Goal: Task Accomplishment & Management: Complete application form

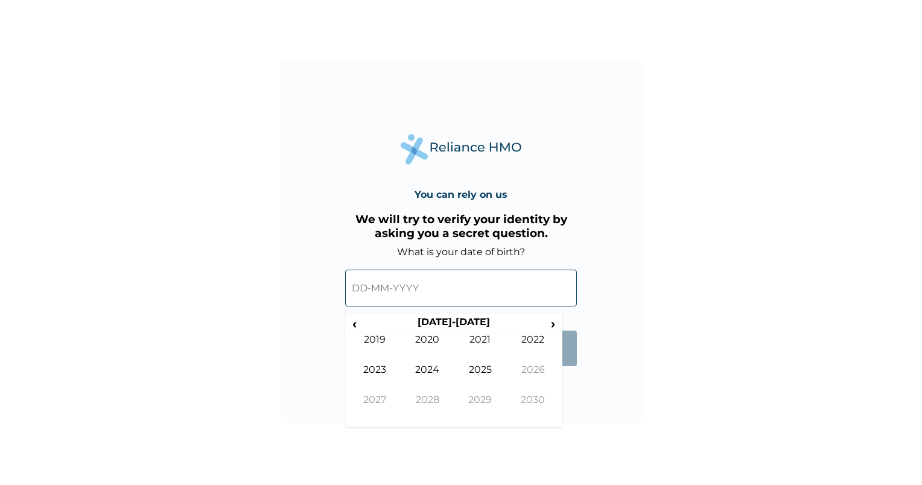
click at [380, 303] on input "text" at bounding box center [461, 288] width 232 height 37
click at [351, 326] on span "‹" at bounding box center [354, 323] width 13 height 15
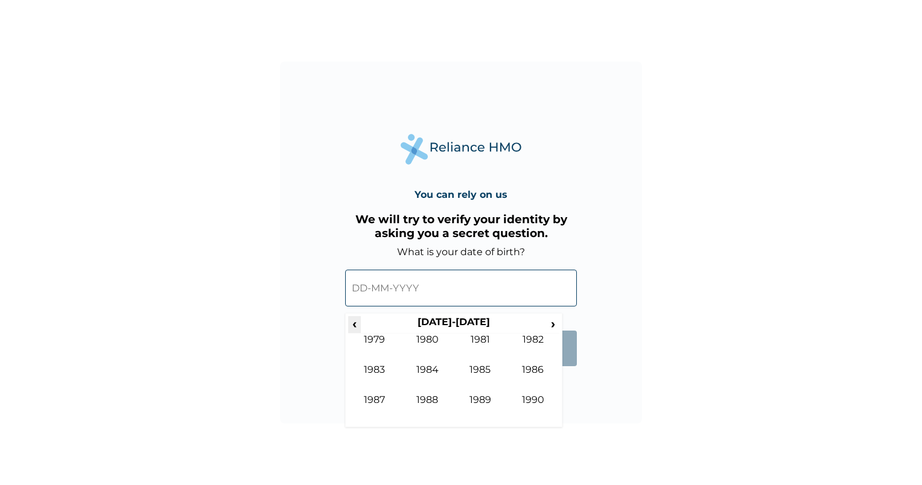
click at [351, 326] on span "‹" at bounding box center [354, 323] width 13 height 15
click at [550, 321] on span "›" at bounding box center [553, 323] width 13 height 15
click at [479, 401] on td "1979" at bounding box center [480, 409] width 53 height 30
click at [534, 372] on td "Aug" at bounding box center [533, 379] width 53 height 30
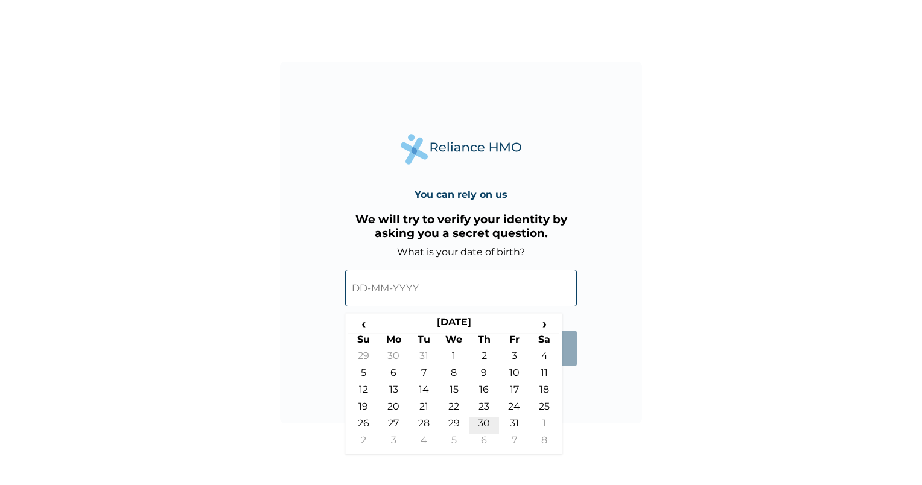
click at [485, 420] on td "30" at bounding box center [484, 426] width 30 height 17
type input "30-08-1979"
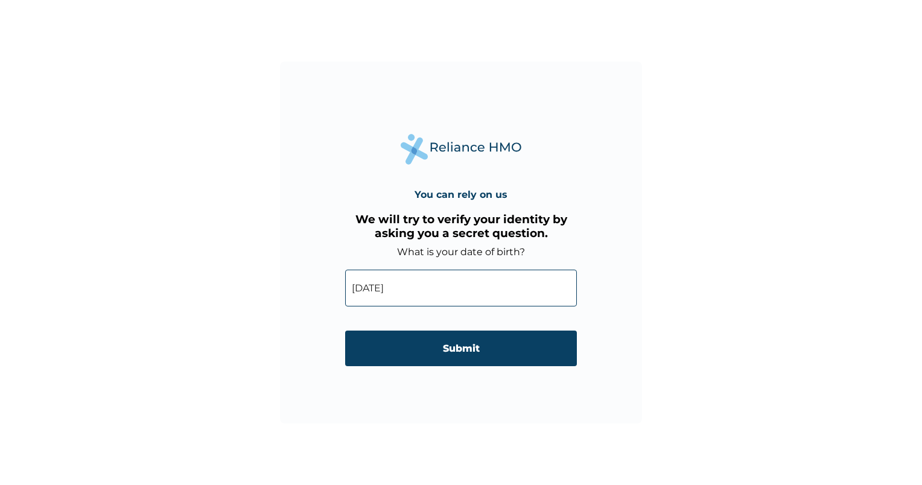
click at [489, 352] on input "Submit" at bounding box center [461, 349] width 232 height 36
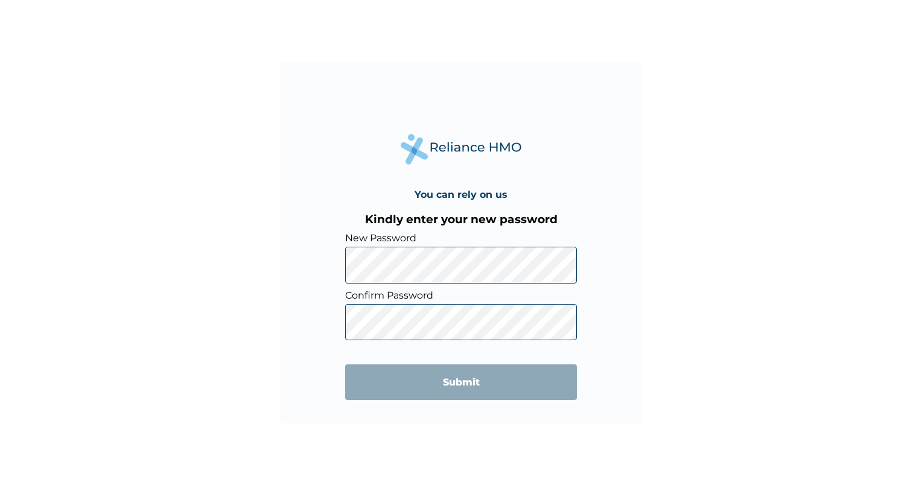
click at [749, 309] on div "You can rely on us Kindly enter your new password New Password Confirm Password…" at bounding box center [461, 242] width 922 height 485
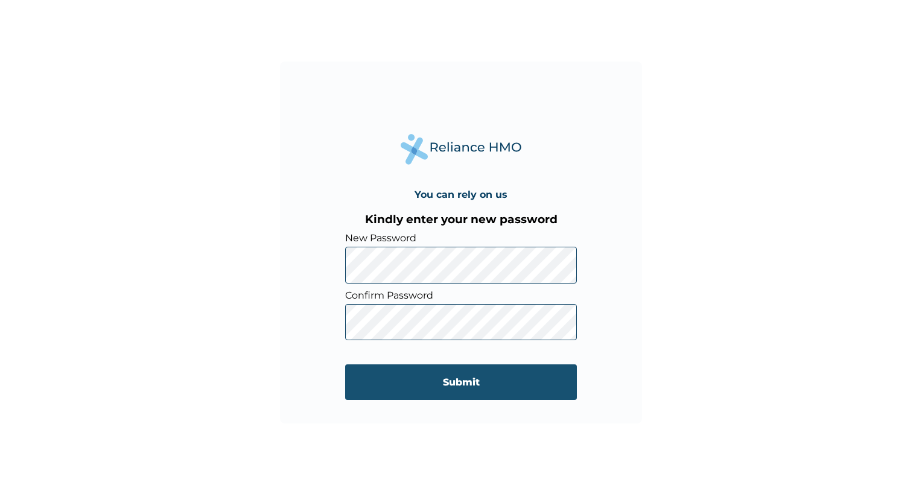
click at [502, 397] on input "Submit" at bounding box center [461, 383] width 232 height 36
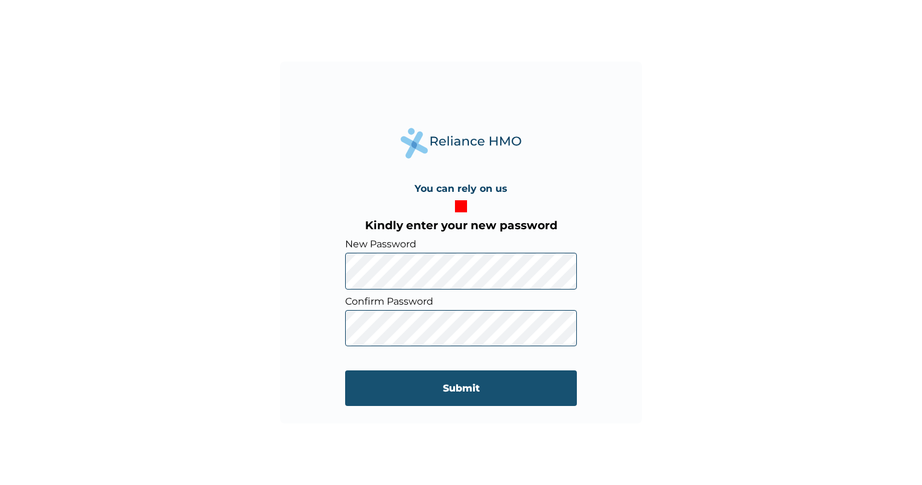
click at [456, 389] on input "Submit" at bounding box center [461, 389] width 232 height 36
click at [456, 386] on input "Submit" at bounding box center [461, 389] width 232 height 36
click at [463, 393] on input "Submit" at bounding box center [461, 389] width 232 height 36
click at [464, 391] on input "Submit" at bounding box center [461, 389] width 232 height 36
click at [391, 384] on input "Submit" at bounding box center [461, 389] width 232 height 36
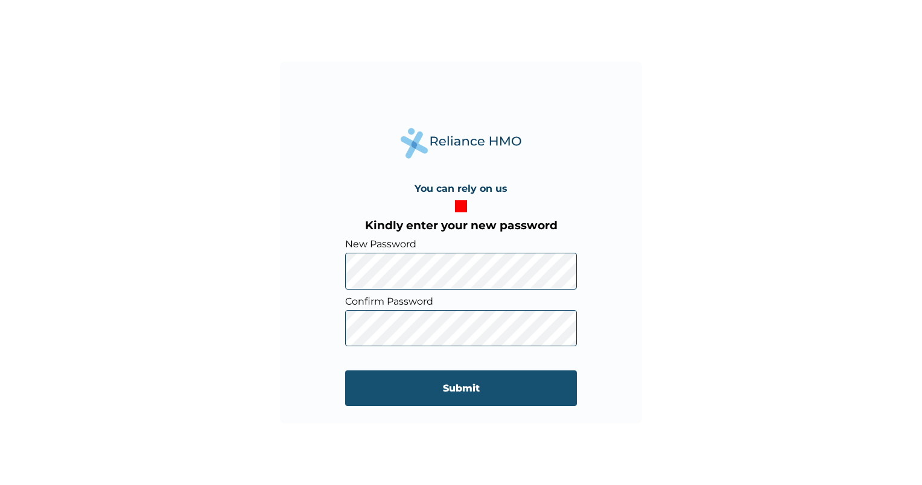
click at [492, 389] on input "Submit" at bounding box center [461, 389] width 232 height 36
click at [367, 395] on input "Submit" at bounding box center [461, 389] width 232 height 36
click at [368, 394] on input "Submit" at bounding box center [461, 389] width 232 height 36
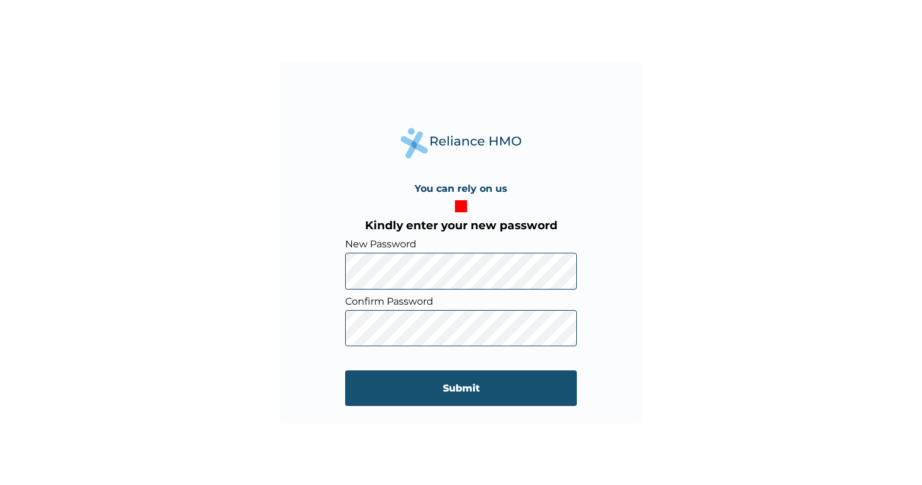
click at [368, 394] on input "Submit" at bounding box center [461, 389] width 232 height 36
click at [369, 394] on input "Submit" at bounding box center [461, 389] width 232 height 36
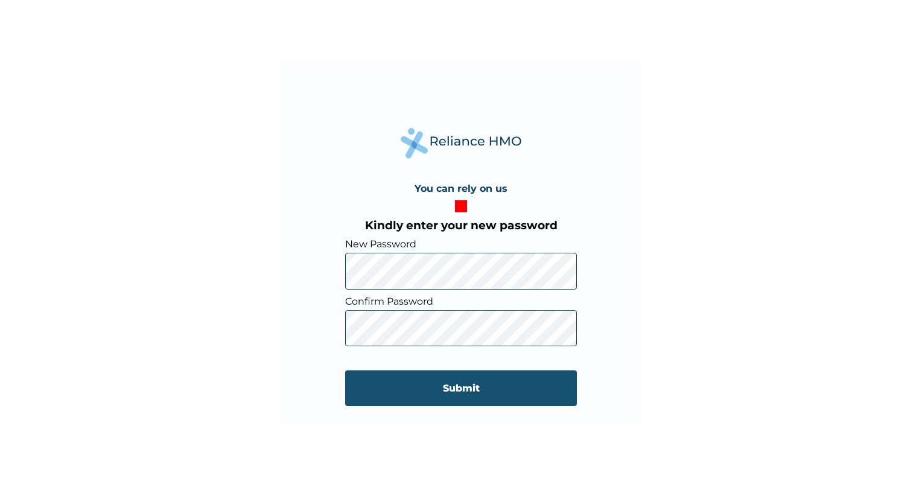
click at [453, 398] on input "Submit" at bounding box center [461, 389] width 232 height 36
click at [456, 398] on input "Submit" at bounding box center [461, 389] width 232 height 36
click at [456, 397] on input "Submit" at bounding box center [461, 389] width 232 height 36
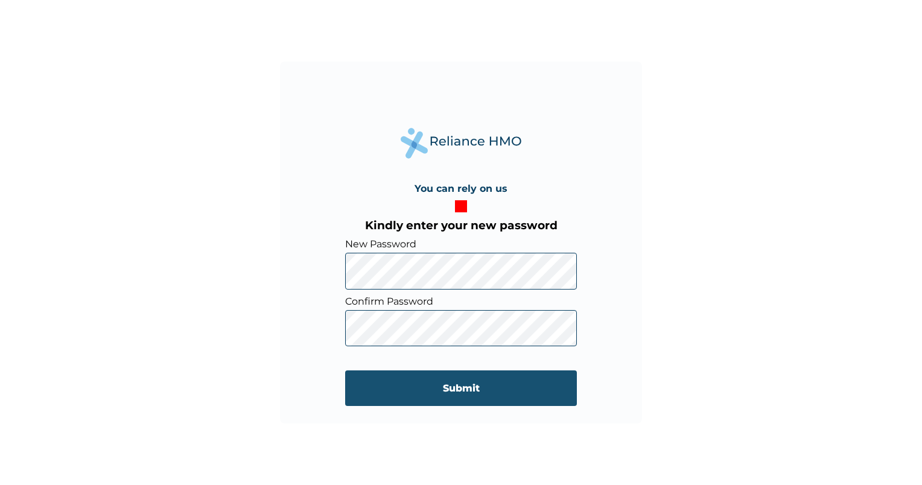
click at [453, 395] on input "Submit" at bounding box center [461, 389] width 232 height 36
click at [451, 393] on input "Submit" at bounding box center [461, 389] width 232 height 36
click at [451, 390] on input "Submit" at bounding box center [461, 389] width 232 height 36
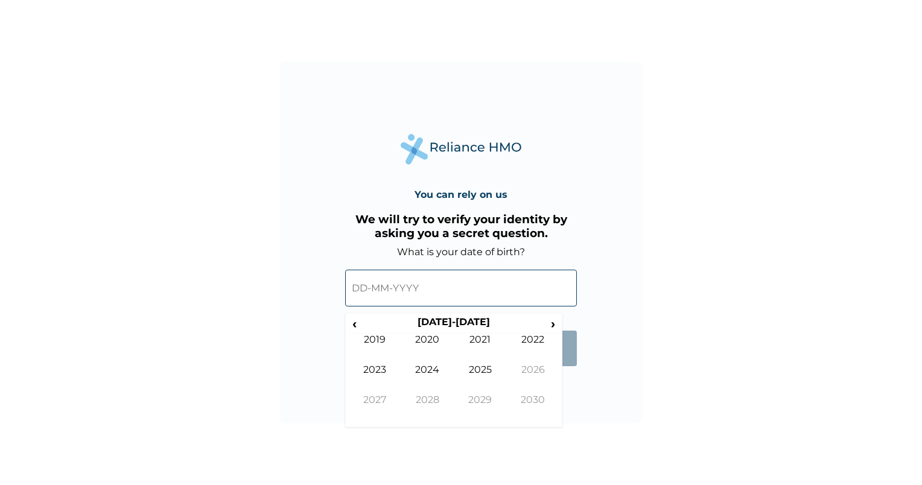
click at [406, 295] on input "text" at bounding box center [461, 288] width 232 height 37
click at [357, 322] on span "‹" at bounding box center [354, 323] width 13 height 15
click at [360, 328] on span "‹" at bounding box center [354, 323] width 13 height 15
click at [354, 325] on span "‹" at bounding box center [354, 323] width 13 height 15
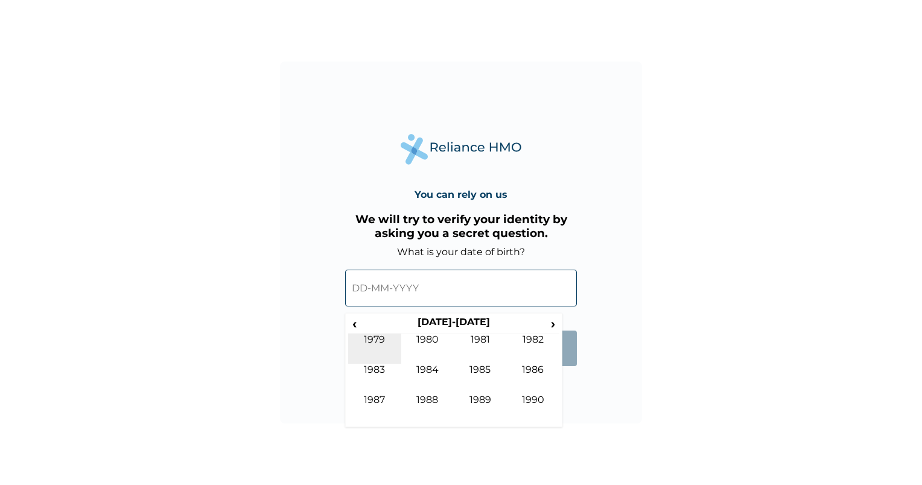
click at [379, 342] on td "1979" at bounding box center [374, 349] width 53 height 30
click at [522, 372] on td "Aug" at bounding box center [533, 379] width 53 height 30
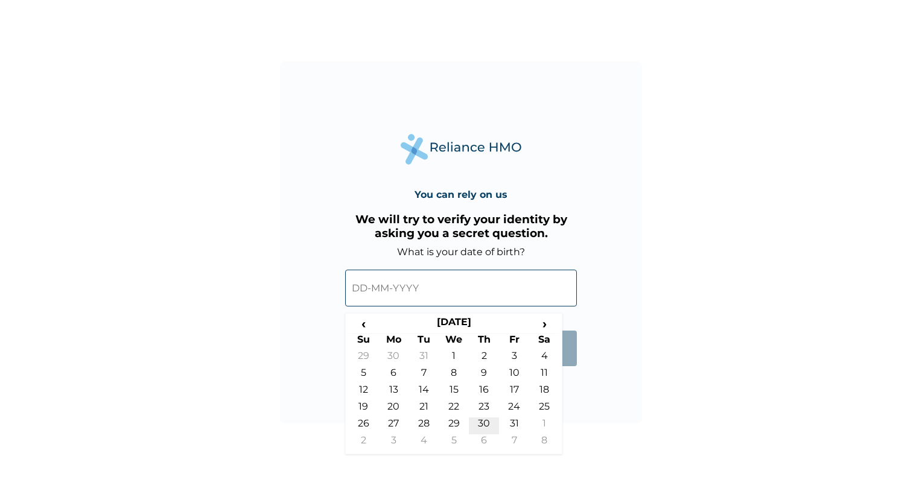
click at [484, 423] on td "30" at bounding box center [484, 426] width 30 height 17
type input "30-08-1979"
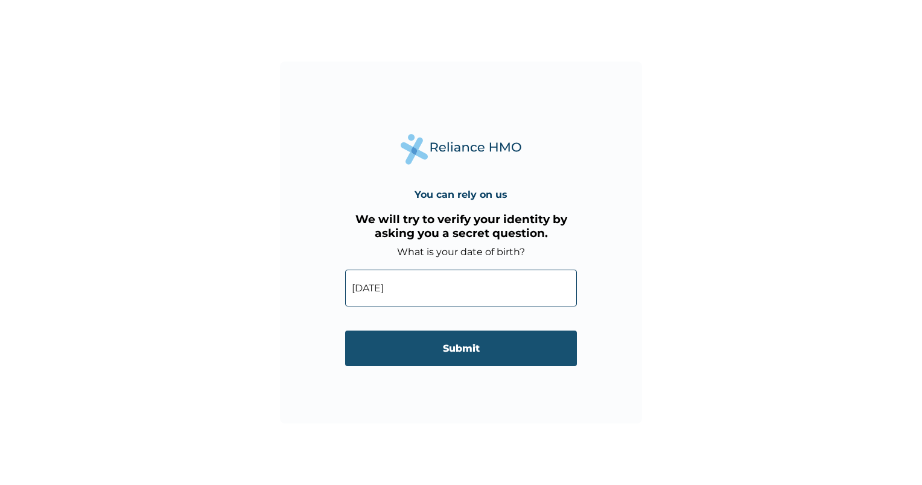
click at [484, 345] on input "Submit" at bounding box center [461, 349] width 232 height 36
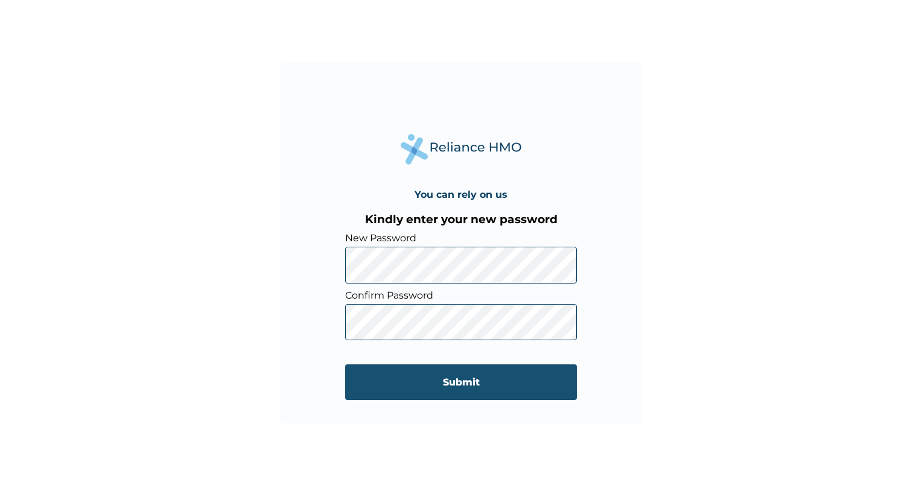
click at [473, 384] on input "Submit" at bounding box center [461, 383] width 232 height 36
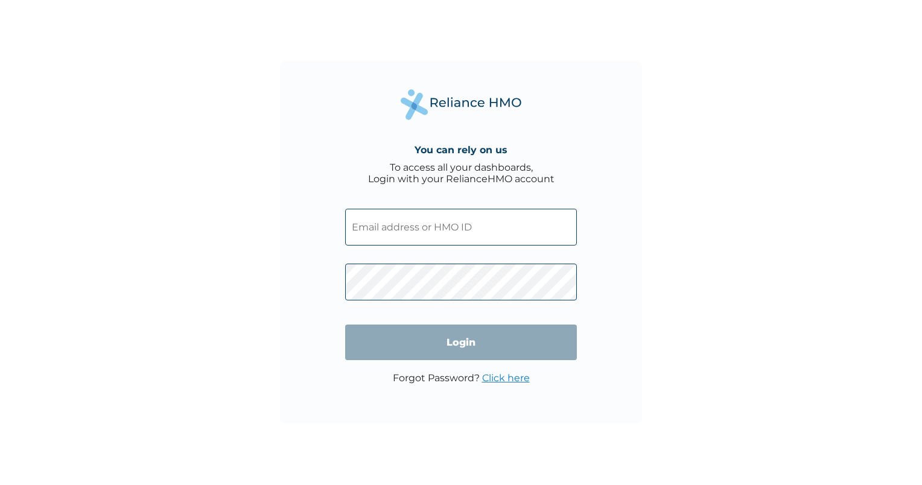
click at [401, 225] on input "text" at bounding box center [461, 227] width 232 height 37
paste input "NBC/11552/A"
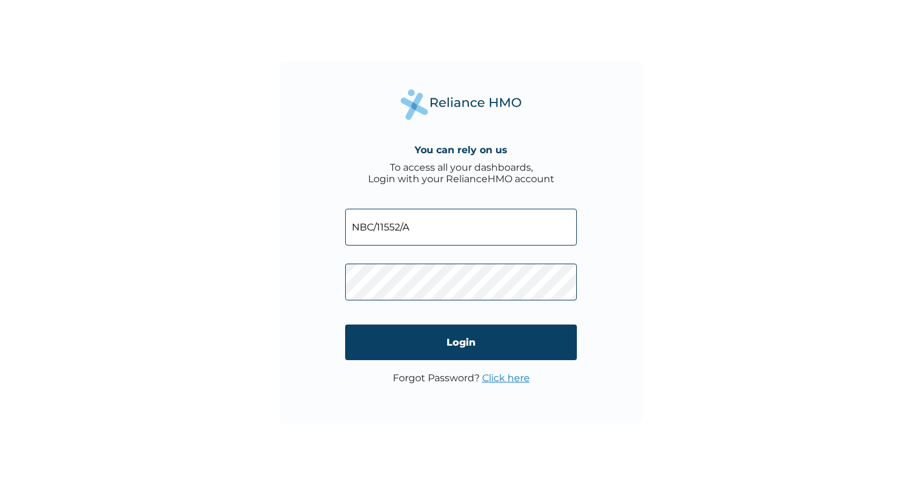
type input "NBC/11552/A"
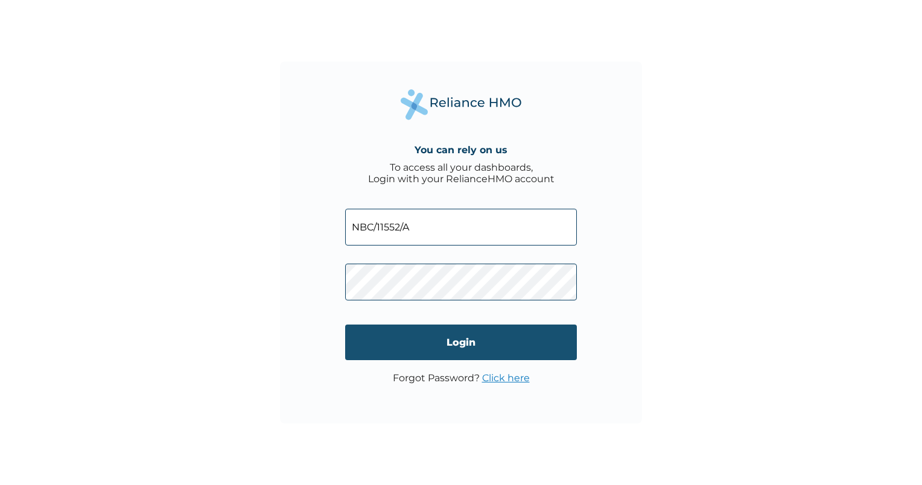
click at [497, 339] on input "Login" at bounding box center [461, 343] width 232 height 36
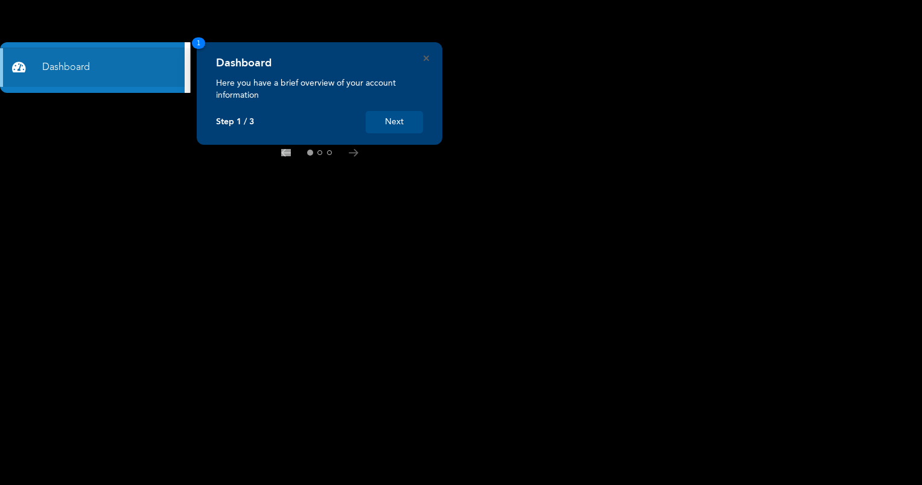
click at [389, 124] on button "Next" at bounding box center [394, 122] width 57 height 22
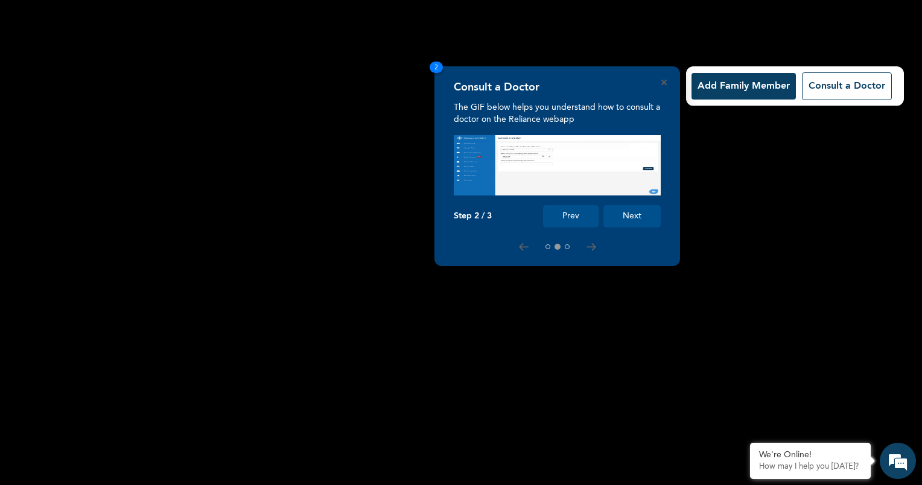
click at [623, 218] on button "Next" at bounding box center [632, 216] width 57 height 22
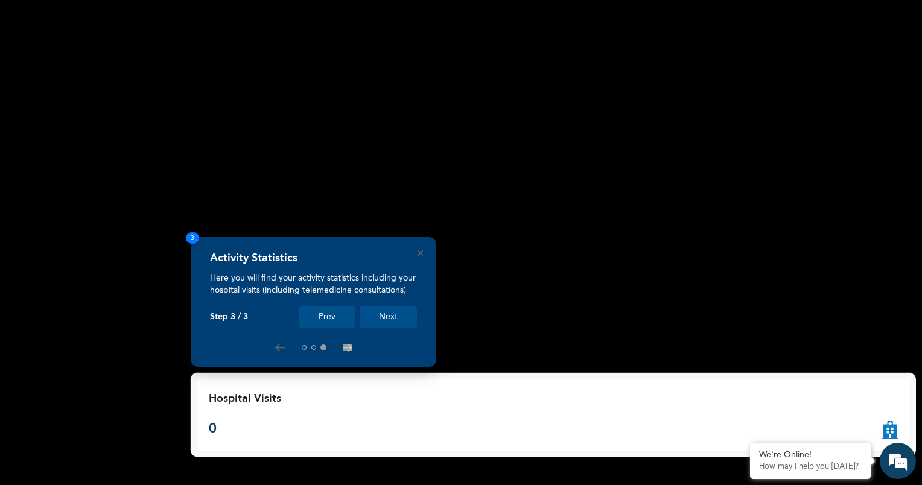
click at [385, 315] on button "Next" at bounding box center [388, 317] width 57 height 22
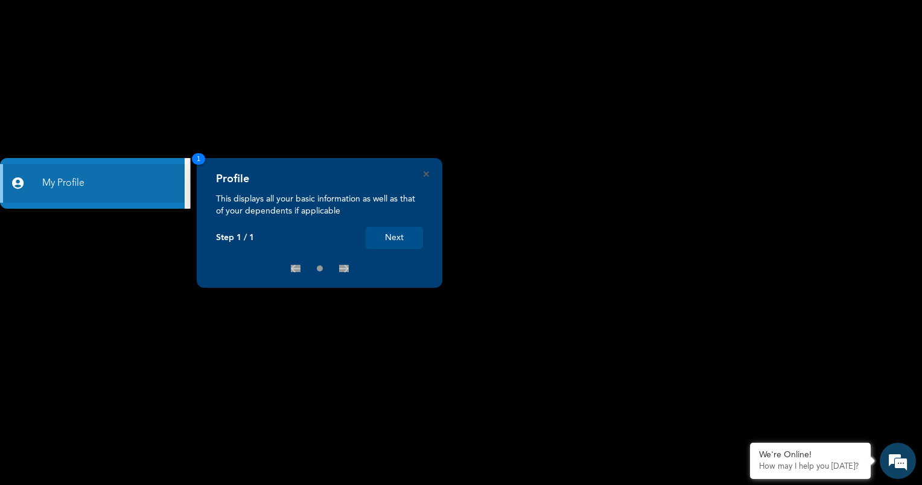
click at [382, 244] on button "Next" at bounding box center [394, 238] width 57 height 22
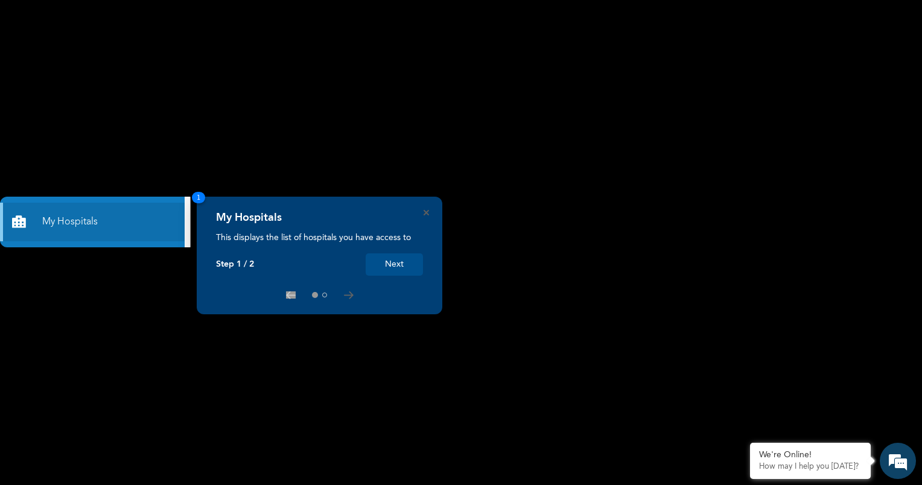
click at [426, 206] on div "My Hospitals This displays the list of hospitals you have access to Step 1 / 2 …" at bounding box center [320, 256] width 246 height 118
click at [429, 214] on icon "Close" at bounding box center [426, 212] width 5 height 5
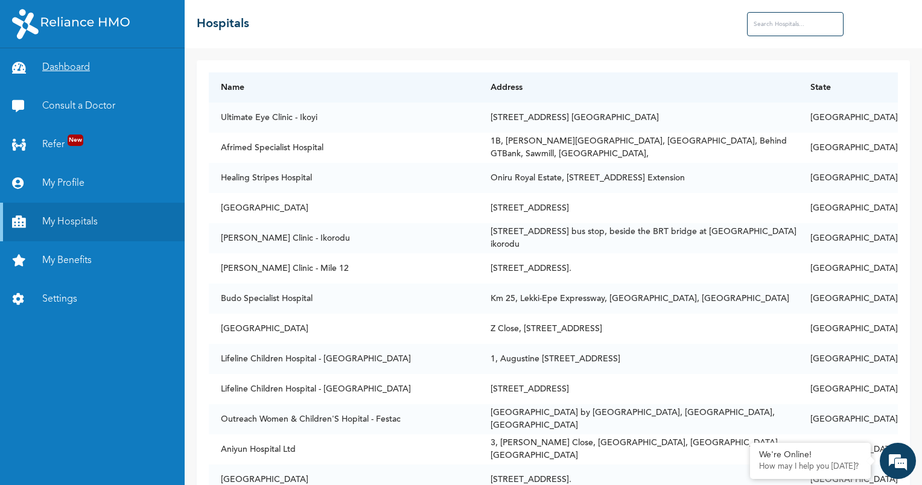
click at [75, 68] on link "Dashboard" at bounding box center [92, 67] width 185 height 39
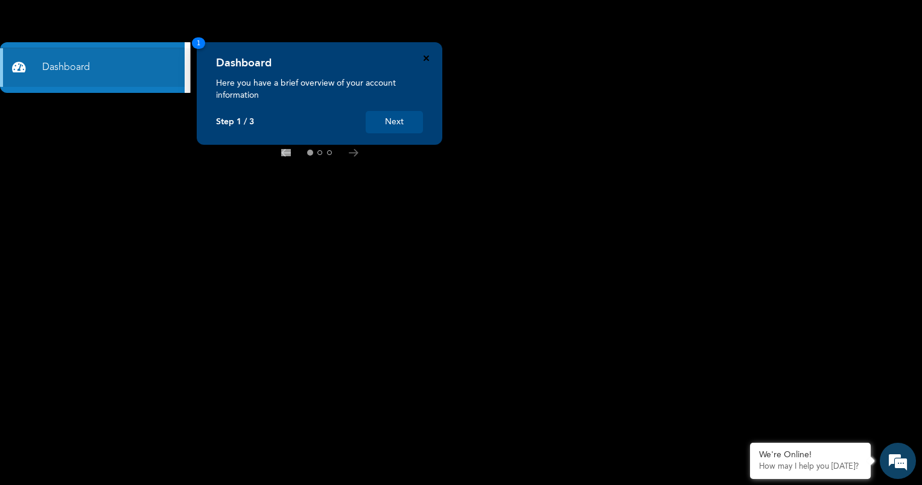
click at [426, 60] on icon "Close" at bounding box center [426, 58] width 5 height 5
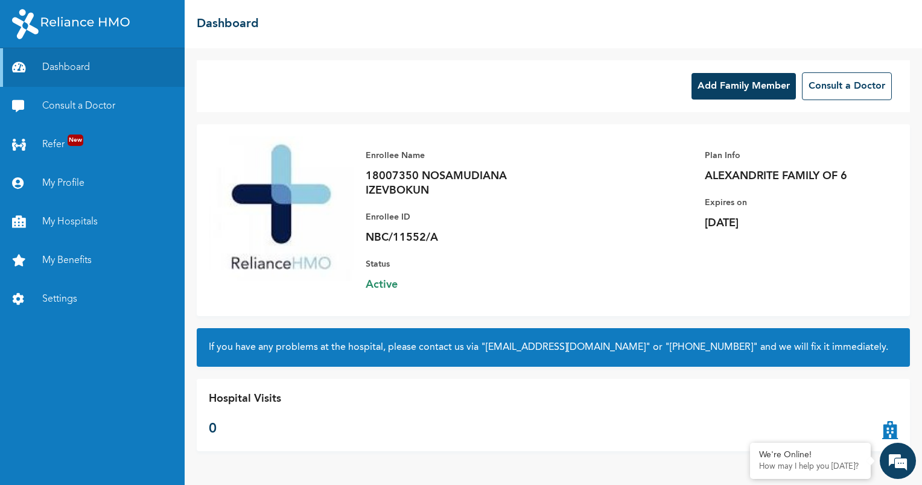
click at [734, 86] on button "Add Family Member" at bounding box center [744, 86] width 104 height 27
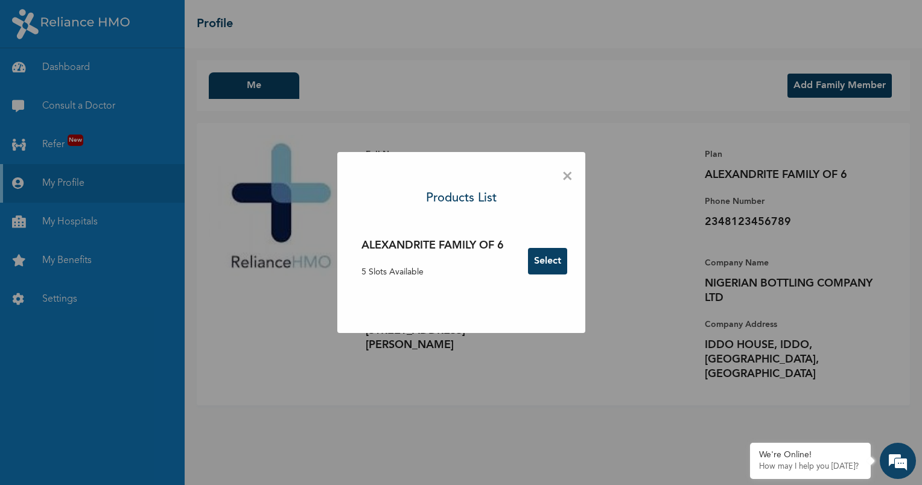
click at [540, 261] on button "Select" at bounding box center [547, 261] width 39 height 27
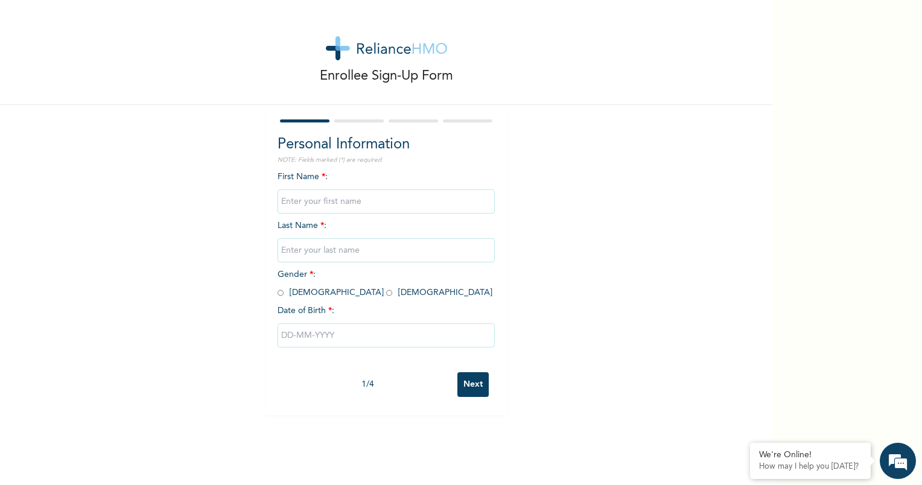
click at [328, 199] on input "text" at bounding box center [386, 202] width 217 height 24
type input "Confidence"
click at [328, 249] on input "text" at bounding box center [386, 250] width 217 height 24
type input "Izevbokun"
click at [386, 291] on input "radio" at bounding box center [389, 292] width 6 height 11
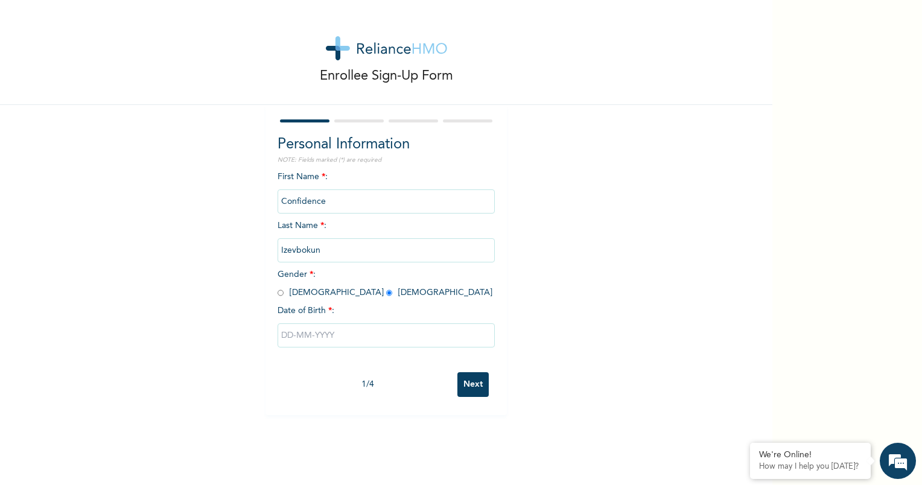
radio input "true"
click at [304, 339] on input "text" at bounding box center [386, 336] width 217 height 24
select select "9"
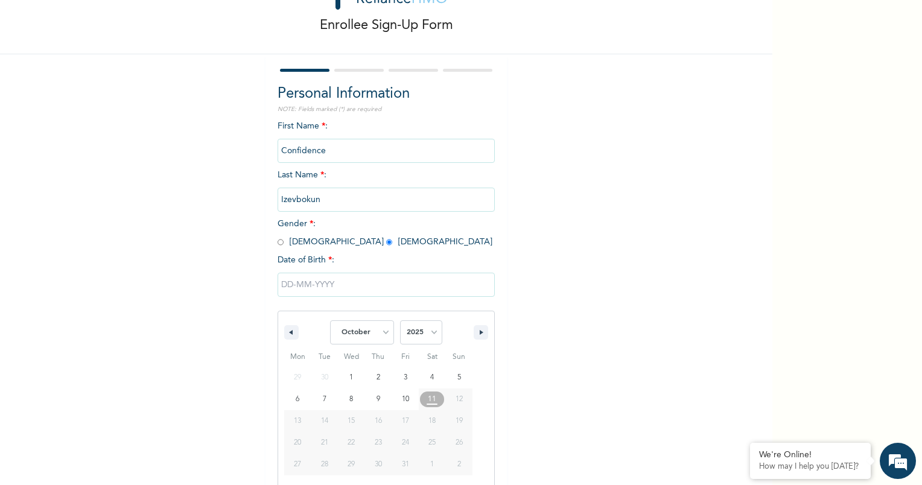
scroll to position [63, 0]
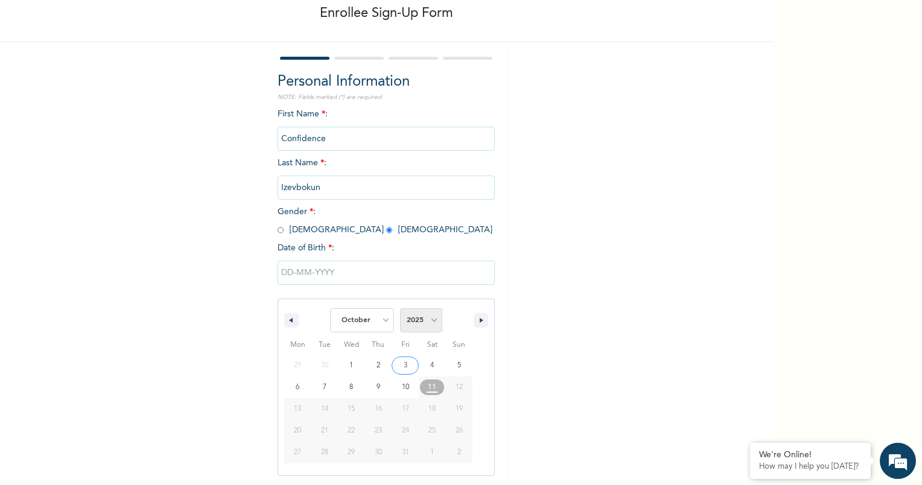
click at [428, 327] on select "2025 2024 2023 2022 2021 2020 2019 2018 2017 2016 2015 2014 2013 2012 2011 2010…" at bounding box center [421, 320] width 42 height 24
select select "1991"
click at [400, 308] on select "2025 2024 2023 2022 2021 2020 2019 2018 2017 2016 2015 2014 2013 2012 2011 2010…" at bounding box center [421, 320] width 42 height 24
click at [379, 323] on select "January February March April May June July August September October November De…" at bounding box center [362, 320] width 64 height 24
select select "1"
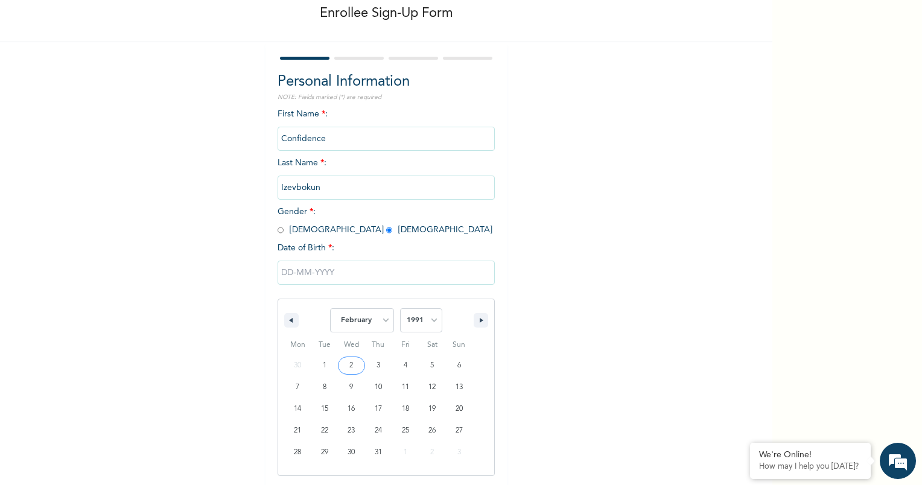
click at [330, 308] on select "January February March April May June July August September October November De…" at bounding box center [362, 320] width 64 height 24
type input "02/15/1991"
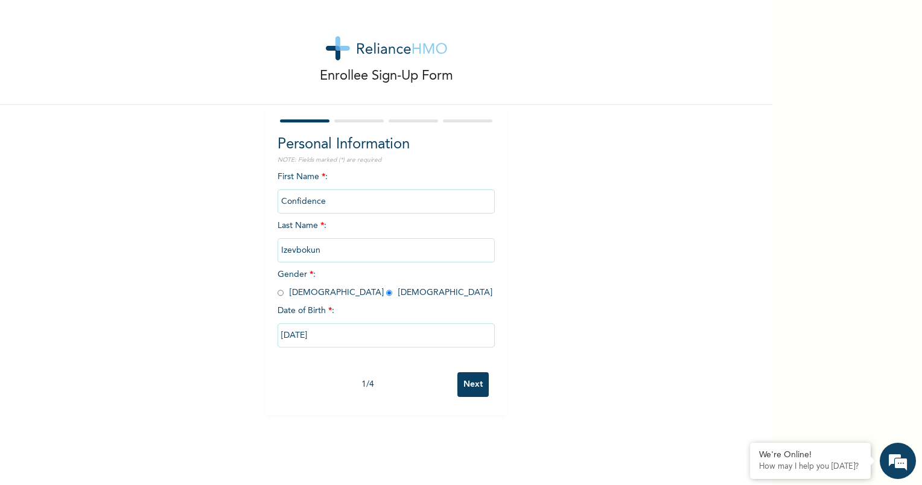
scroll to position [0, 0]
click at [459, 386] on input "Next" at bounding box center [473, 384] width 31 height 25
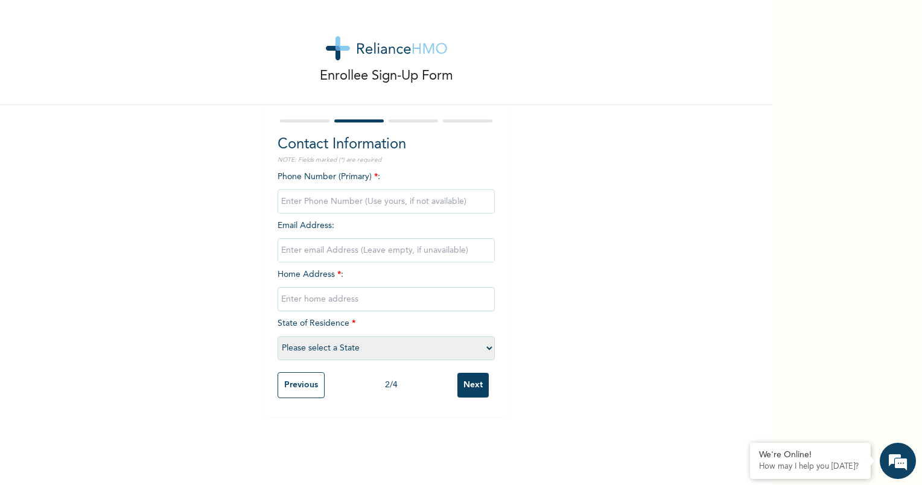
click at [299, 199] on input "phone" at bounding box center [386, 202] width 217 height 24
click at [316, 197] on input "phone" at bounding box center [386, 202] width 217 height 24
click at [292, 206] on input "phone" at bounding box center [386, 202] width 217 height 24
type input "7"
type input "0"
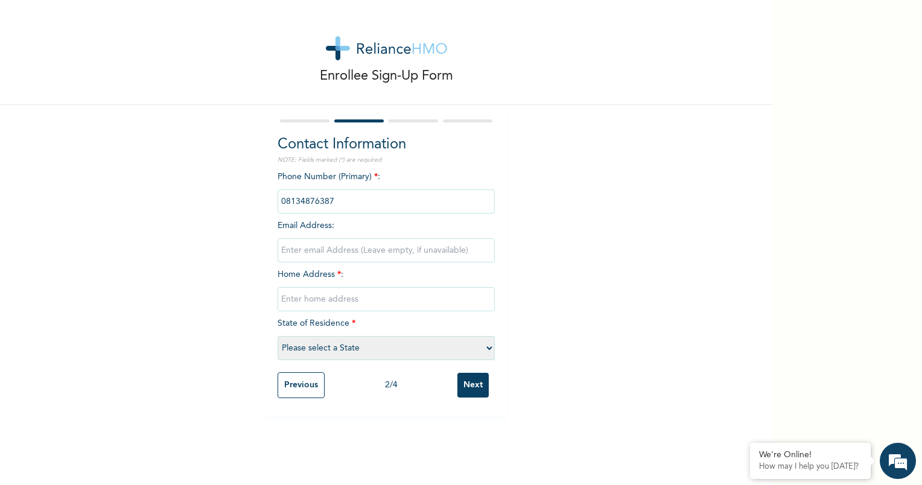
type input "08134876387"
click at [316, 254] on input "email" at bounding box center [386, 250] width 217 height 24
click at [331, 252] on input "email" at bounding box center [386, 250] width 217 height 24
type input "uniqueconfi@gamil.com"
click at [304, 301] on input "text" at bounding box center [386, 299] width 217 height 24
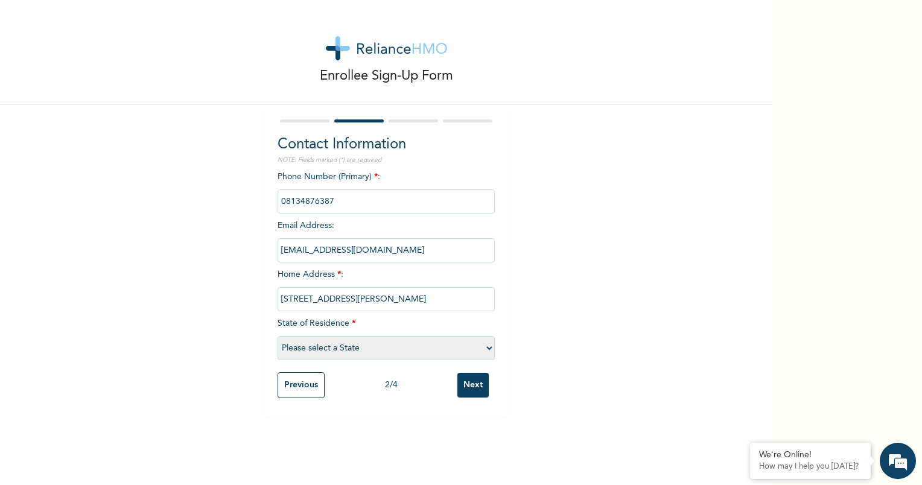
type input "7 Akinlade savage street, off Iju road, Agege, Lagos"
click at [354, 340] on select "Please select a State [PERSON_NAME] (FCT) [PERSON_NAME] Ibom [GEOGRAPHIC_DATA] …" at bounding box center [386, 348] width 217 height 24
select select "25"
click at [315, 345] on select "Please select a State [PERSON_NAME] (FCT) [PERSON_NAME] Ibom [GEOGRAPHIC_DATA] …" at bounding box center [386, 348] width 217 height 24
click at [473, 388] on input "Next" at bounding box center [473, 385] width 31 height 25
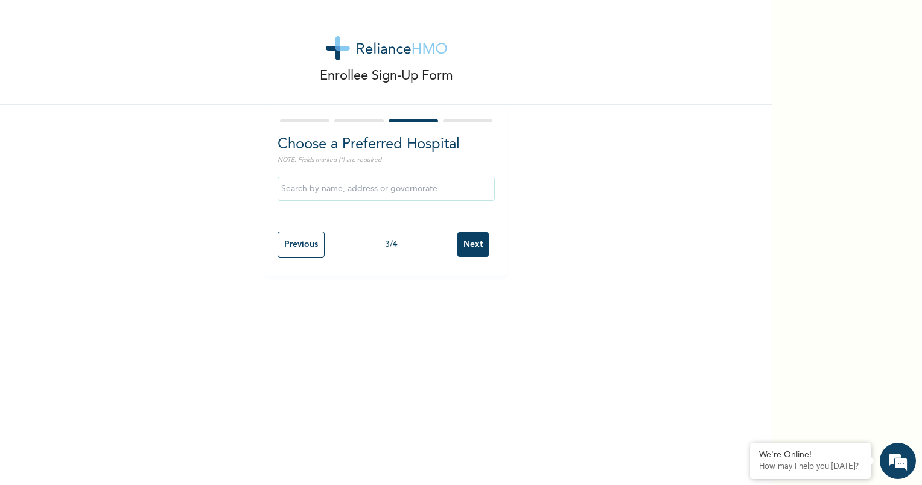
click at [326, 188] on input "text" at bounding box center [386, 189] width 217 height 24
type input "Isalu Hospital Limited"
click at [478, 248] on input "Next" at bounding box center [473, 244] width 31 height 25
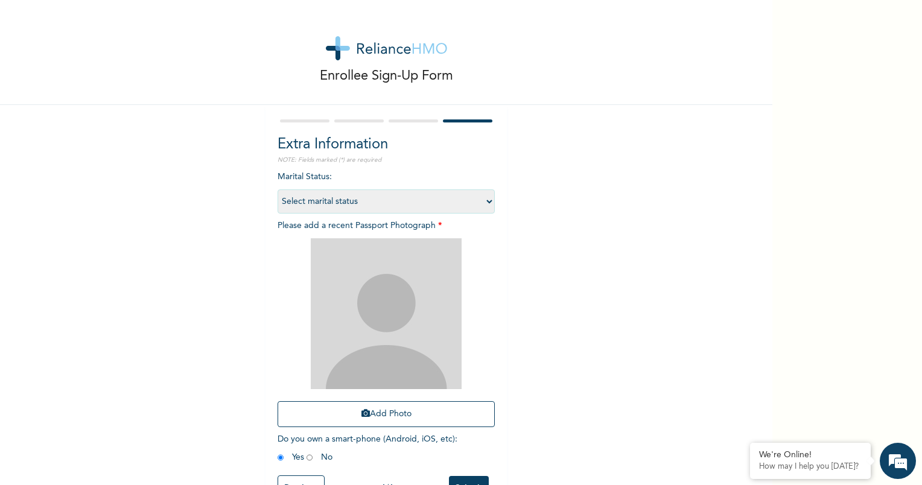
click at [483, 203] on select "Select marital status [DEMOGRAPHIC_DATA] Married [DEMOGRAPHIC_DATA] Widow/[DEMO…" at bounding box center [386, 202] width 217 height 24
select select "2"
click at [278, 190] on select "Select marital status [DEMOGRAPHIC_DATA] Married [DEMOGRAPHIC_DATA] Widow/[DEMO…" at bounding box center [386, 202] width 217 height 24
click at [710, 192] on div "Enrollee Sign-Up Form Extra Information NOTE: Fields marked (*) are required Ma…" at bounding box center [386, 260] width 773 height 520
click at [395, 409] on button "Add Photo" at bounding box center [386, 414] width 217 height 26
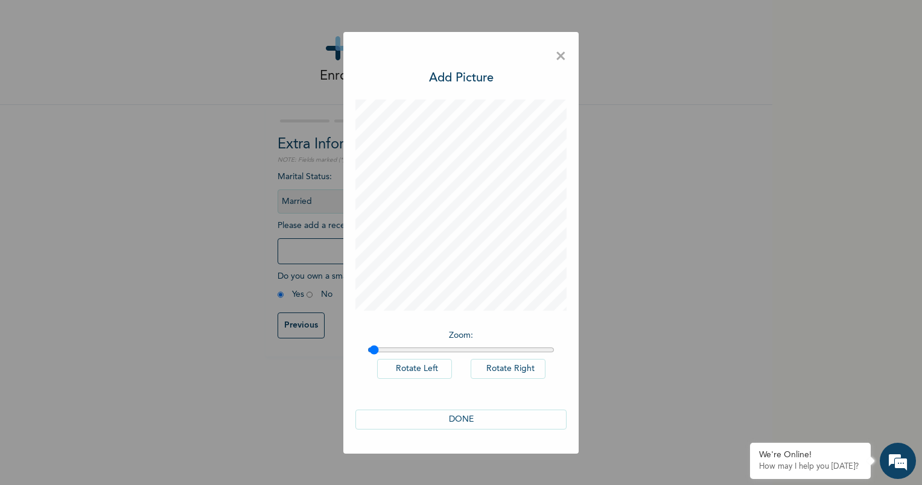
type input "1"
drag, startPoint x: 369, startPoint y: 347, endPoint x: 336, endPoint y: 344, distance: 33.9
click at [368, 345] on input "range" at bounding box center [461, 350] width 187 height 10
click at [446, 417] on button "DONE" at bounding box center [461, 420] width 211 height 20
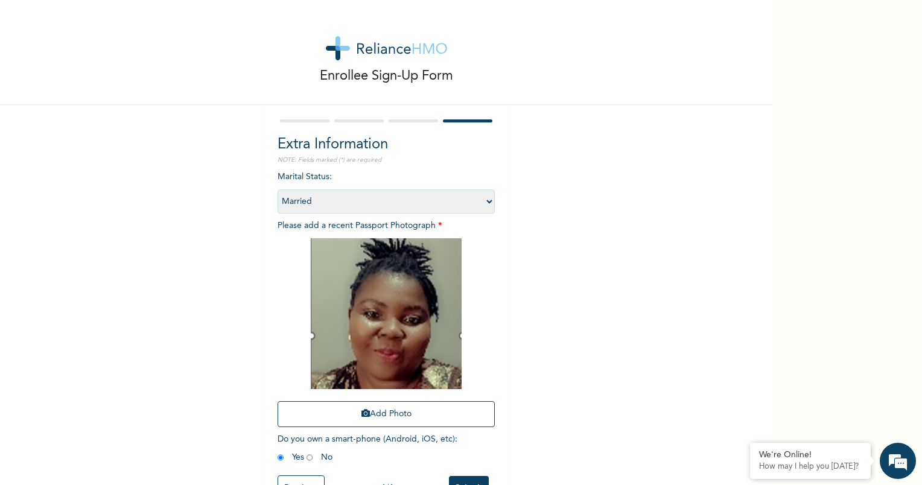
scroll to position [43, 0]
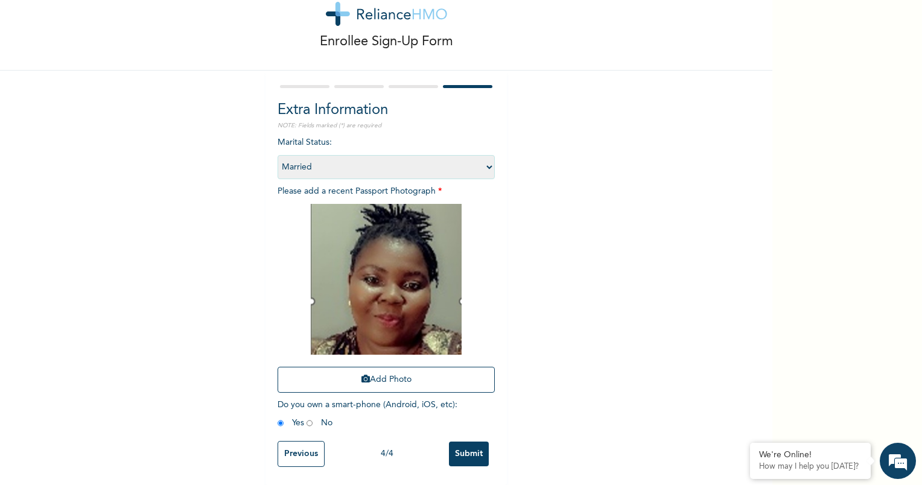
click at [469, 442] on input "Submit" at bounding box center [469, 454] width 40 height 25
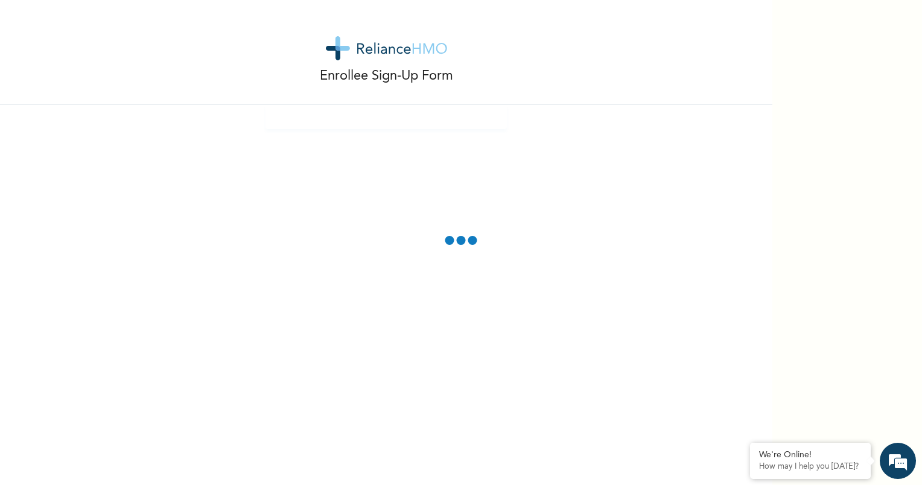
scroll to position [0, 0]
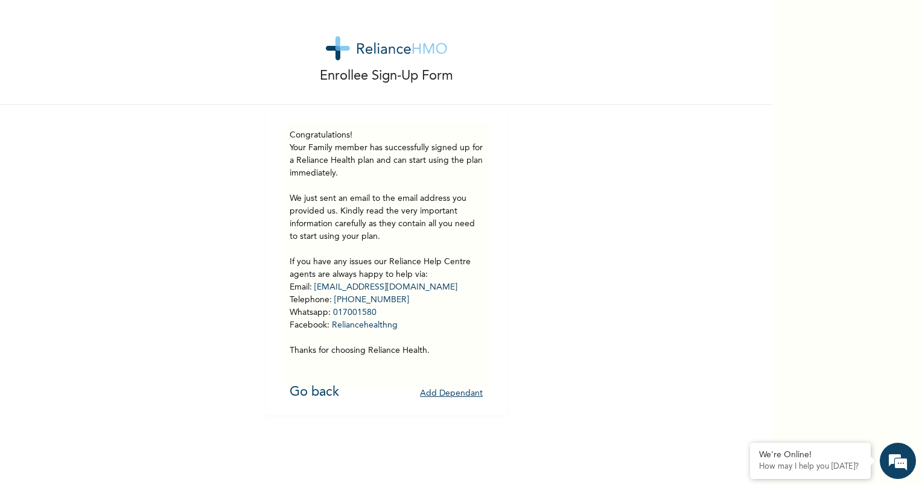
click at [453, 387] on button "Add Dependant" at bounding box center [451, 394] width 63 height 19
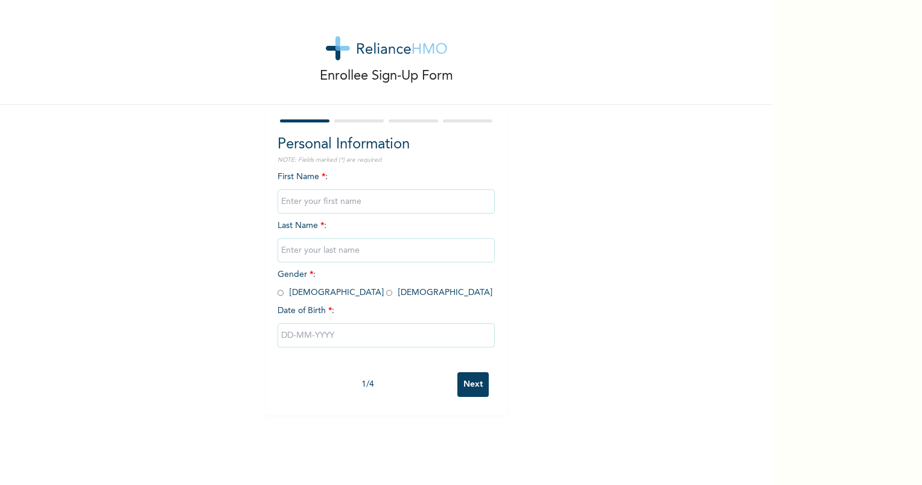
click at [281, 197] on input "text" at bounding box center [386, 202] width 217 height 24
type input "Eseosa"
click at [351, 246] on input "text" at bounding box center [386, 250] width 217 height 24
type input "G"
type input "Nosamudiana"
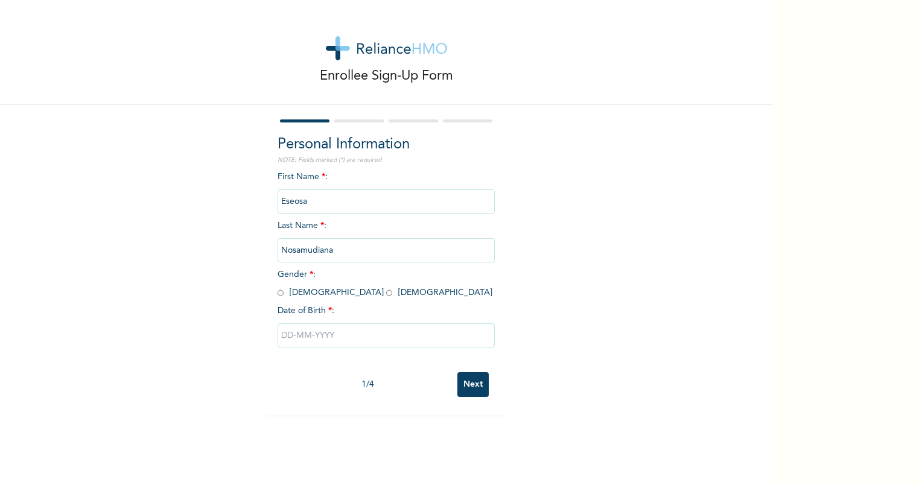
click at [321, 294] on span "Gender * : Male Female" at bounding box center [385, 283] width 215 height 27
click at [386, 294] on input "radio" at bounding box center [389, 292] width 6 height 11
radio input "true"
click at [312, 338] on input "text" at bounding box center [386, 336] width 217 height 24
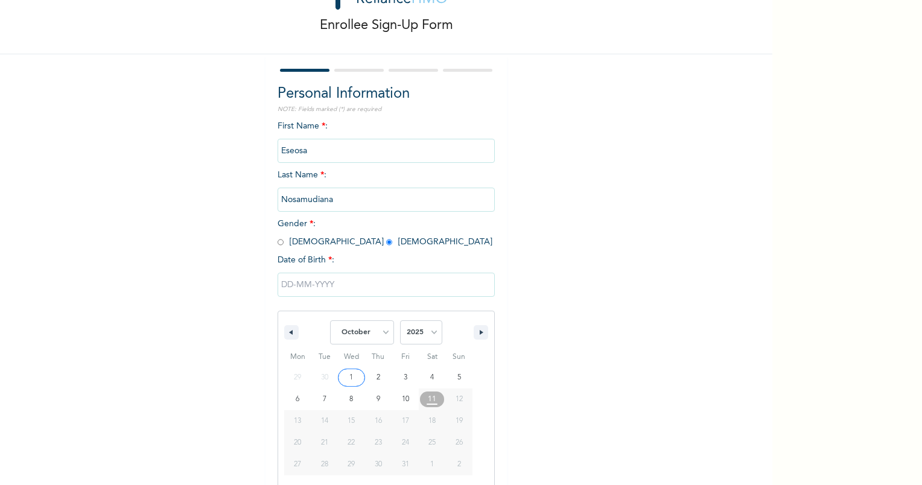
scroll to position [63, 0]
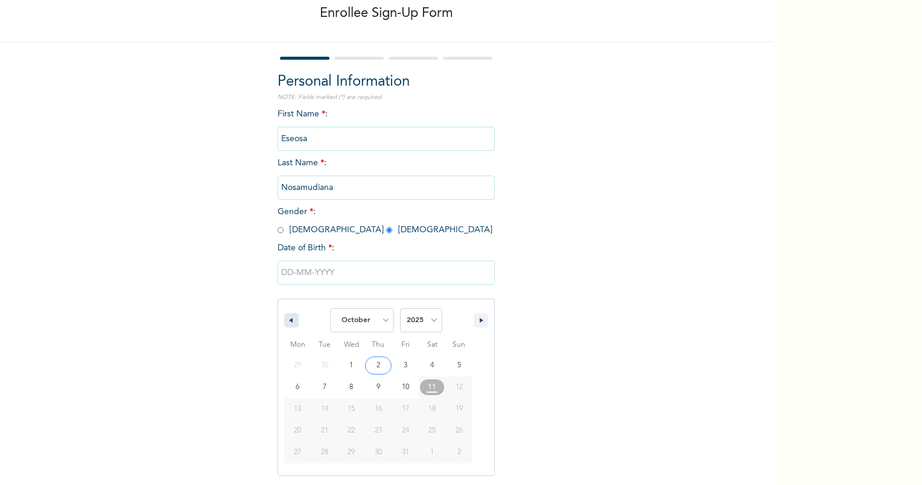
click at [287, 322] on icon "button" at bounding box center [290, 320] width 6 height 5
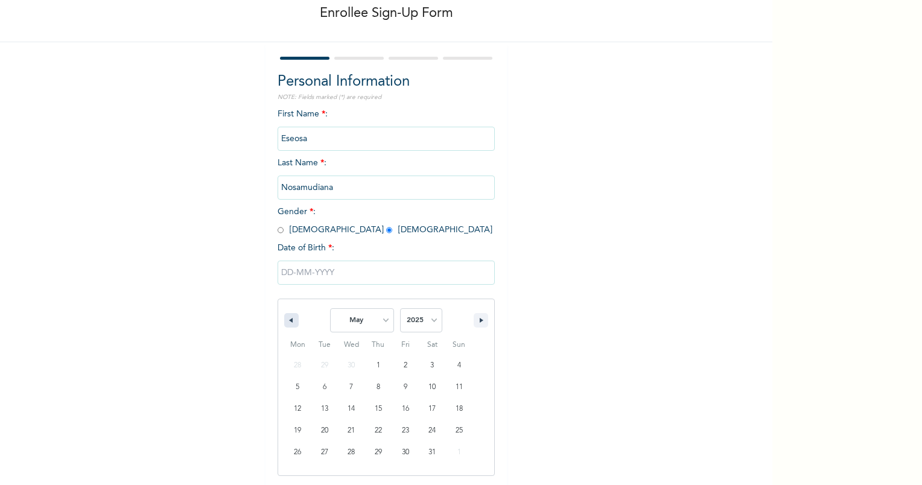
click at [287, 322] on icon "button" at bounding box center [290, 320] width 6 height 5
click at [477, 325] on button "button" at bounding box center [481, 320] width 14 height 14
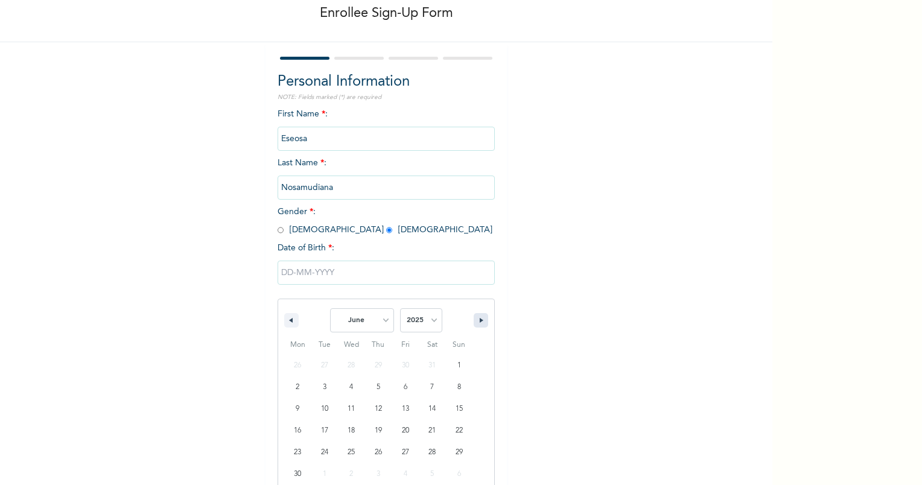
click at [477, 325] on button "button" at bounding box center [481, 320] width 14 height 14
select select "8"
click at [427, 326] on select "2025 2024 2023 2022 2021 2020 2019 2018 2017 2016 2015 2014 2013 2012 2011 2010…" at bounding box center [421, 320] width 42 height 24
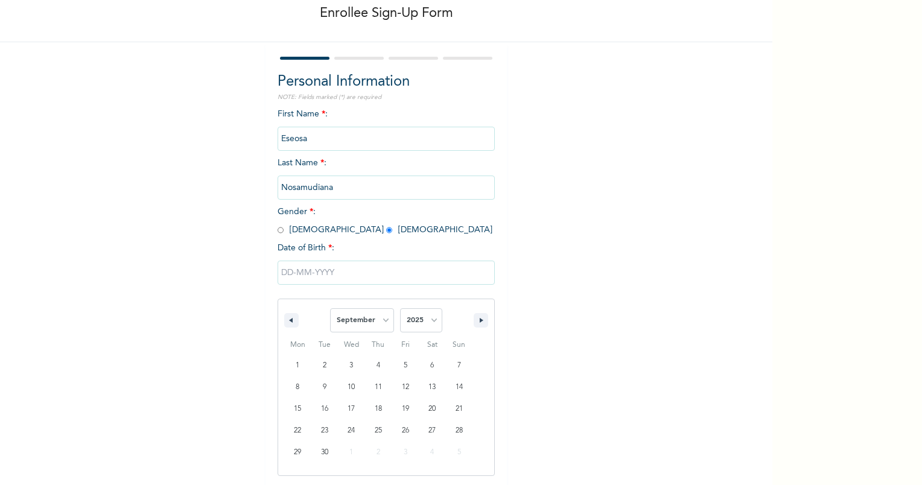
select select "2015"
click at [400, 308] on select "2025 2024 2023 2022 2021 2020 2019 2018 2017 2016 2015 2014 2013 2012 2011 2010…" at bounding box center [421, 320] width 42 height 24
type input "09/21/2015"
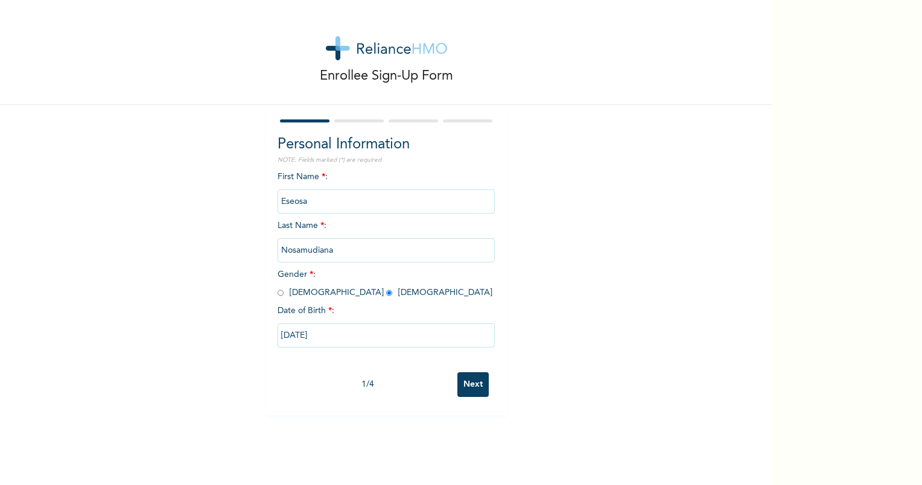
scroll to position [0, 0]
click at [473, 388] on input "Next" at bounding box center [473, 384] width 31 height 25
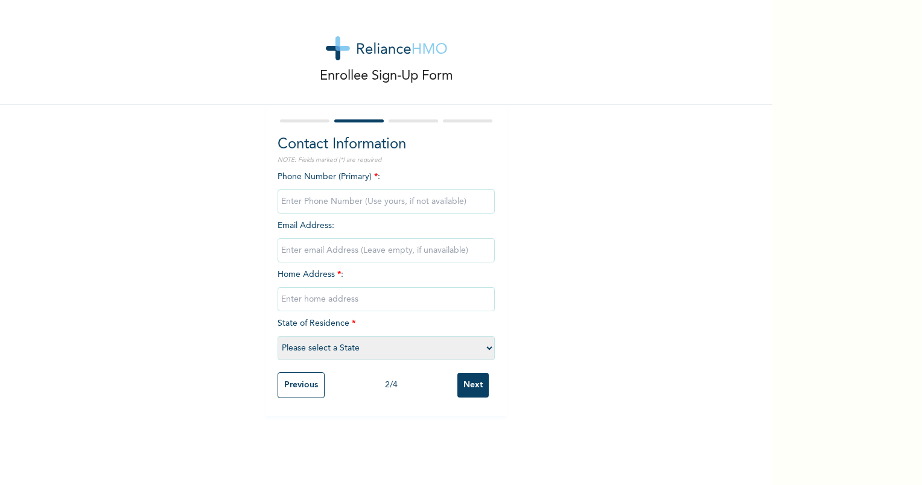
click at [802, 320] on div "Enrollee Sign-Up Form Contact Information NOTE: Fields marked (*) are required …" at bounding box center [461, 242] width 922 height 485
click at [358, 200] on input "phone" at bounding box center [386, 202] width 217 height 24
type input "08058812048"
click at [353, 254] on input "email" at bounding box center [386, 250] width 217 height 24
type input "nosamudiana.izevbokun@cchellenic.com"
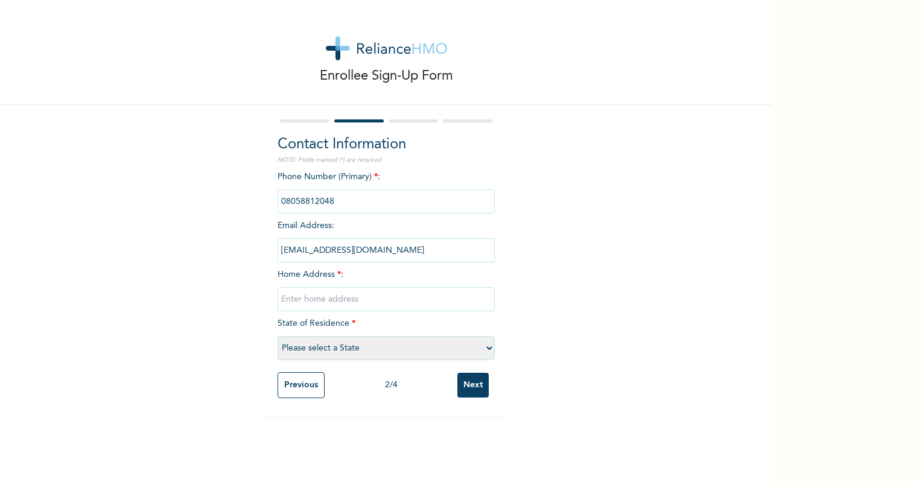
click at [391, 302] on input "text" at bounding box center [386, 299] width 217 height 24
type input "7 Akinlade savage street of Iju road, Agege"
click at [357, 344] on select "Please select a State [PERSON_NAME] (FCT) [PERSON_NAME] Ibom [GEOGRAPHIC_DATA] …" at bounding box center [386, 348] width 217 height 24
select select "25"
click at [278, 336] on select "Please select a State [PERSON_NAME] (FCT) [PERSON_NAME] Ibom [GEOGRAPHIC_DATA] …" at bounding box center [386, 348] width 217 height 24
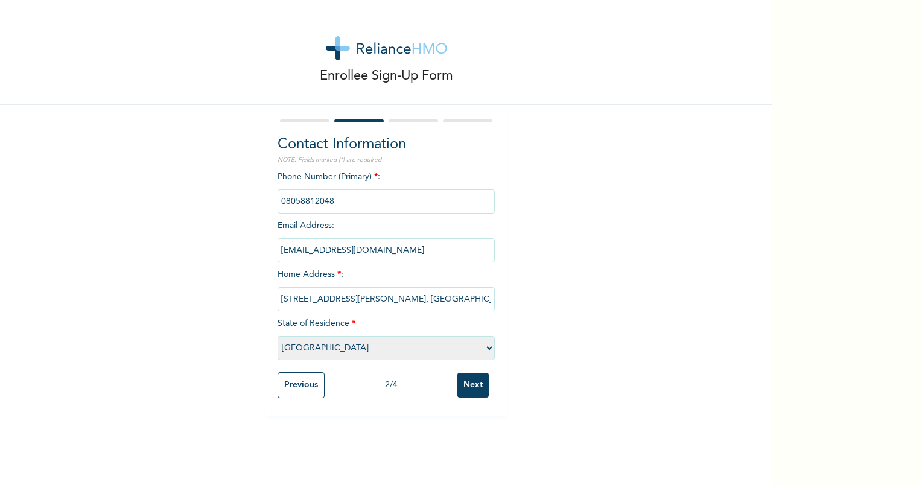
click at [464, 382] on input "Next" at bounding box center [473, 385] width 31 height 25
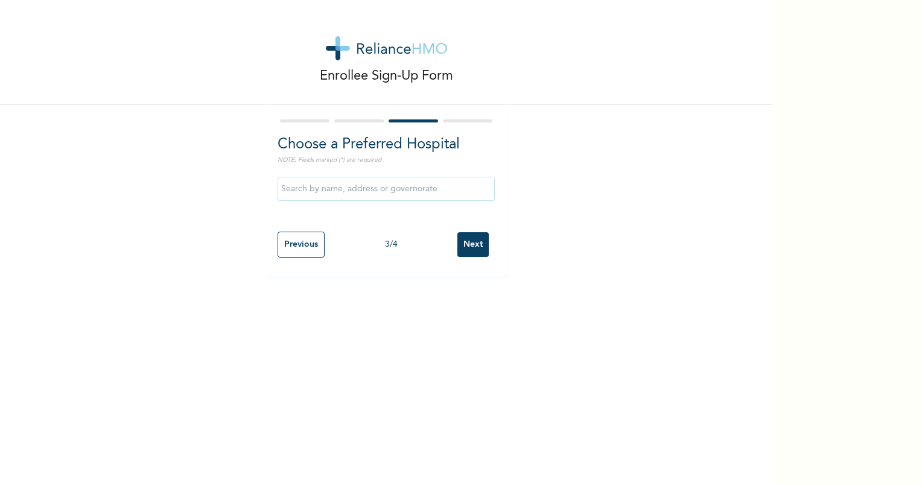
click at [334, 189] on input "text" at bounding box center [386, 189] width 217 height 24
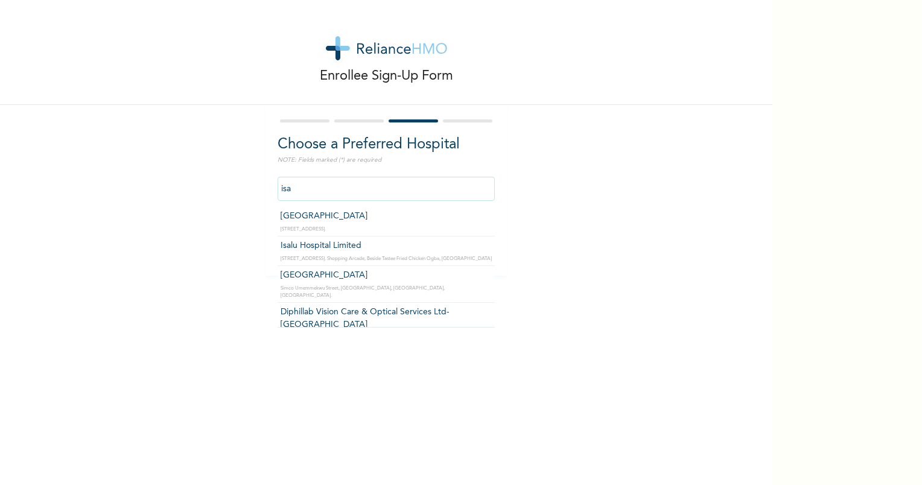
type input "Isalu Hospital Limited"
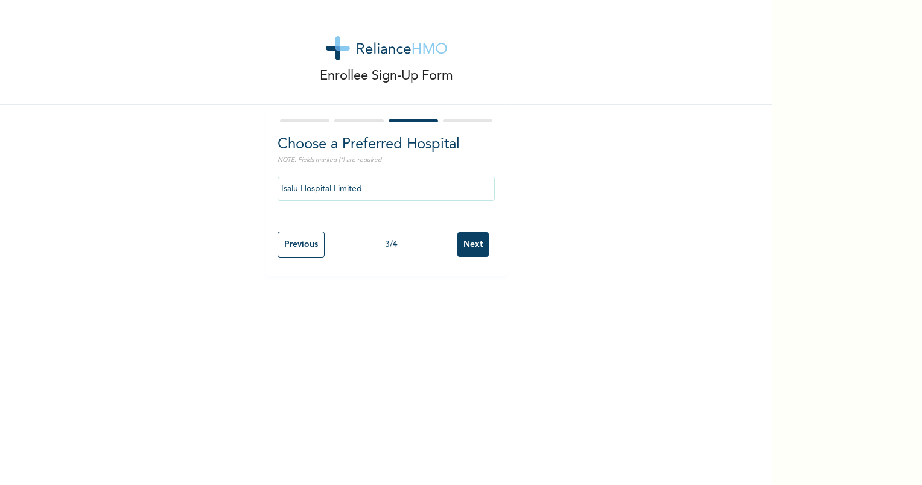
click at [463, 251] on input "Next" at bounding box center [473, 244] width 31 height 25
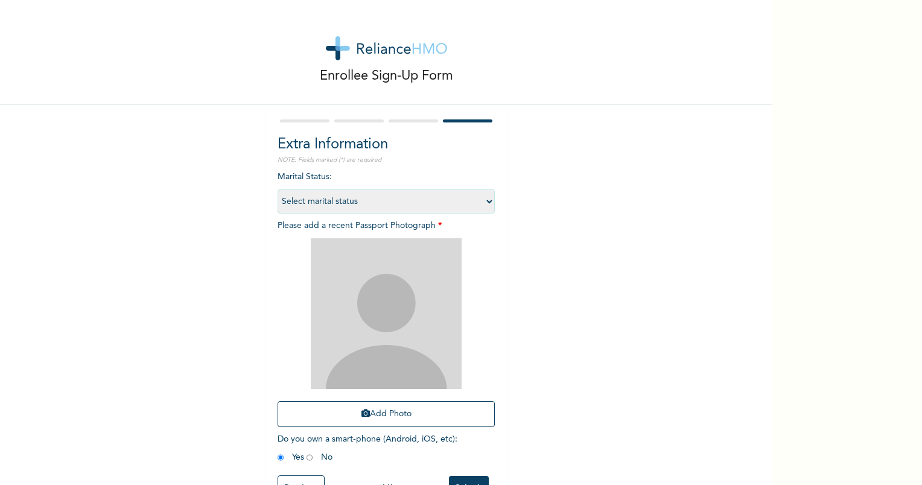
click at [711, 249] on div "Enrollee Sign-Up Form Extra Information NOTE: Fields marked (*) are required Ma…" at bounding box center [386, 260] width 773 height 520
click at [379, 417] on button "Add Photo" at bounding box center [386, 414] width 217 height 26
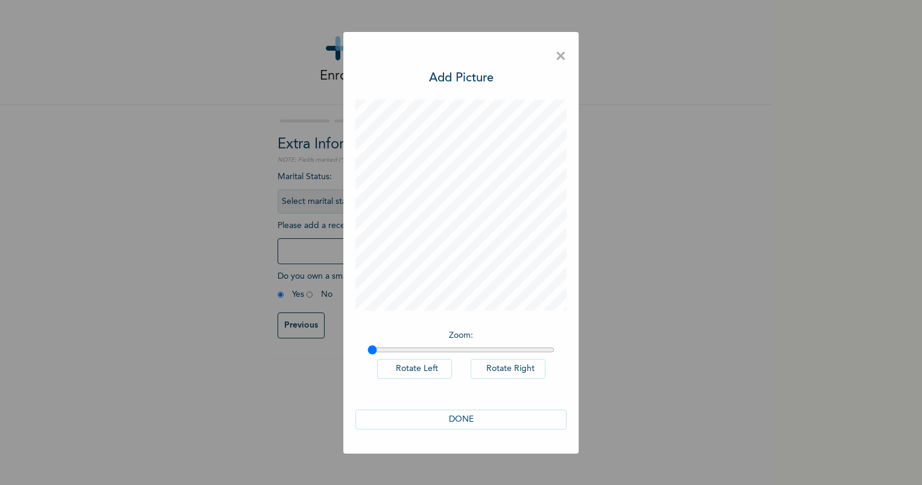
click at [563, 59] on span "×" at bounding box center [560, 56] width 11 height 25
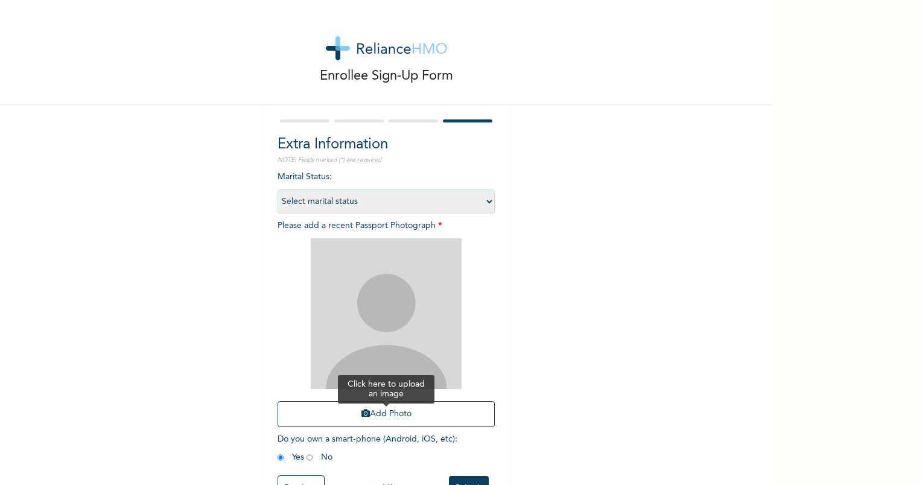
click at [403, 418] on button "Add Photo" at bounding box center [386, 414] width 217 height 26
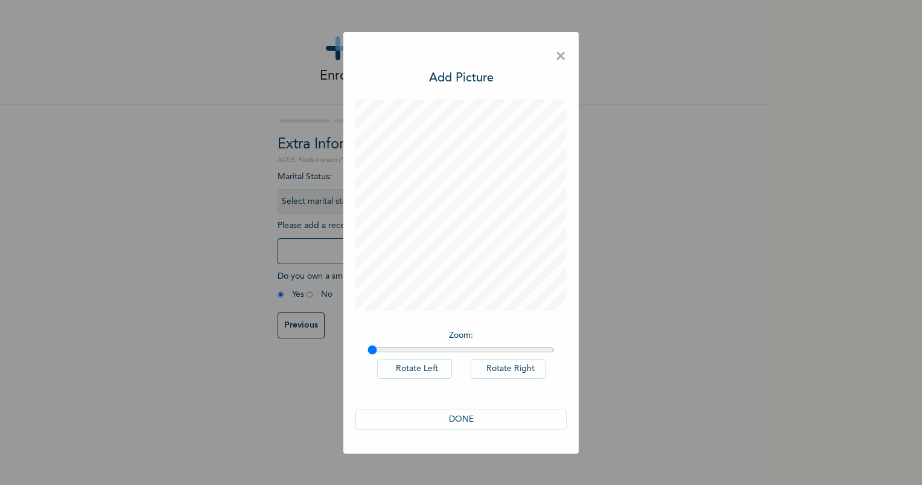
click at [481, 413] on button "DONE" at bounding box center [461, 420] width 211 height 20
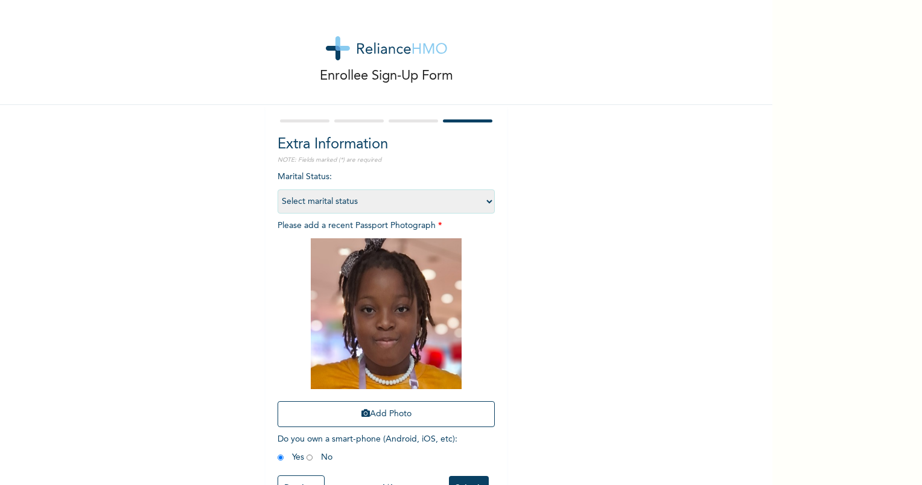
click at [481, 205] on select "Select marital status [DEMOGRAPHIC_DATA] Married [DEMOGRAPHIC_DATA] Widow/[DEMO…" at bounding box center [386, 202] width 217 height 24
select select "1"
click at [278, 190] on select "Select marital status [DEMOGRAPHIC_DATA] Married [DEMOGRAPHIC_DATA] Widow/[DEMO…" at bounding box center [386, 202] width 217 height 24
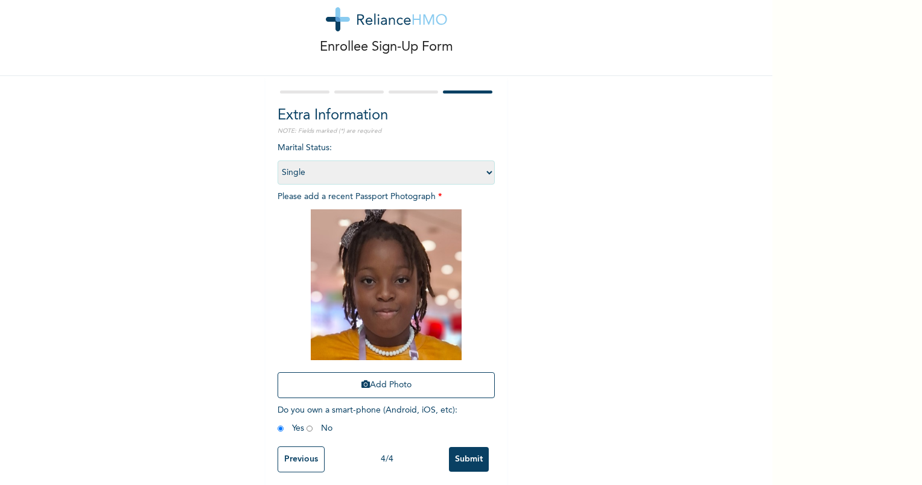
scroll to position [43, 0]
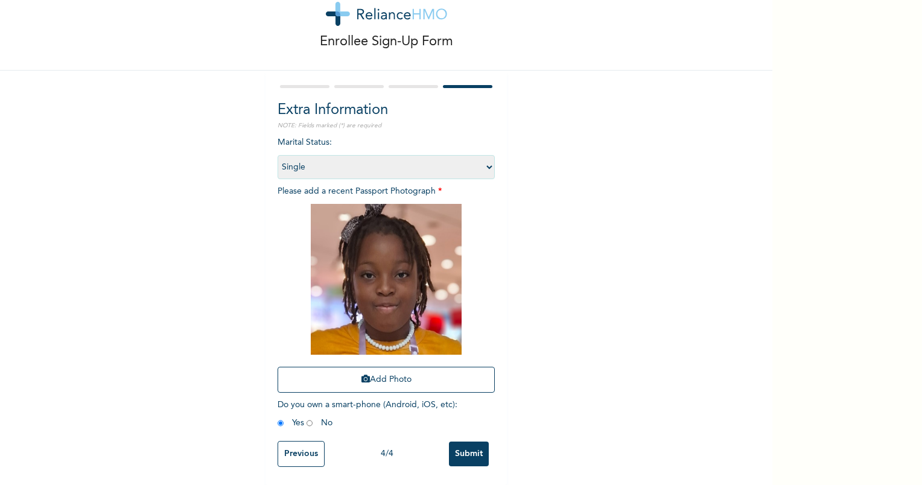
click at [295, 444] on input "Previous" at bounding box center [301, 454] width 47 height 26
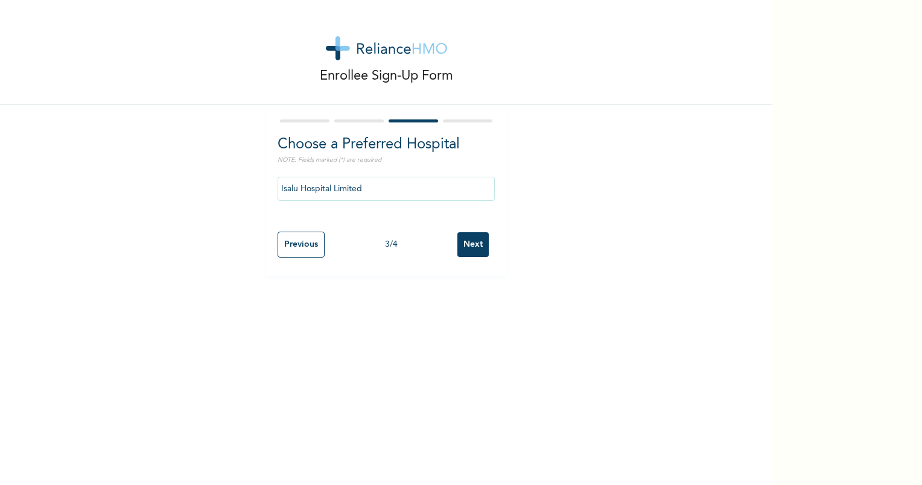
click at [295, 242] on input "Previous" at bounding box center [301, 245] width 47 height 26
select select "25"
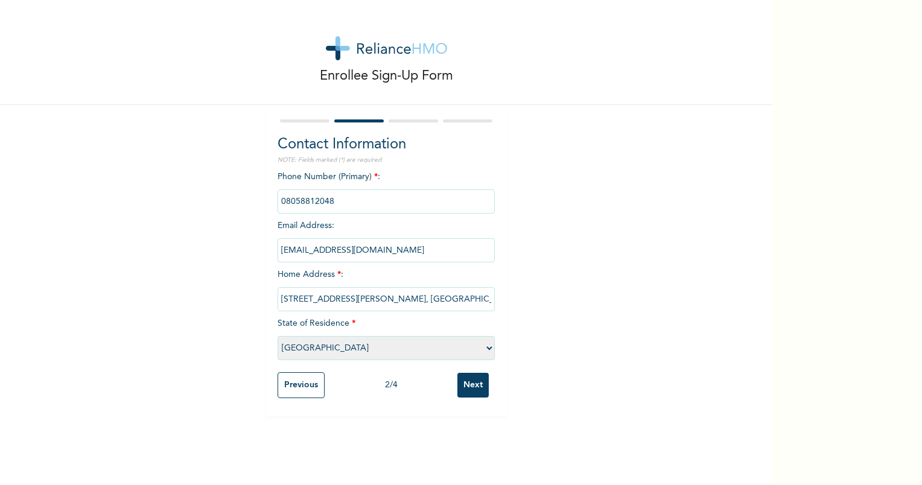
click at [293, 383] on input "Previous" at bounding box center [301, 385] width 47 height 26
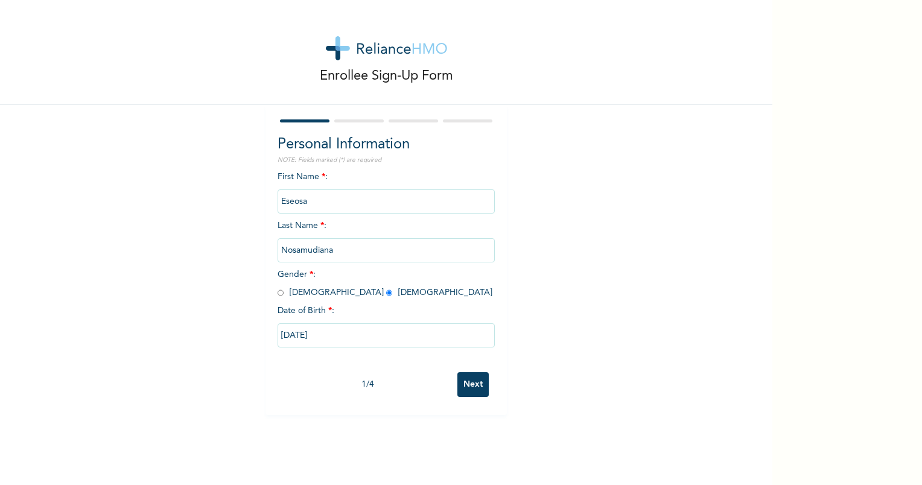
click at [464, 396] on input "Next" at bounding box center [473, 384] width 31 height 25
select select "25"
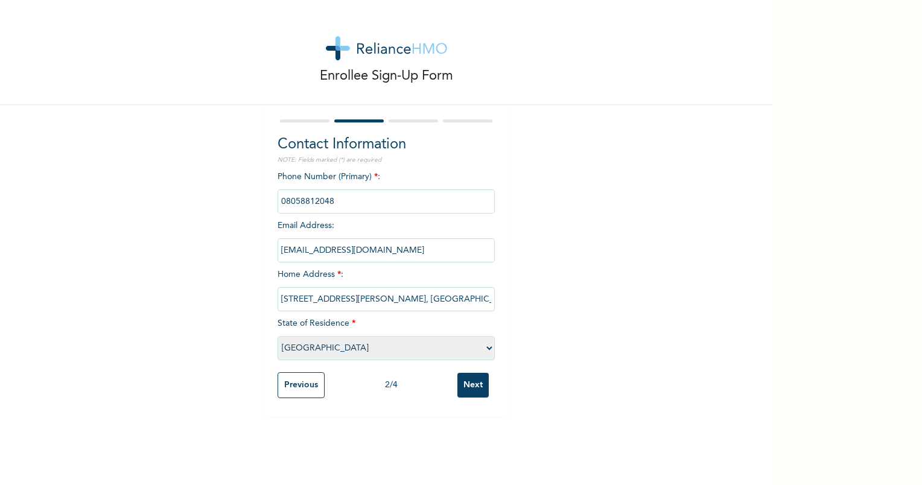
click at [464, 396] on input "Next" at bounding box center [473, 385] width 31 height 25
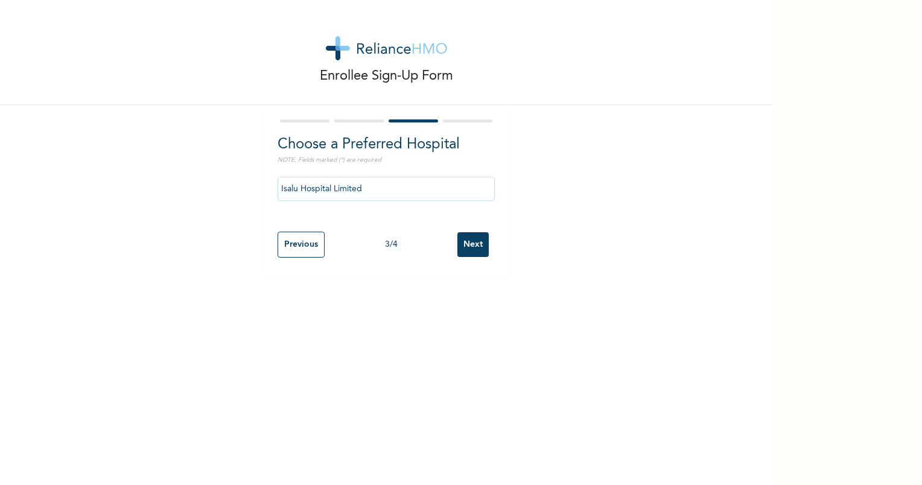
click at [468, 251] on input "Next" at bounding box center [473, 244] width 31 height 25
select select "1"
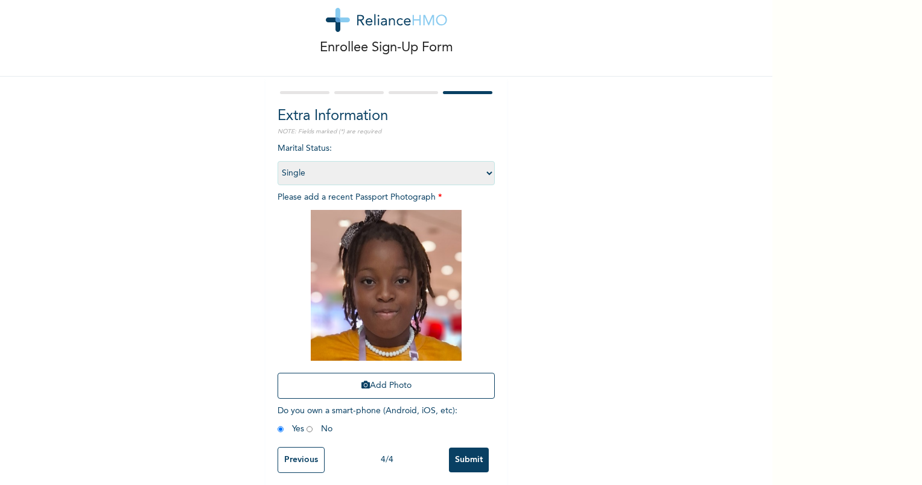
scroll to position [43, 0]
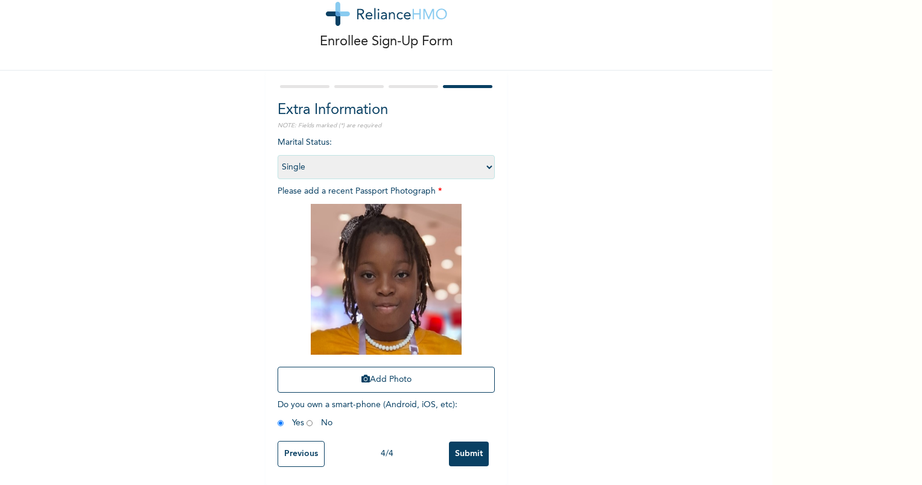
click at [478, 446] on input "Submit" at bounding box center [469, 454] width 40 height 25
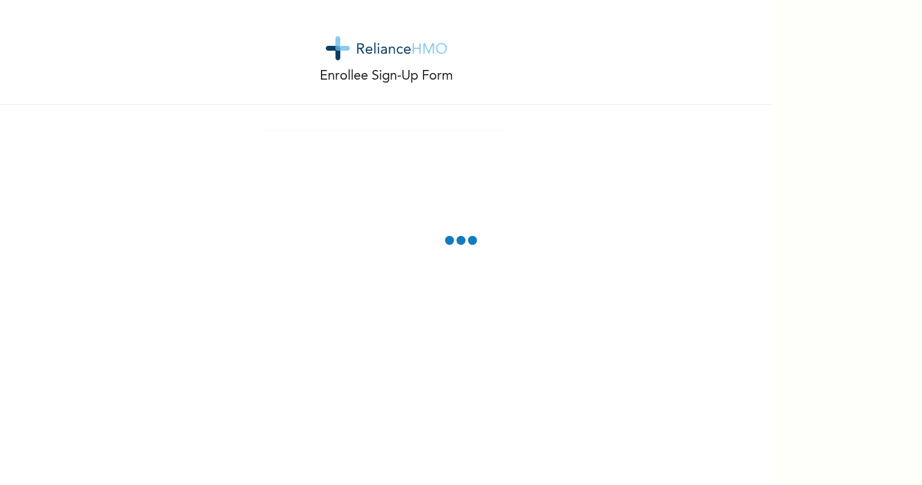
scroll to position [0, 0]
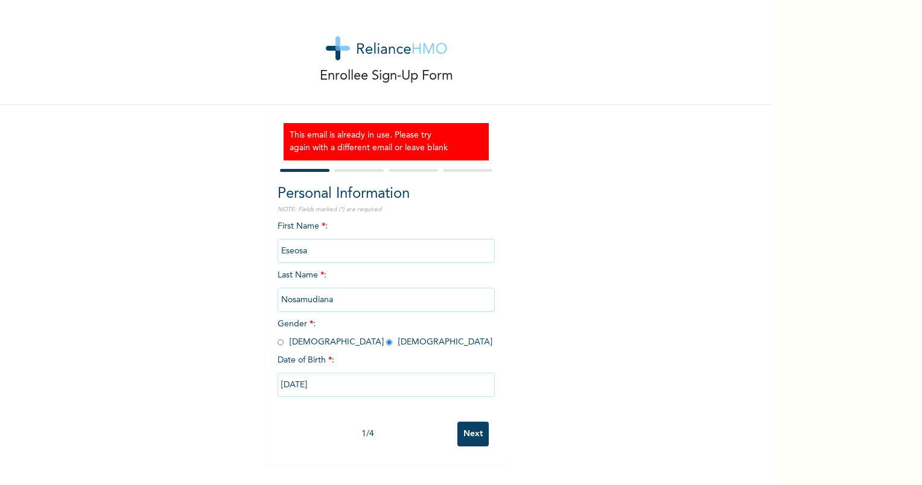
click at [468, 442] on input "Next" at bounding box center [473, 434] width 31 height 25
select select "25"
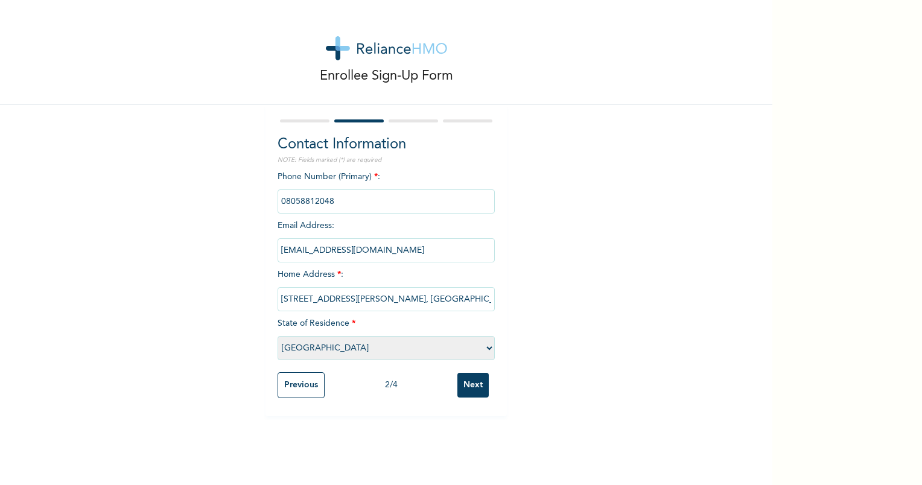
drag, startPoint x: 447, startPoint y: 249, endPoint x: 167, endPoint y: 244, distance: 279.6
click at [167, 244] on div "Enrollee Sign-Up Form Contact Information NOTE: Fields marked (*) are required …" at bounding box center [386, 208] width 773 height 417
click at [472, 386] on input "Next" at bounding box center [473, 385] width 31 height 25
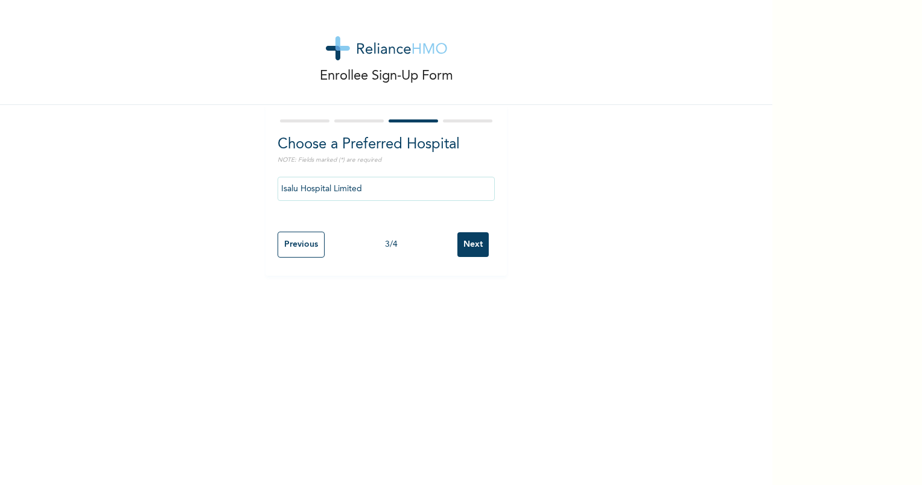
click at [471, 251] on input "Next" at bounding box center [473, 244] width 31 height 25
select select "1"
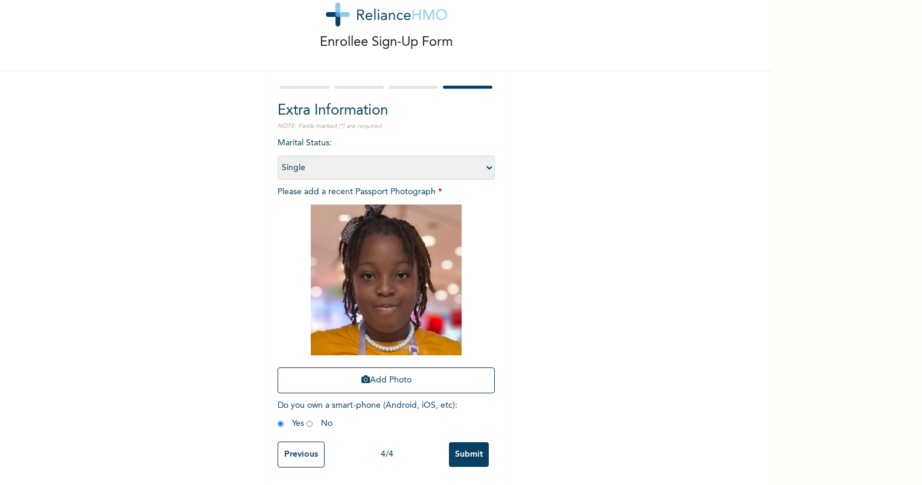
scroll to position [43, 0]
click at [464, 443] on input "Submit" at bounding box center [469, 454] width 40 height 25
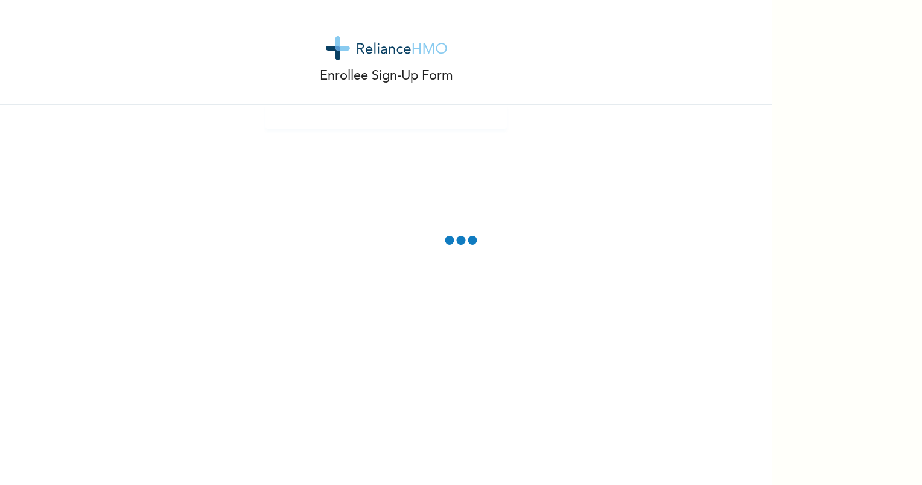
scroll to position [0, 0]
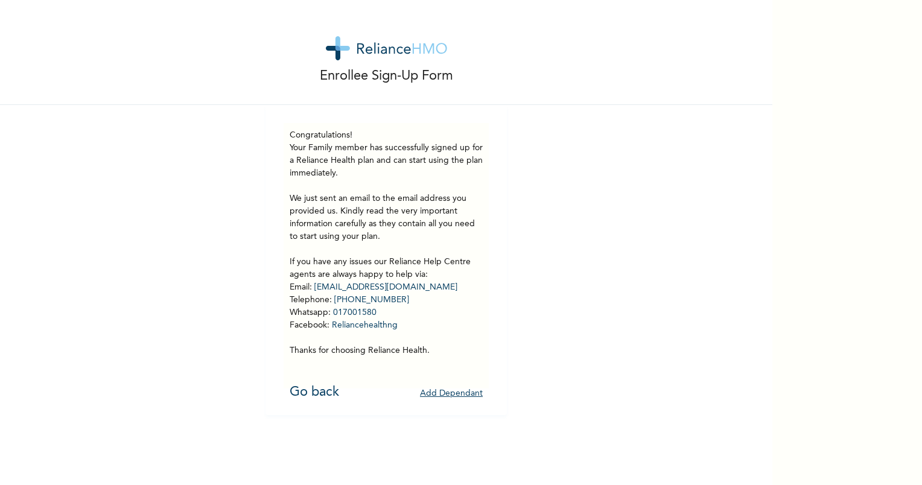
click at [443, 394] on button "Add Dependant" at bounding box center [451, 394] width 63 height 19
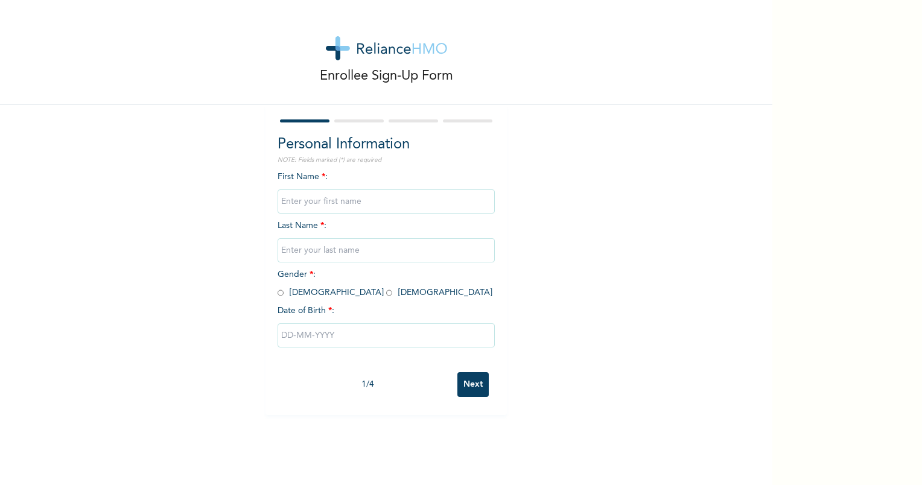
click at [287, 202] on input "text" at bounding box center [386, 202] width 217 height 24
type input "[PERSON_NAME]"
click at [312, 246] on input "text" at bounding box center [386, 250] width 217 height 24
type input "Nosamudiana"
click at [278, 296] on input "radio" at bounding box center [281, 292] width 6 height 11
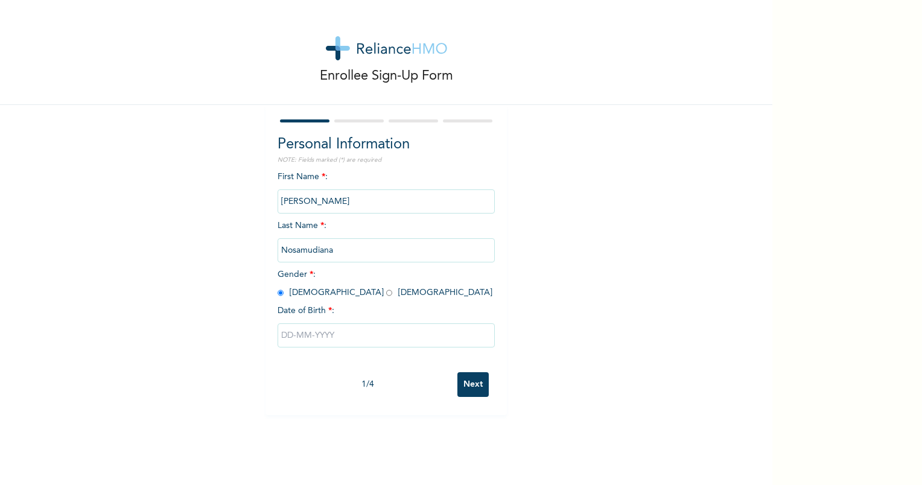
radio input "true"
click at [331, 340] on input "text" at bounding box center [386, 336] width 217 height 24
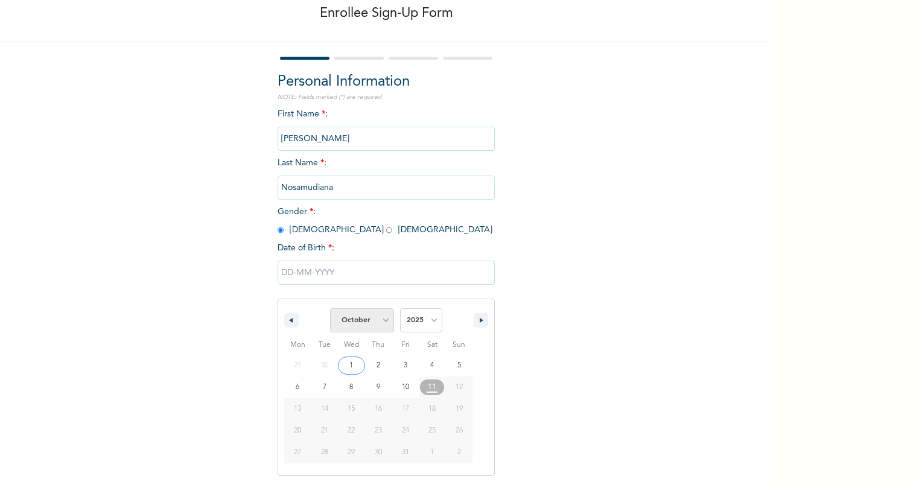
click at [386, 324] on select "January February March April May June July August September October November De…" at bounding box center [362, 320] width 64 height 24
select select "3"
click at [330, 308] on select "January February March April May June July August September October November De…" at bounding box center [362, 320] width 64 height 24
drag, startPoint x: 426, startPoint y: 324, endPoint x: 425, endPoint y: 309, distance: 14.5
click at [426, 324] on select "2025 2024 2023 2022 2021 2020 2019 2018 2017 2016 2015 2014 2013 2012 2011 2010…" at bounding box center [421, 320] width 42 height 24
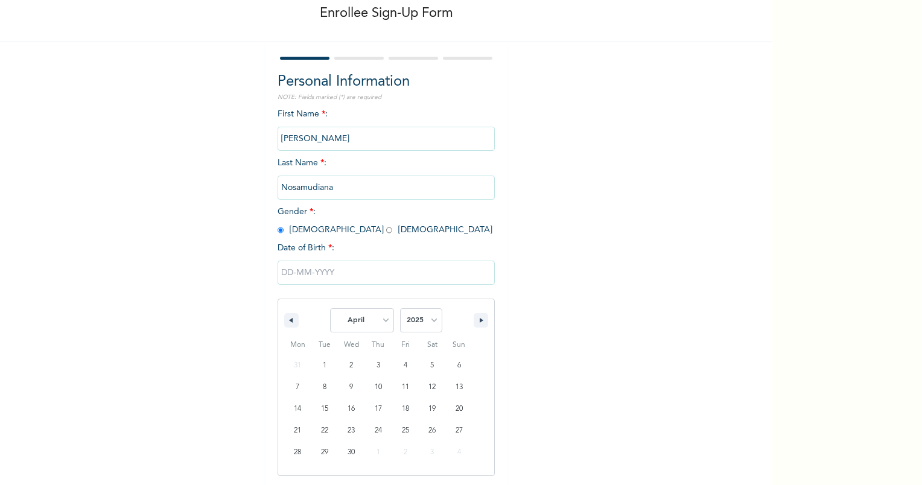
select select "2017"
click at [400, 308] on select "2025 2024 2023 2022 2021 2020 2019 2018 2017 2016 2015 2014 2013 2012 2011 2010…" at bounding box center [421, 320] width 42 height 24
type input "04/27/2017"
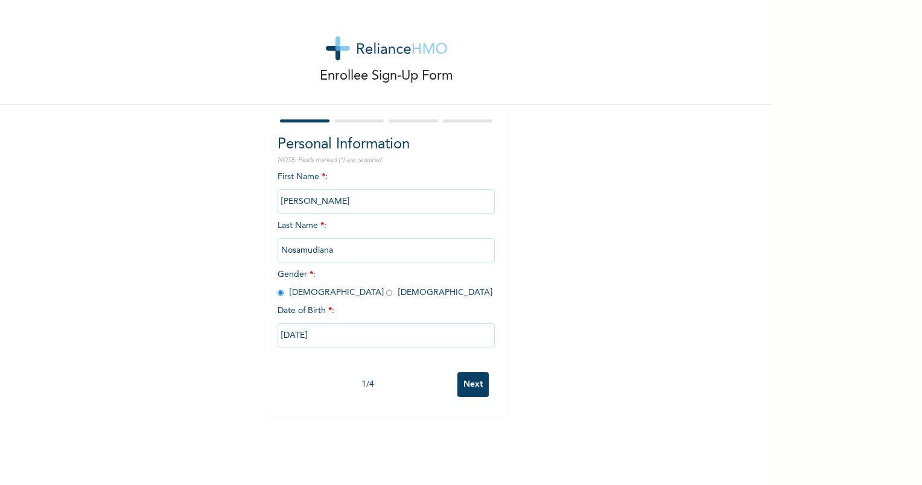
click at [458, 385] on input "Next" at bounding box center [473, 384] width 31 height 25
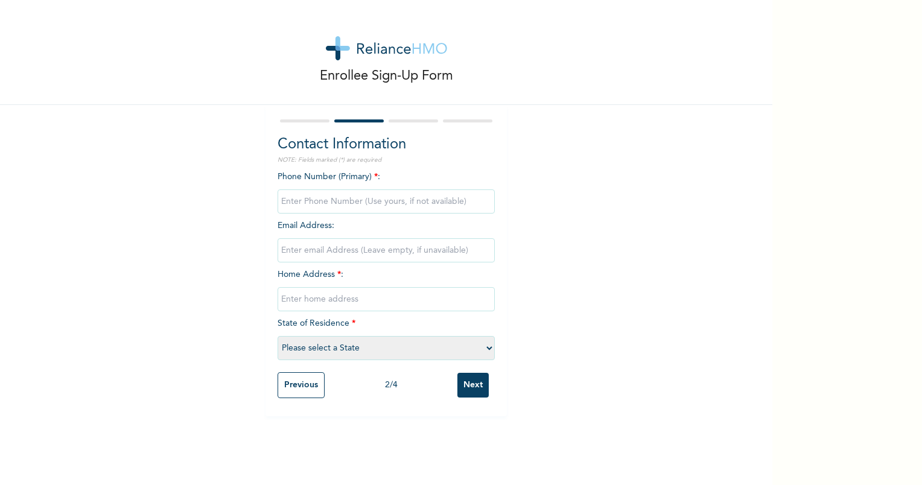
click at [333, 202] on input "phone" at bounding box center [386, 202] width 217 height 24
type input "08058812048"
click at [339, 292] on input "text" at bounding box center [386, 299] width 217 height 24
type input "7 Akinladesavage street off iju road, Agege"
click at [458, 348] on select "Please select a State [PERSON_NAME] (FCT) [PERSON_NAME] Ibom [GEOGRAPHIC_DATA] …" at bounding box center [386, 348] width 217 height 24
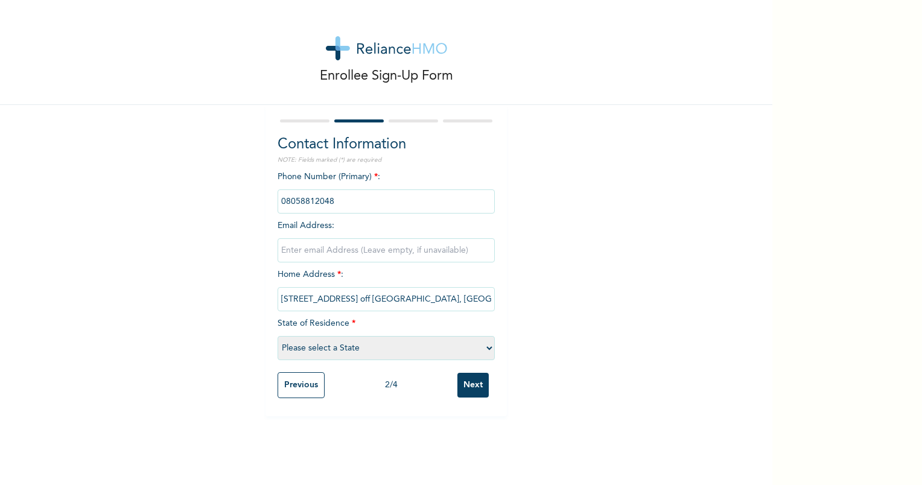
select select "25"
click at [278, 336] on select "Please select a State [PERSON_NAME] (FCT) [PERSON_NAME] Ibom [GEOGRAPHIC_DATA] …" at bounding box center [386, 348] width 217 height 24
click at [460, 388] on input "Next" at bounding box center [473, 385] width 31 height 25
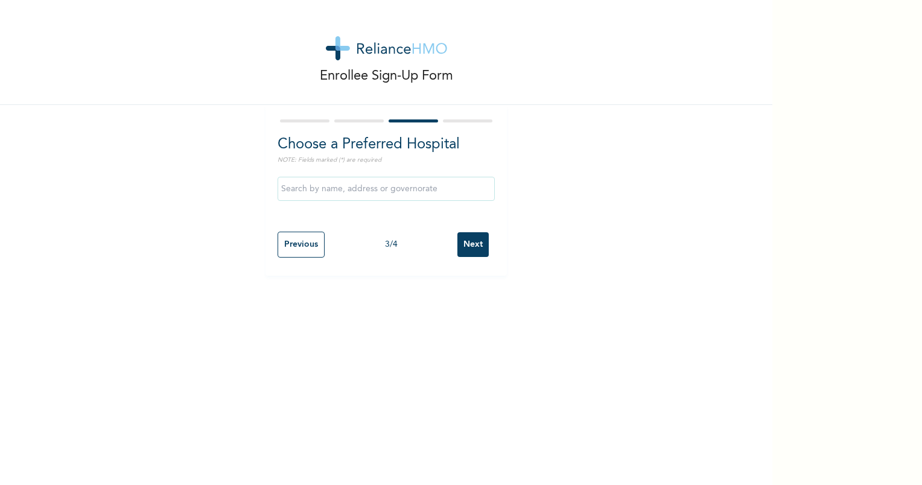
click at [367, 187] on input "text" at bounding box center [386, 189] width 217 height 24
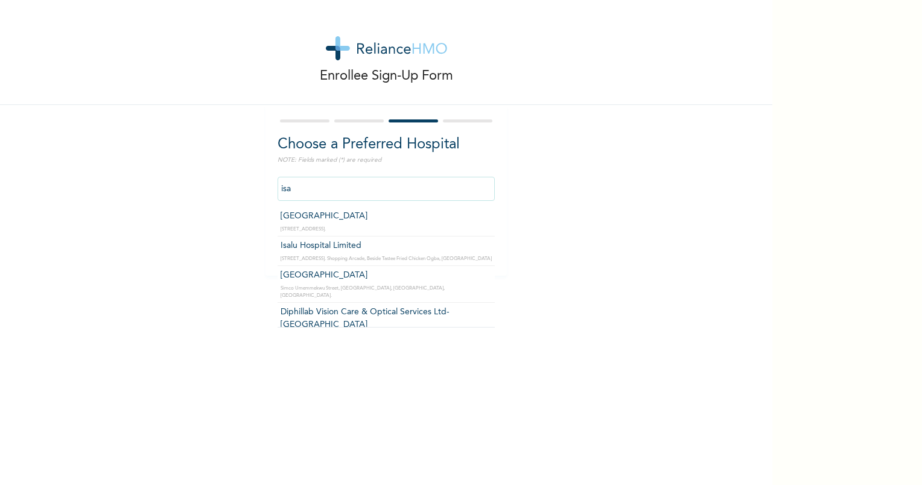
type input "Isalu Hospital Limited"
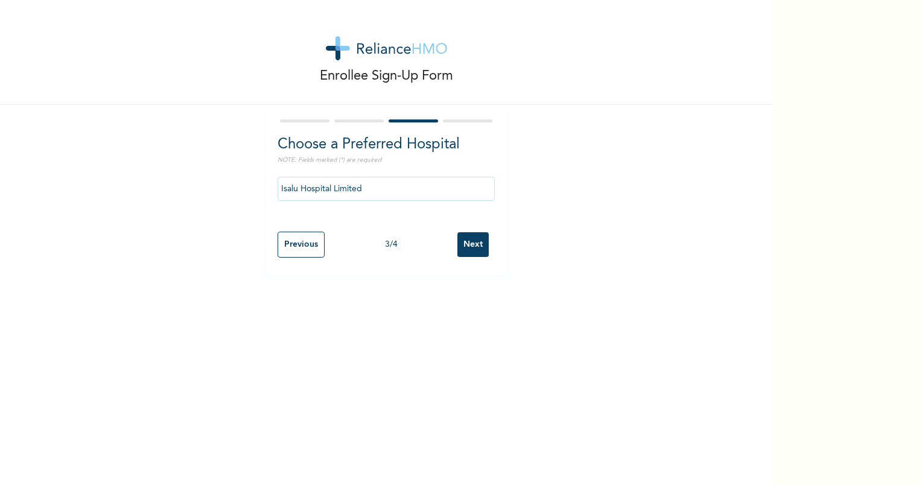
click at [476, 249] on input "Next" at bounding box center [473, 244] width 31 height 25
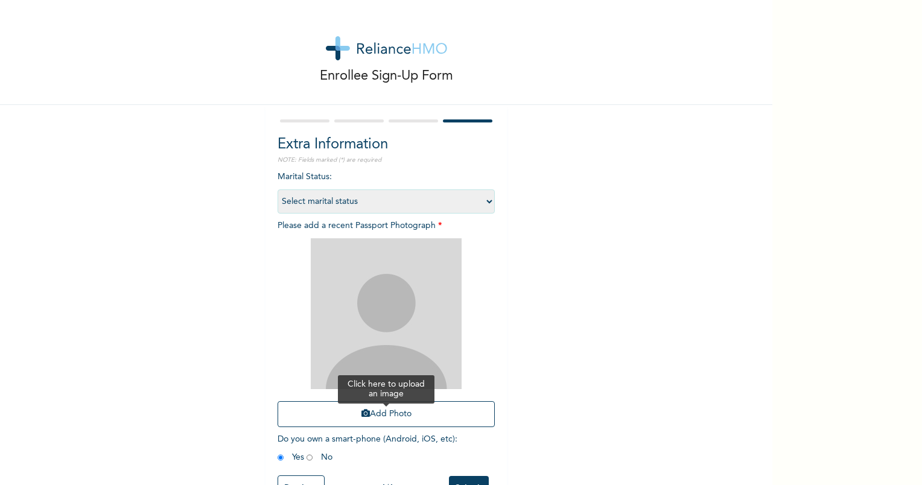
click at [382, 417] on button "Add Photo" at bounding box center [386, 414] width 217 height 26
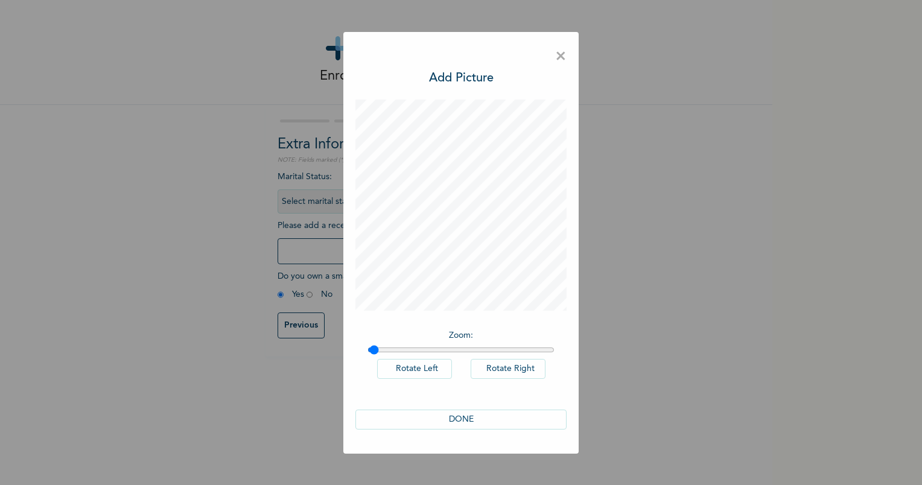
type input "1"
drag, startPoint x: 369, startPoint y: 345, endPoint x: 340, endPoint y: 339, distance: 29.7
click at [368, 345] on input "range" at bounding box center [461, 350] width 187 height 10
click at [456, 417] on button "DONE" at bounding box center [461, 420] width 211 height 20
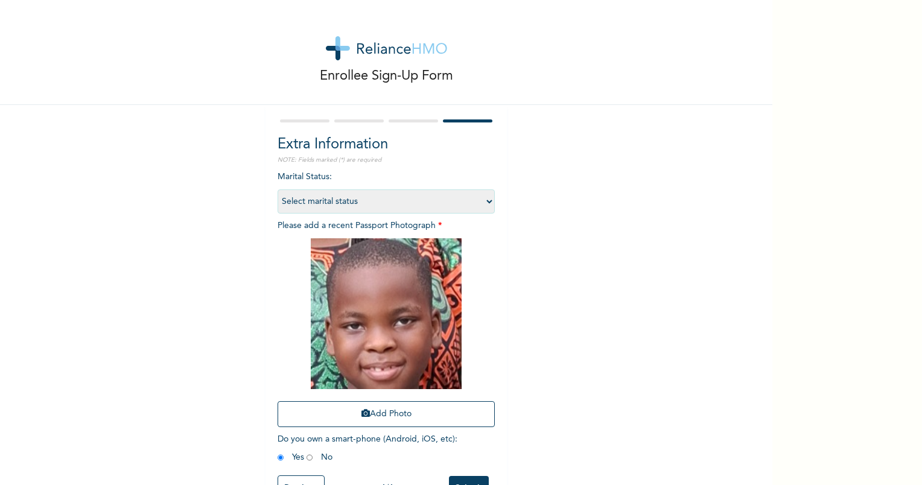
scroll to position [43, 0]
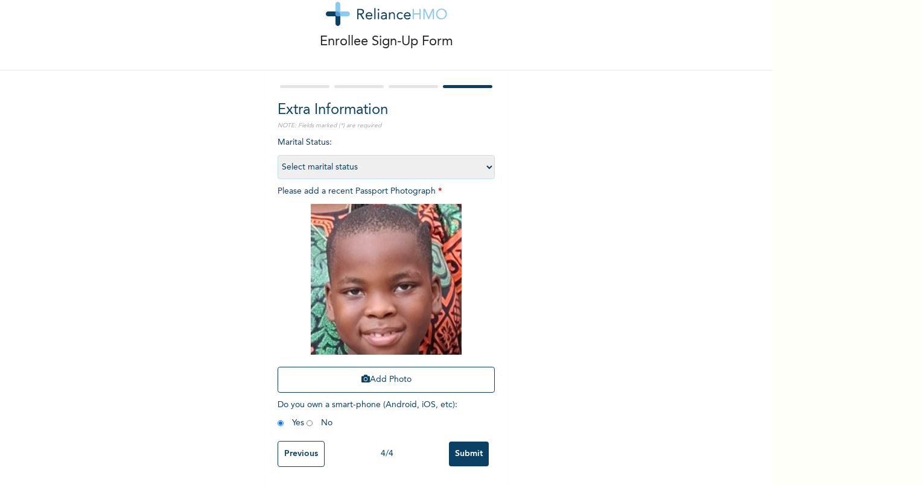
click at [486, 161] on select "Select marital status [DEMOGRAPHIC_DATA] Married [DEMOGRAPHIC_DATA] Widow/[DEMO…" at bounding box center [386, 167] width 217 height 24
select select "1"
click at [278, 155] on select "Select marital status [DEMOGRAPHIC_DATA] Married [DEMOGRAPHIC_DATA] Widow/[DEMO…" at bounding box center [386, 167] width 217 height 24
click at [462, 446] on input "Submit" at bounding box center [469, 454] width 40 height 25
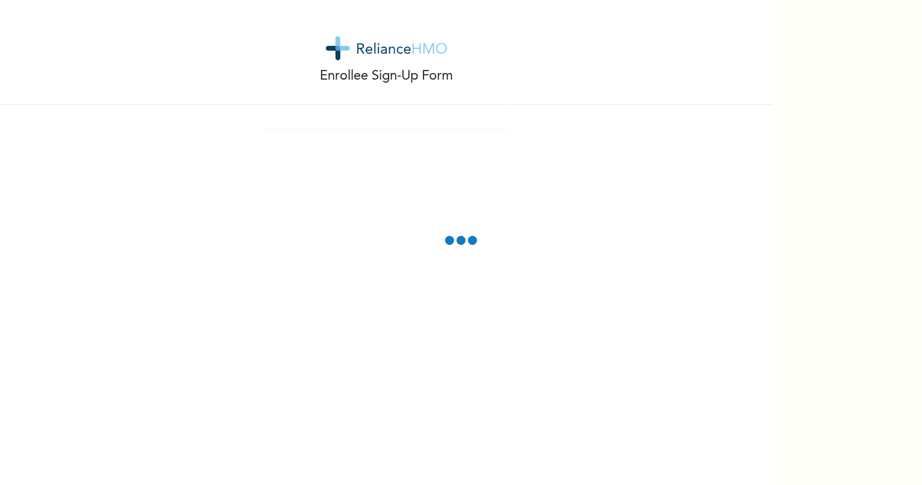
scroll to position [0, 0]
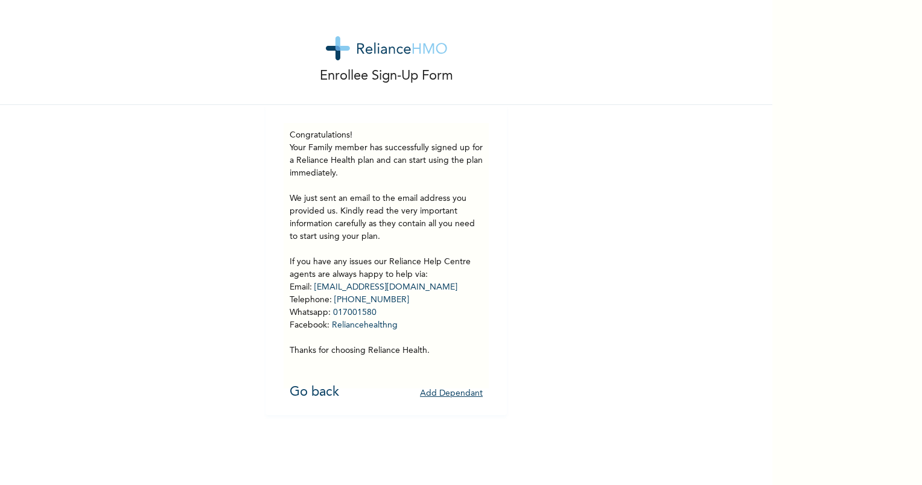
click at [459, 389] on button "Add Dependant" at bounding box center [451, 394] width 63 height 19
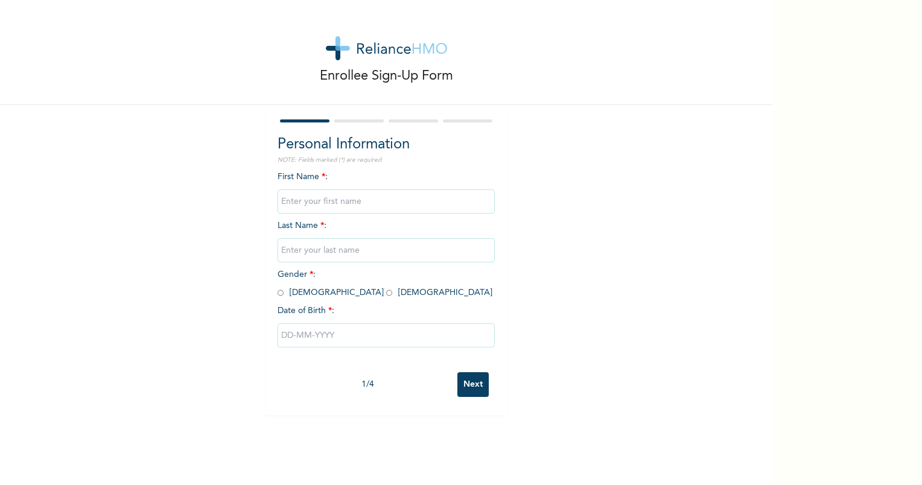
click at [304, 196] on input "text" at bounding box center [386, 202] width 217 height 24
type input "[PERSON_NAME]"
click at [324, 251] on input "text" at bounding box center [386, 250] width 217 height 24
type input "Nosamudiana"
click at [283, 293] on span "Gender * : [DEMOGRAPHIC_DATA] [DEMOGRAPHIC_DATA]" at bounding box center [385, 283] width 215 height 27
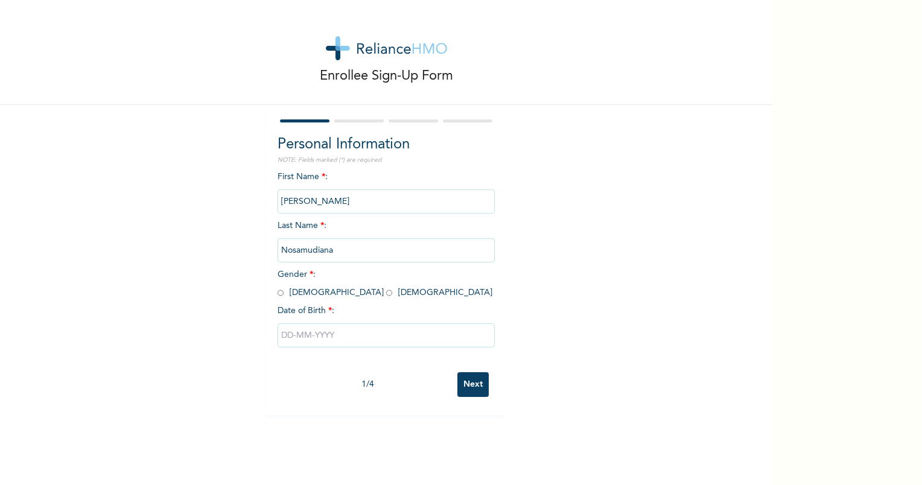
click at [271, 290] on div "Personal Information NOTE: Fields marked (*) are required First Name * : [PERSO…" at bounding box center [386, 260] width 241 height 310
click at [278, 292] on input "radio" at bounding box center [281, 292] width 6 height 11
radio input "true"
click at [302, 334] on input "text" at bounding box center [386, 336] width 217 height 24
select select "9"
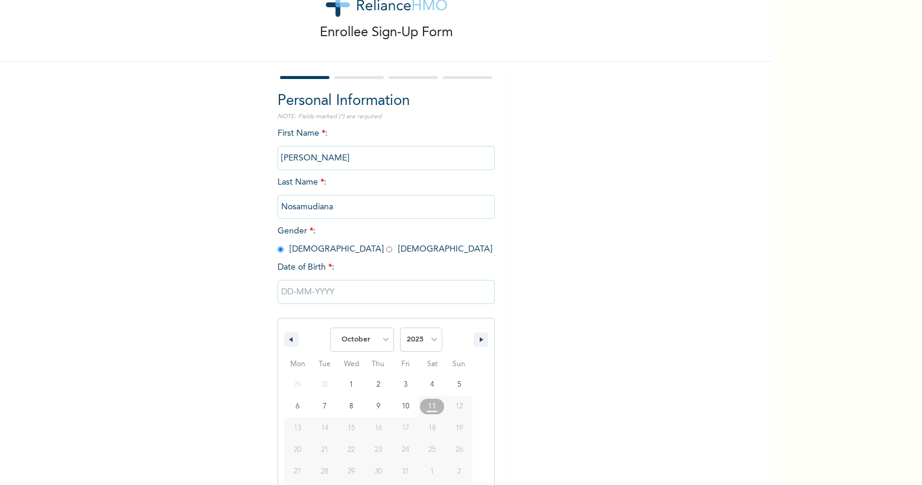
scroll to position [63, 0]
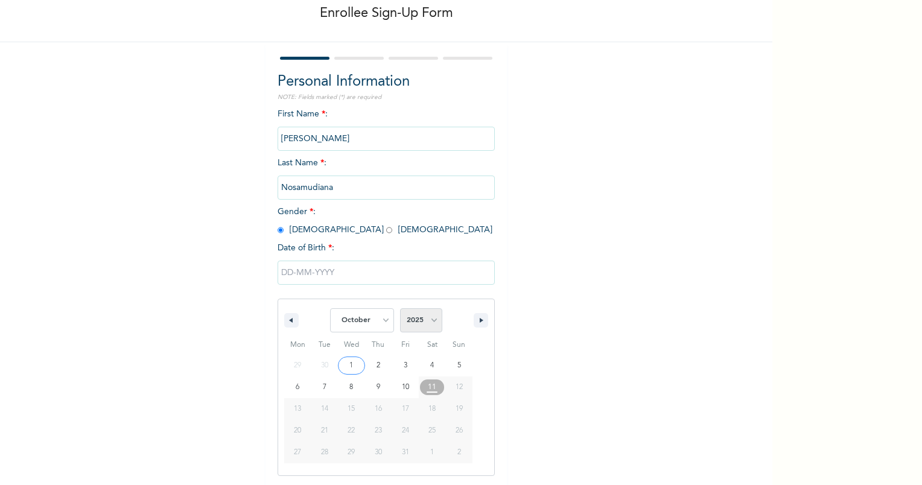
click at [432, 324] on select "2025 2024 2023 2022 2021 2020 2019 2018 2017 2016 2015 2014 2013 2012 2011 2010…" at bounding box center [421, 320] width 42 height 24
select select "2019"
click at [400, 308] on select "2025 2024 2023 2022 2021 2020 2019 2018 2017 2016 2015 2014 2013 2012 2011 2010…" at bounding box center [421, 320] width 42 height 24
click at [383, 322] on select "January February March April May June July August September October November De…" at bounding box center [362, 320] width 64 height 24
select select "1"
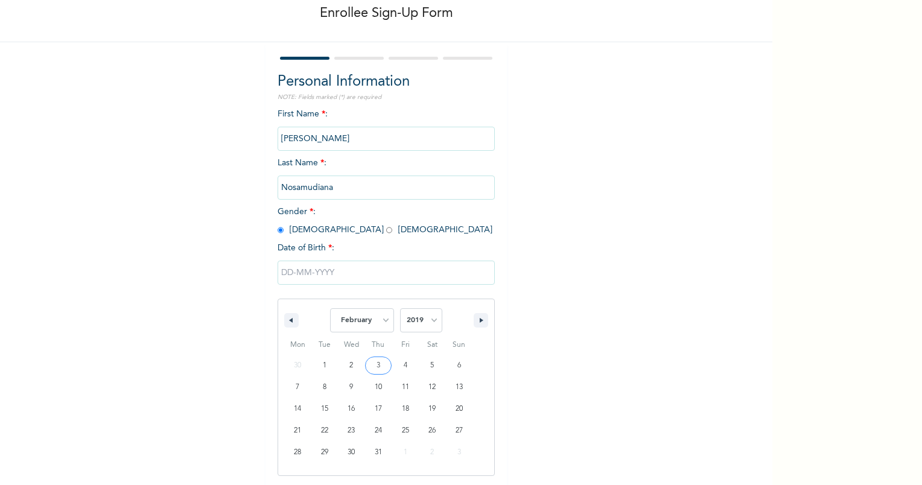
click at [330, 308] on select "January February March April May June July August September October November De…" at bounding box center [362, 320] width 64 height 24
type input "[DATE]"
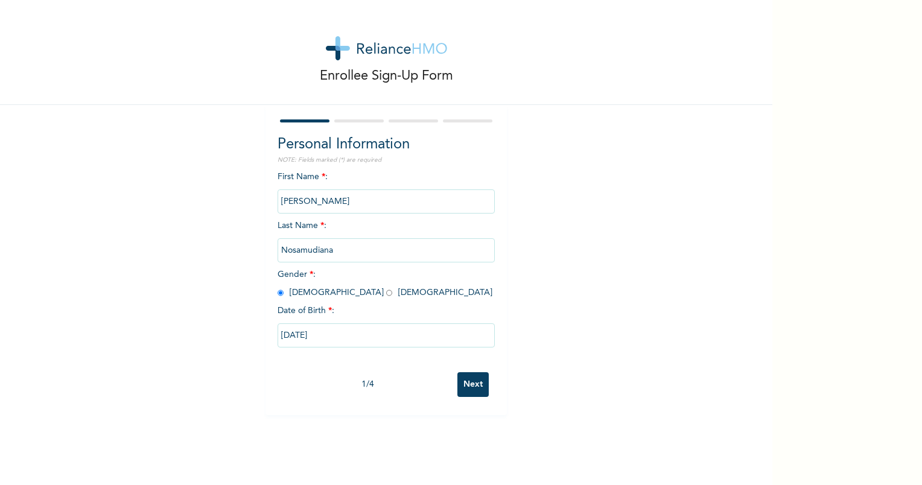
click at [471, 386] on input "Next" at bounding box center [473, 384] width 31 height 25
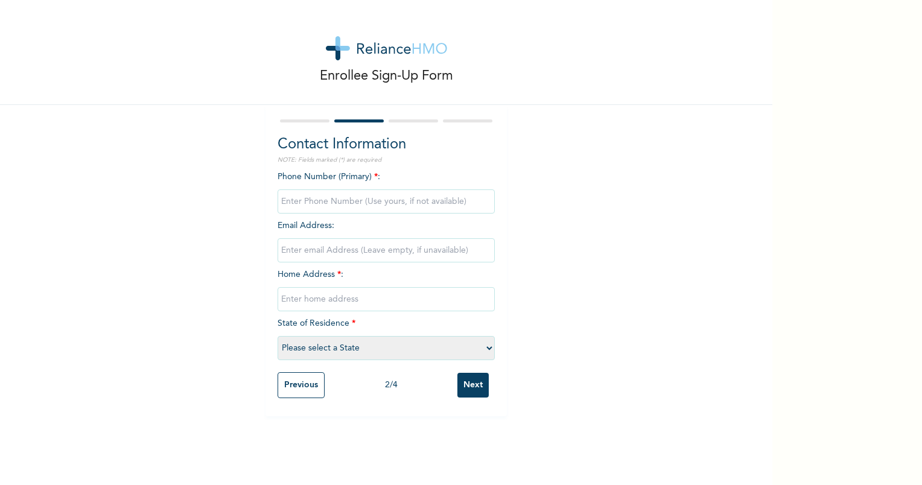
click at [293, 201] on input "phone" at bounding box center [386, 202] width 217 height 24
type input "08058812048"
click at [310, 304] on input "text" at bounding box center [386, 299] width 217 height 24
type input "[STREET_ADDRESS][PERSON_NAME] off [GEOGRAPHIC_DATA], [GEOGRAPHIC_DATA]"
click at [404, 350] on select "Please select a State [PERSON_NAME] (FCT) [PERSON_NAME] Ibom [GEOGRAPHIC_DATA] …" at bounding box center [386, 348] width 217 height 24
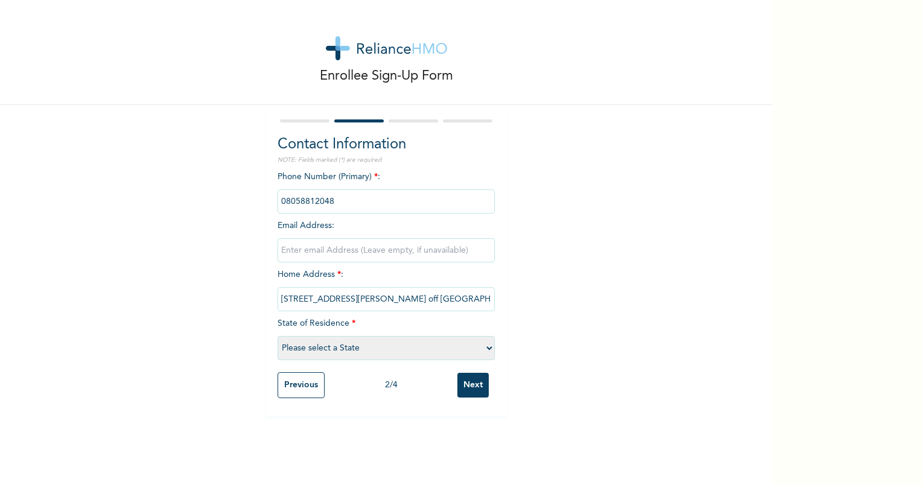
select select "25"
click at [278, 336] on select "Please select a State [PERSON_NAME] (FCT) [PERSON_NAME] Ibom [GEOGRAPHIC_DATA] …" at bounding box center [386, 348] width 217 height 24
click at [460, 385] on input "Next" at bounding box center [473, 385] width 31 height 25
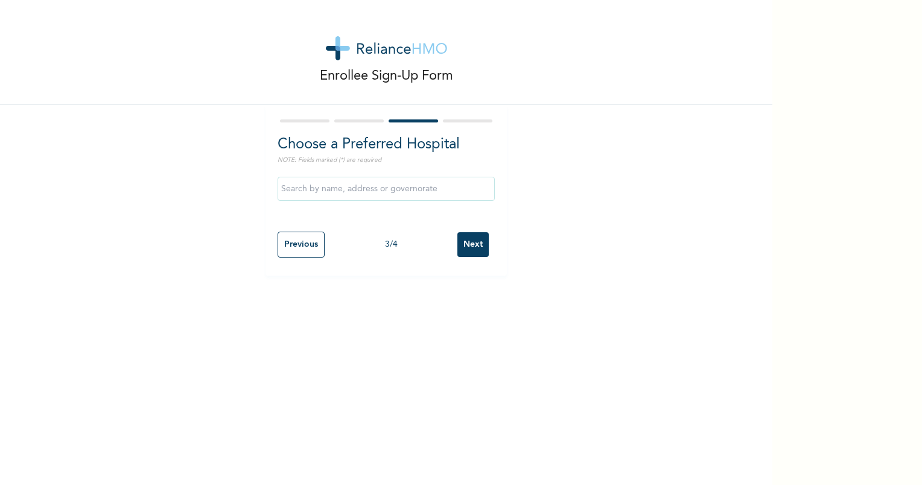
click at [359, 192] on input "text" at bounding box center [386, 189] width 217 height 24
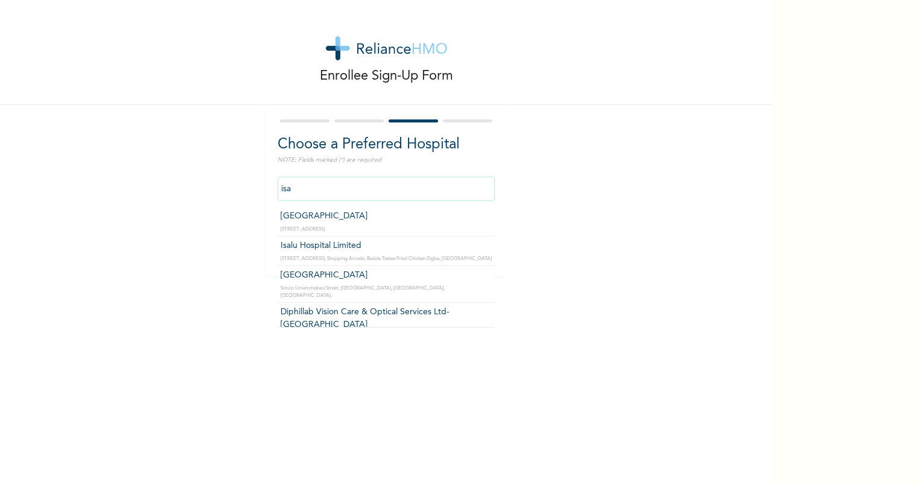
type input "Isalu Hospital Limited"
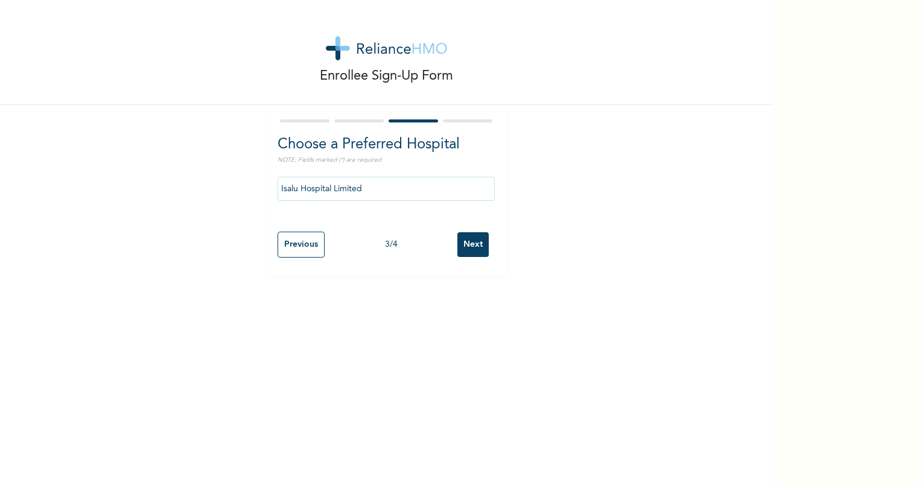
click at [475, 239] on input "Next" at bounding box center [473, 244] width 31 height 25
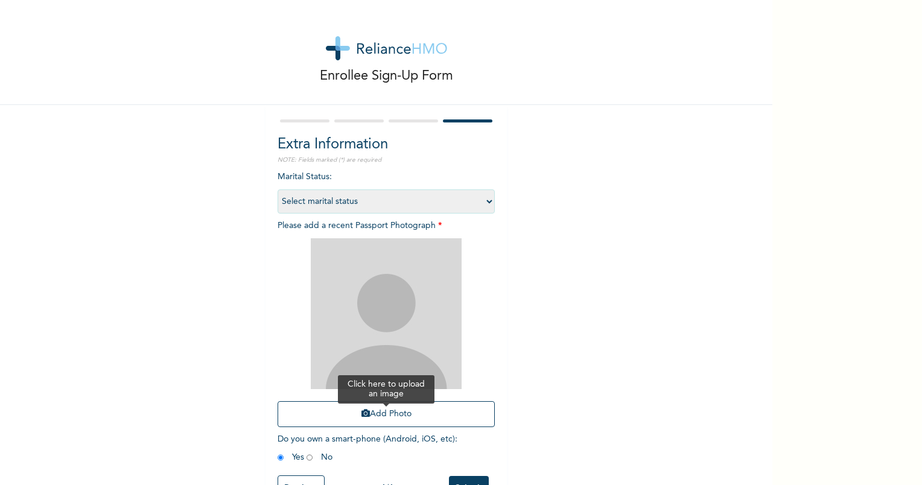
click at [406, 414] on button "Add Photo" at bounding box center [386, 414] width 217 height 26
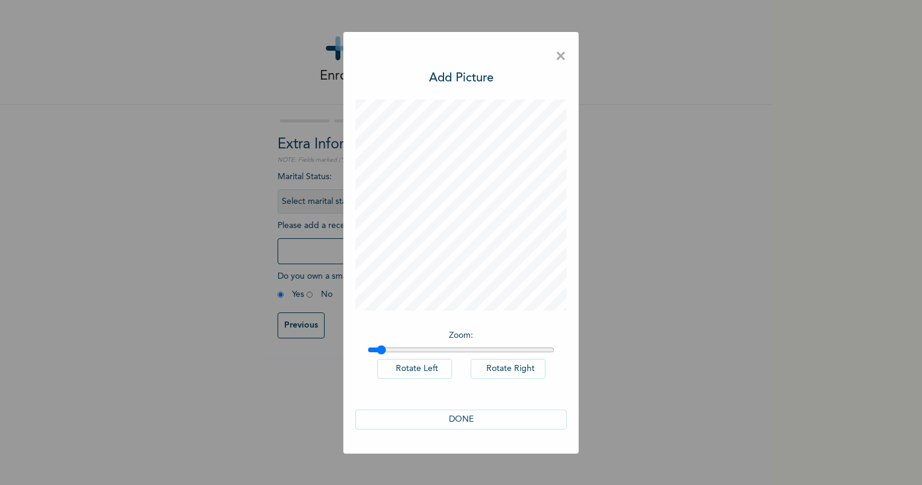
drag, startPoint x: 372, startPoint y: 348, endPoint x: 382, endPoint y: 347, distance: 9.1
type input "1.05"
click at [382, 347] on input "range" at bounding box center [461, 350] width 187 height 10
click at [496, 418] on button "DONE" at bounding box center [461, 420] width 211 height 20
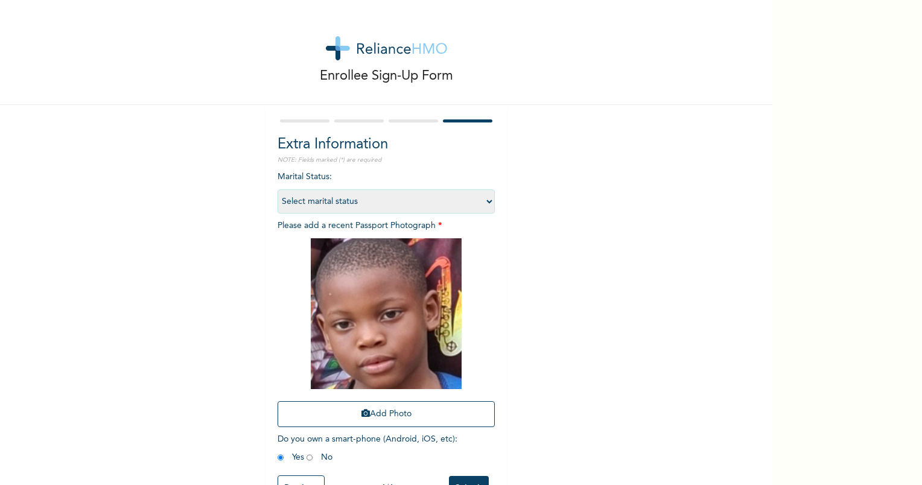
click at [473, 194] on select "Select marital status [DEMOGRAPHIC_DATA] Married [DEMOGRAPHIC_DATA] Widow/[DEMO…" at bounding box center [386, 202] width 217 height 24
select select "1"
click at [278, 190] on select "Select marital status [DEMOGRAPHIC_DATA] Married [DEMOGRAPHIC_DATA] Widow/[DEMO…" at bounding box center [386, 202] width 217 height 24
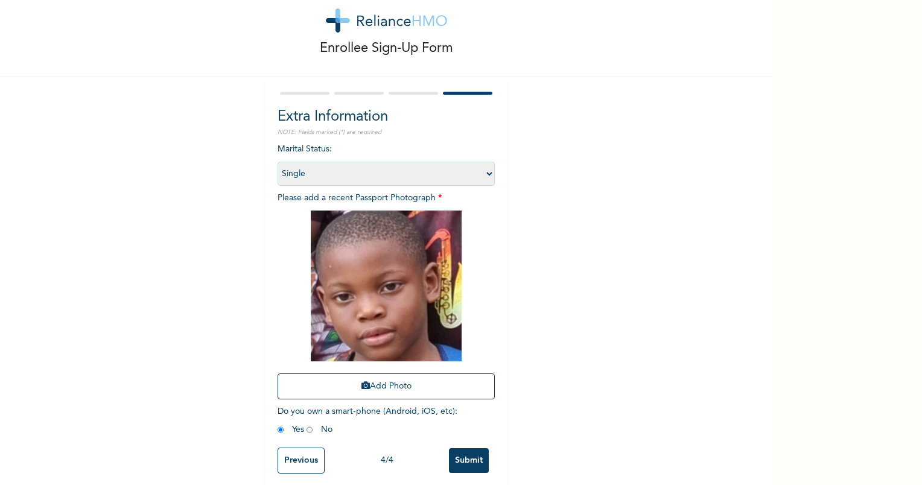
scroll to position [43, 0]
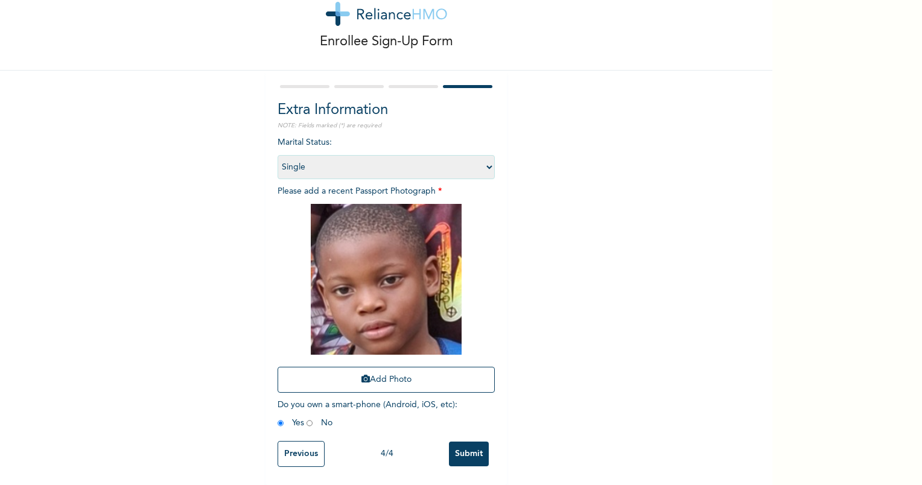
click at [469, 452] on input "Submit" at bounding box center [469, 454] width 40 height 25
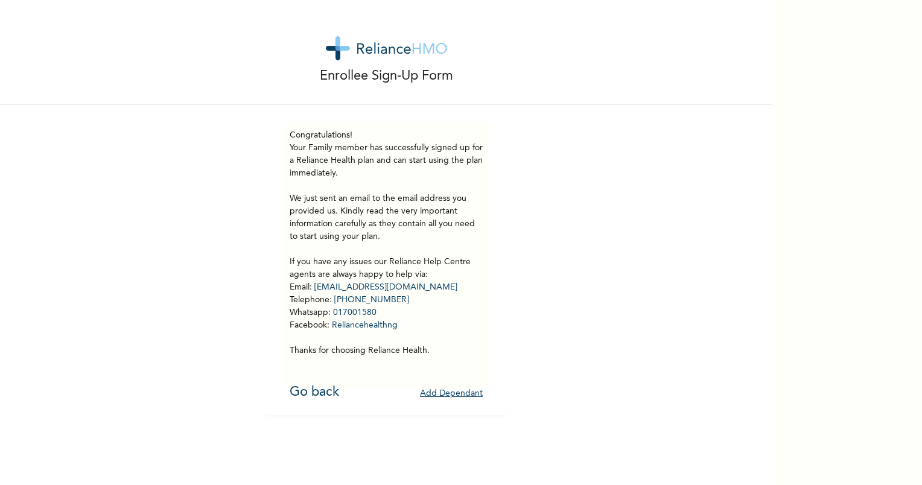
click at [453, 394] on button "Add Dependant" at bounding box center [451, 394] width 63 height 19
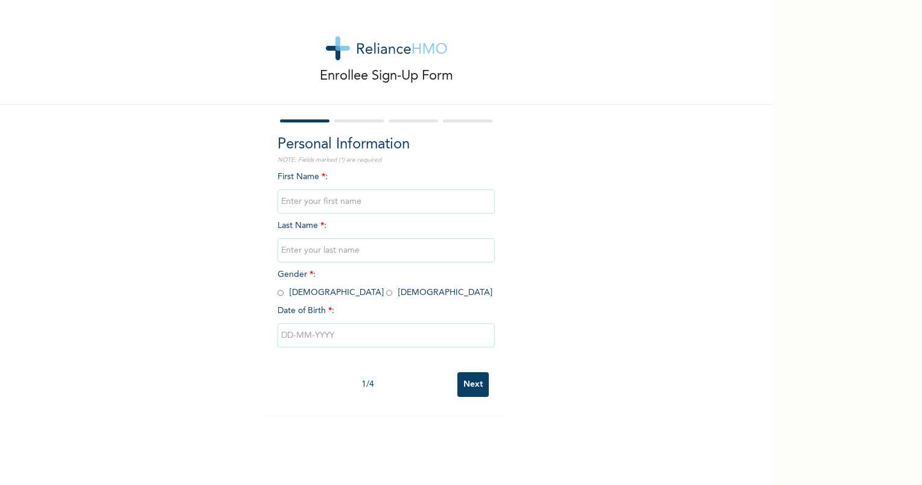
click at [318, 206] on input "text" at bounding box center [386, 202] width 217 height 24
type input "N"
type input "Daniella"
click at [314, 255] on input "text" at bounding box center [386, 250] width 217 height 24
type input "Nosamudiana"
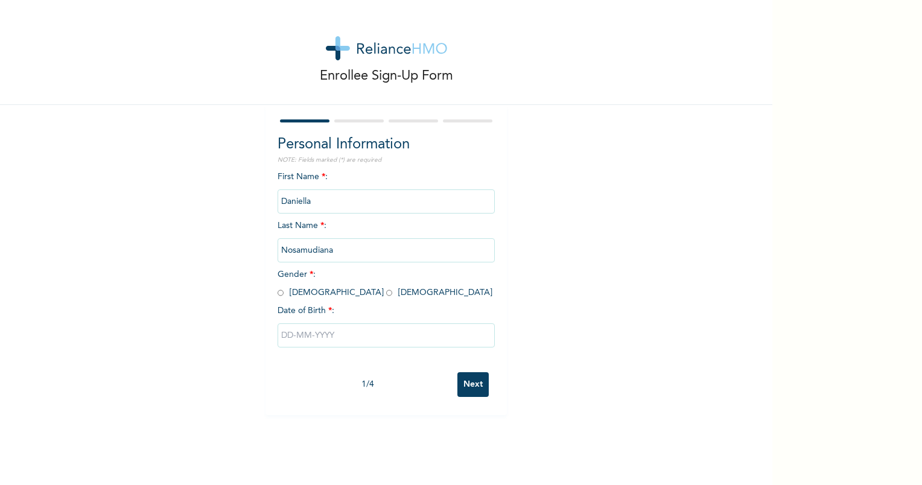
click at [327, 295] on span "Gender * : [DEMOGRAPHIC_DATA] [DEMOGRAPHIC_DATA]" at bounding box center [385, 283] width 215 height 27
click at [386, 296] on input "radio" at bounding box center [389, 292] width 6 height 11
radio input "true"
click at [362, 346] on input "text" at bounding box center [386, 336] width 217 height 24
select select "9"
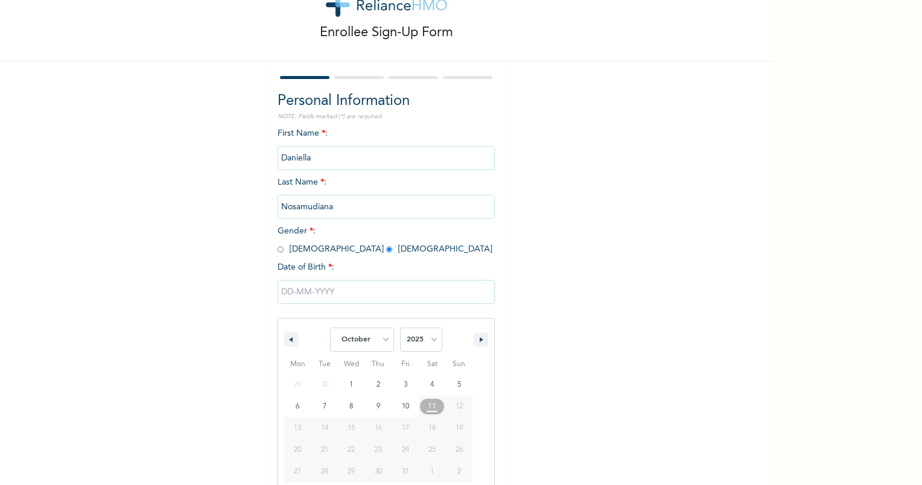
scroll to position [63, 0]
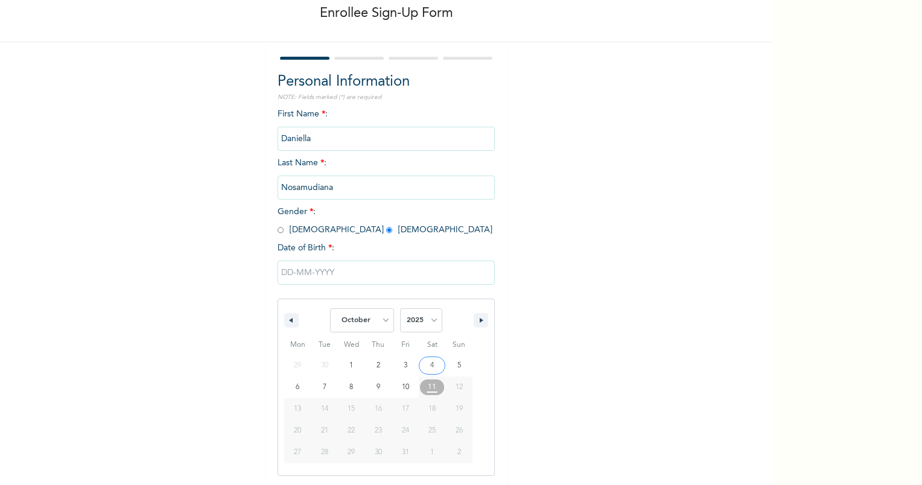
click at [290, 274] on input "text" at bounding box center [386, 273] width 217 height 24
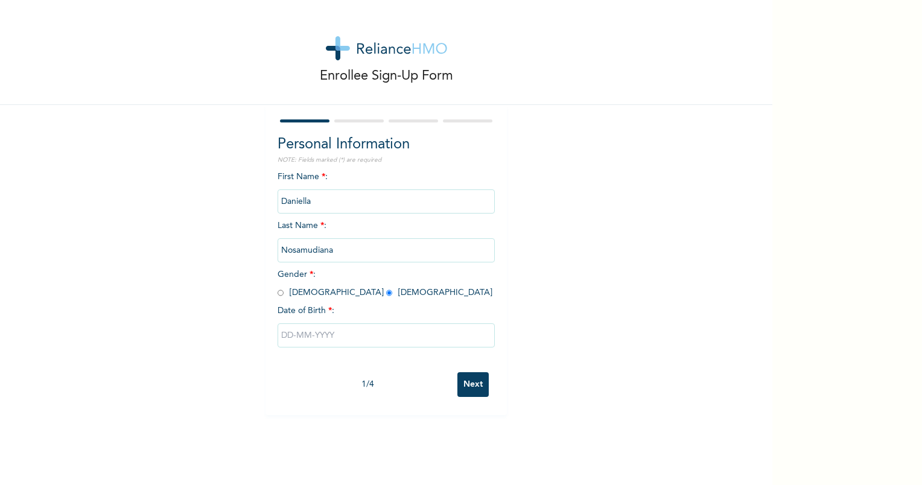
scroll to position [0, 0]
click at [327, 342] on input "text" at bounding box center [386, 336] width 217 height 24
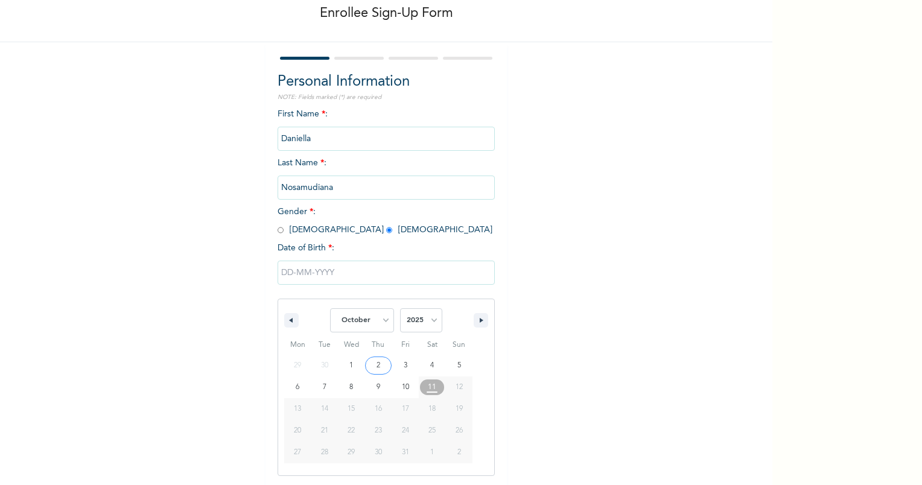
drag, startPoint x: 376, startPoint y: 324, endPoint x: 374, endPoint y: 308, distance: 15.8
click at [376, 324] on select "January February March April May June July August September October November De…" at bounding box center [362, 320] width 64 height 24
select select "1"
click at [330, 308] on select "January February March April May June July August September October November De…" at bounding box center [362, 320] width 64 height 24
drag, startPoint x: 425, startPoint y: 325, endPoint x: 425, endPoint y: 319, distance: 6.6
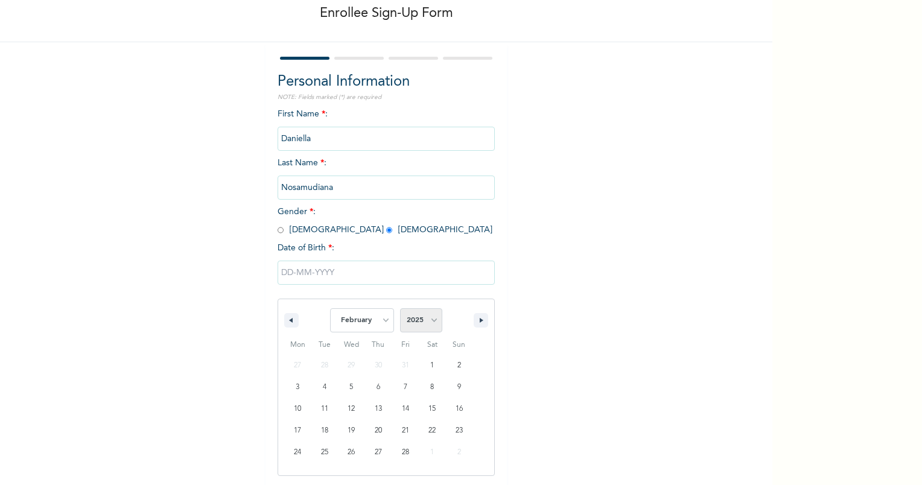
click at [425, 325] on select "2025 2024 2023 2022 2021 2020 2019 2018 2017 2016 2015 2014 2013 2012 2011 2010…" at bounding box center [421, 320] width 42 height 24
select select "2019"
click at [400, 308] on select "2025 2024 2023 2022 2021 2020 2019 2018 2017 2016 2015 2014 2013 2012 2011 2010…" at bounding box center [421, 320] width 42 height 24
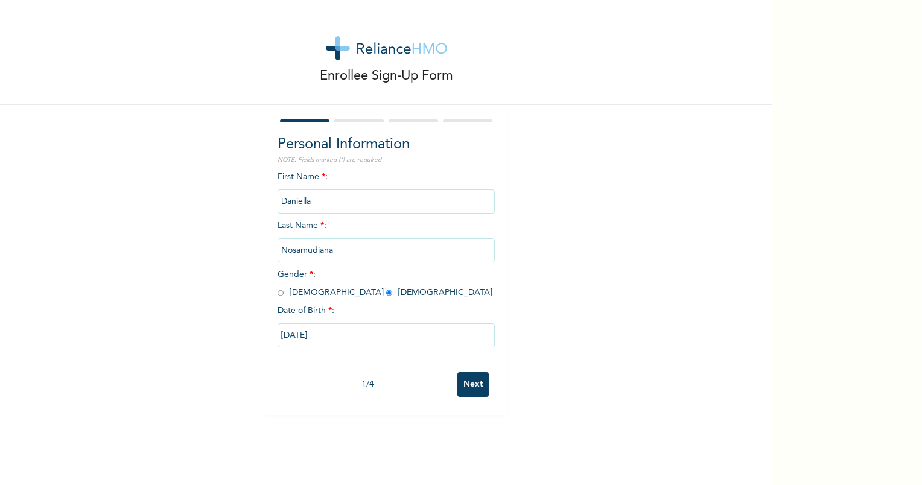
type input "[DATE]"
click at [471, 387] on input "Next" at bounding box center [473, 384] width 31 height 25
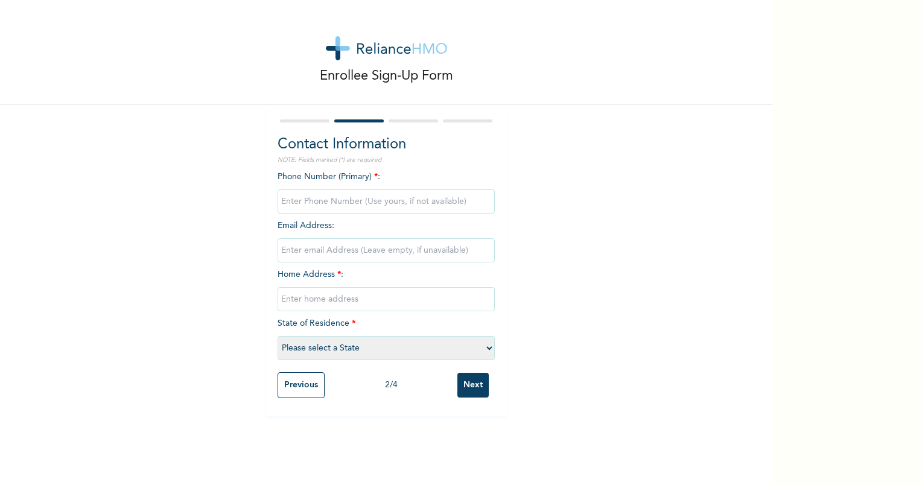
click at [340, 202] on input "phone" at bounding box center [386, 202] width 217 height 24
type input "08058812048"
click at [362, 259] on input "email" at bounding box center [386, 250] width 217 height 24
click at [293, 304] on input "text" at bounding box center [386, 299] width 217 height 24
type input "[STREET_ADDRESS][PERSON_NAME]"
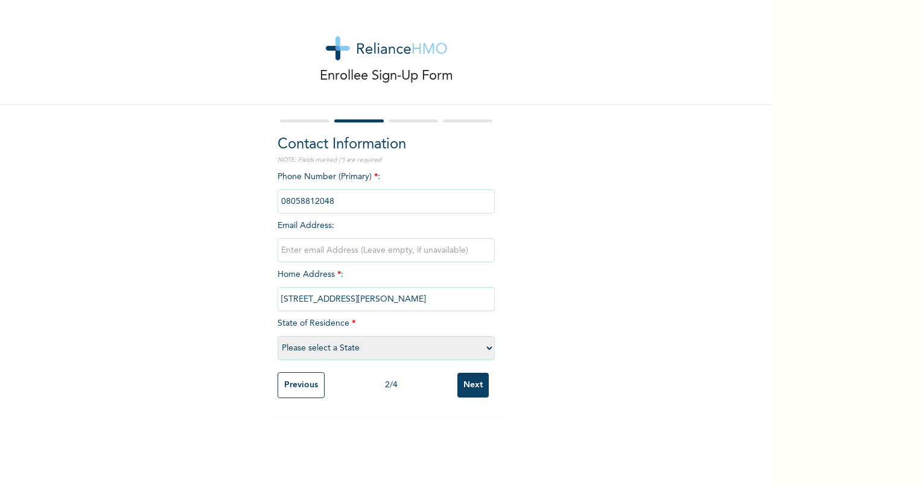
click at [360, 354] on select "Please select a State [PERSON_NAME] (FCT) [PERSON_NAME] Ibom [GEOGRAPHIC_DATA] …" at bounding box center [386, 348] width 217 height 24
select select "25"
click at [278, 336] on select "Please select a State [PERSON_NAME] (FCT) [PERSON_NAME] Ibom [GEOGRAPHIC_DATA] …" at bounding box center [386, 348] width 217 height 24
click at [473, 388] on input "Next" at bounding box center [473, 385] width 31 height 25
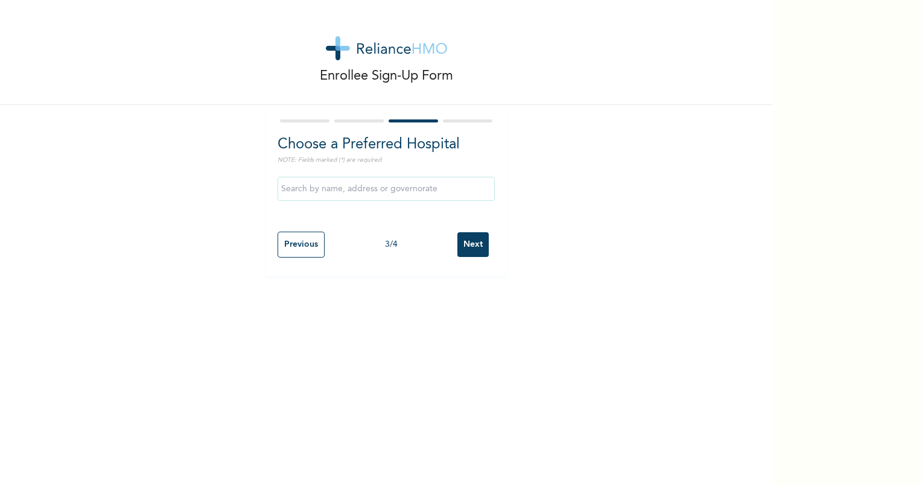
click at [386, 190] on input "text" at bounding box center [386, 189] width 217 height 24
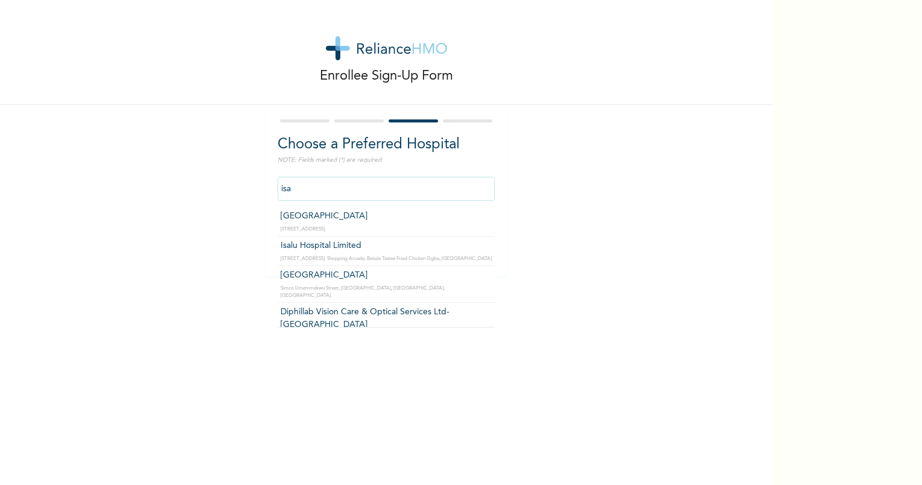
type input "Isalu Hospital Limited"
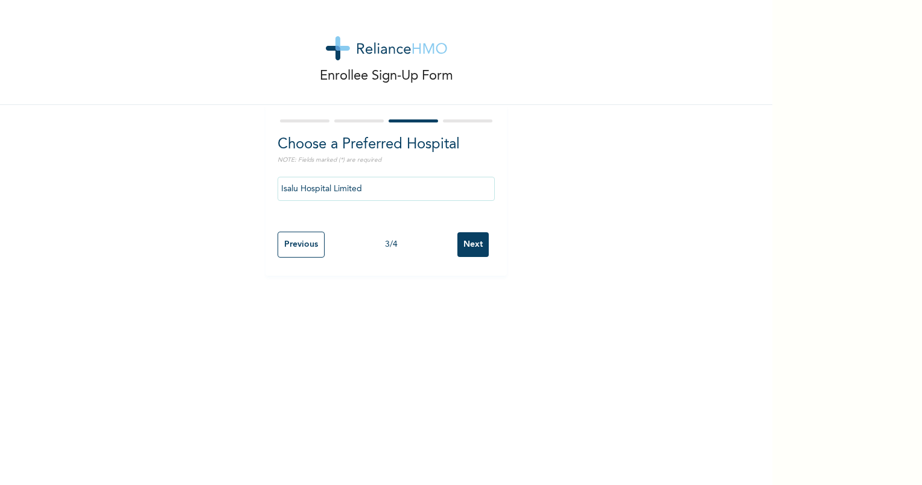
click at [475, 248] on input "Next" at bounding box center [473, 244] width 31 height 25
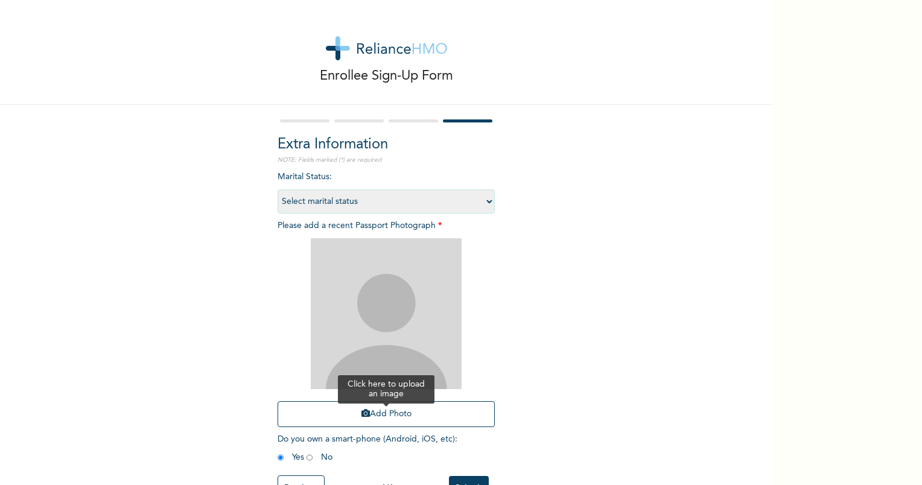
click at [382, 412] on button "Add Photo" at bounding box center [386, 414] width 217 height 26
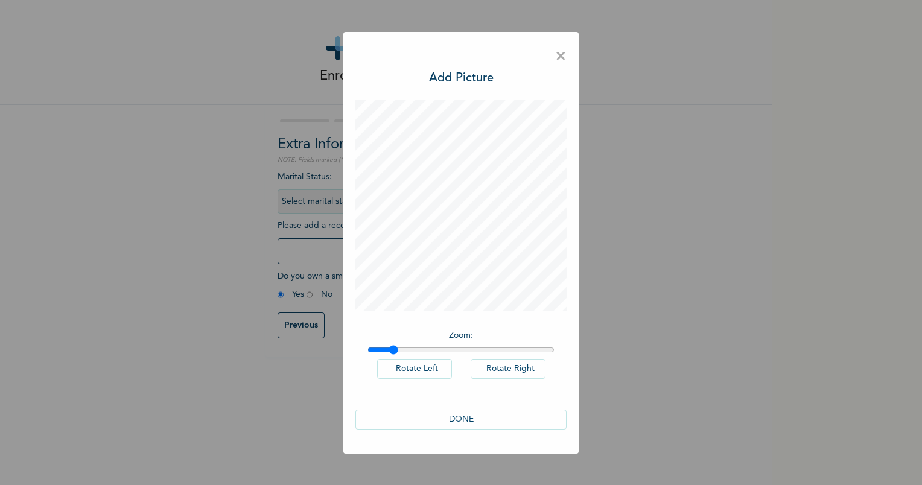
drag, startPoint x: 376, startPoint y: 350, endPoint x: 394, endPoint y: 351, distance: 17.5
click at [394, 351] on input "range" at bounding box center [461, 350] width 187 height 10
drag, startPoint x: 395, startPoint y: 347, endPoint x: 353, endPoint y: 350, distance: 42.4
type input "1"
click at [368, 350] on input "range" at bounding box center [461, 350] width 187 height 10
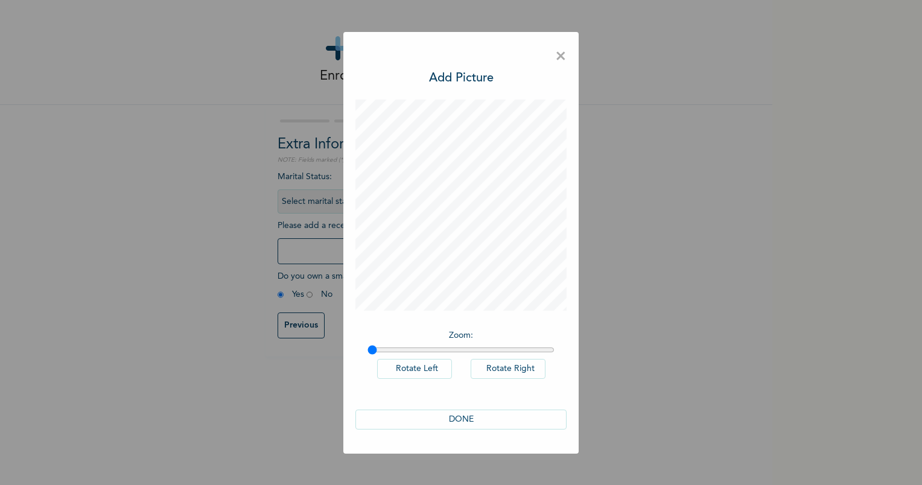
click at [486, 417] on button "DONE" at bounding box center [461, 420] width 211 height 20
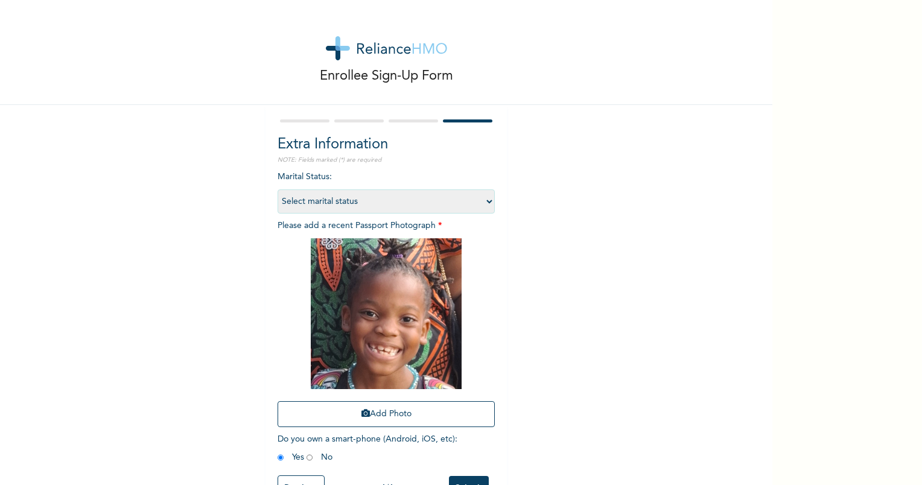
click at [481, 204] on select "Select marital status [DEMOGRAPHIC_DATA] Married [DEMOGRAPHIC_DATA] Widow/[DEMO…" at bounding box center [386, 202] width 217 height 24
select select "1"
click at [278, 190] on select "Select marital status [DEMOGRAPHIC_DATA] Married [DEMOGRAPHIC_DATA] Widow/[DEMO…" at bounding box center [386, 202] width 217 height 24
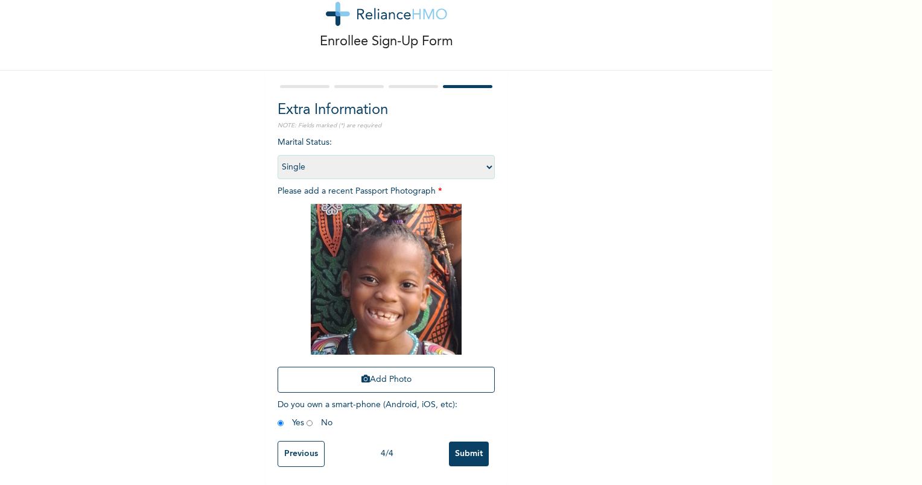
click at [470, 449] on input "Submit" at bounding box center [469, 454] width 40 height 25
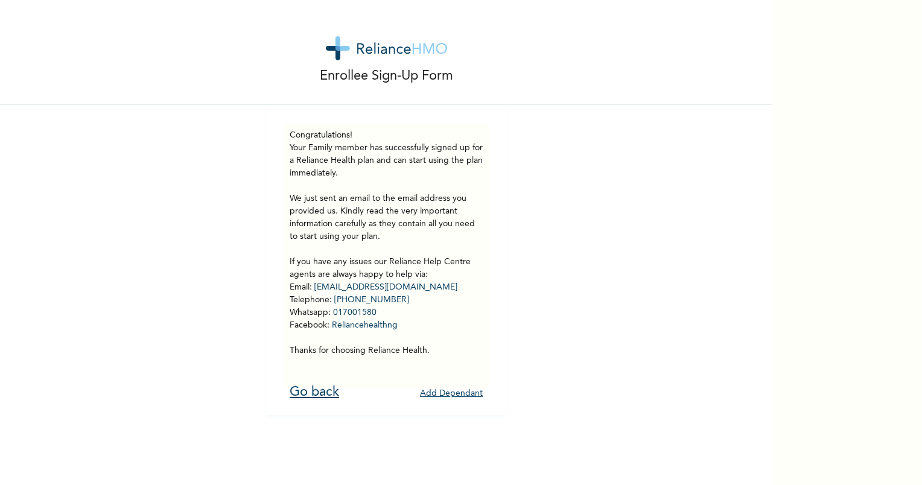
click at [308, 386] on link "Go back" at bounding box center [315, 392] width 50 height 13
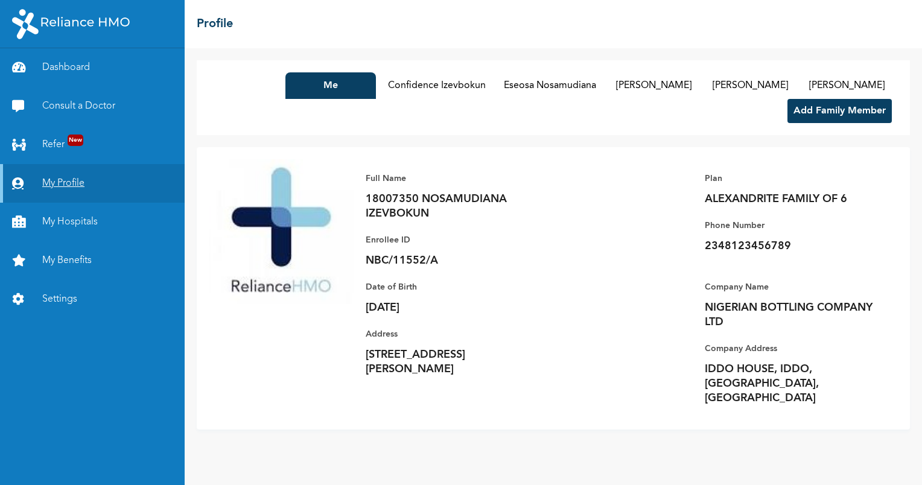
click at [117, 185] on link "My Profile" at bounding box center [92, 183] width 185 height 39
click at [311, 89] on button "Me" at bounding box center [331, 85] width 91 height 27
click at [763, 249] on p "2348123456789" at bounding box center [789, 246] width 169 height 14
click at [65, 285] on link "Settings" at bounding box center [92, 299] width 185 height 39
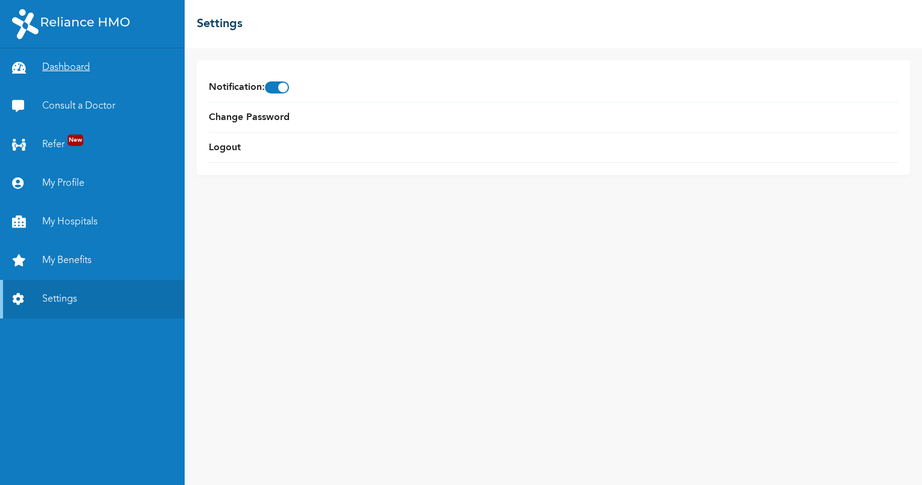
click at [64, 65] on link "Dashboard" at bounding box center [92, 67] width 185 height 39
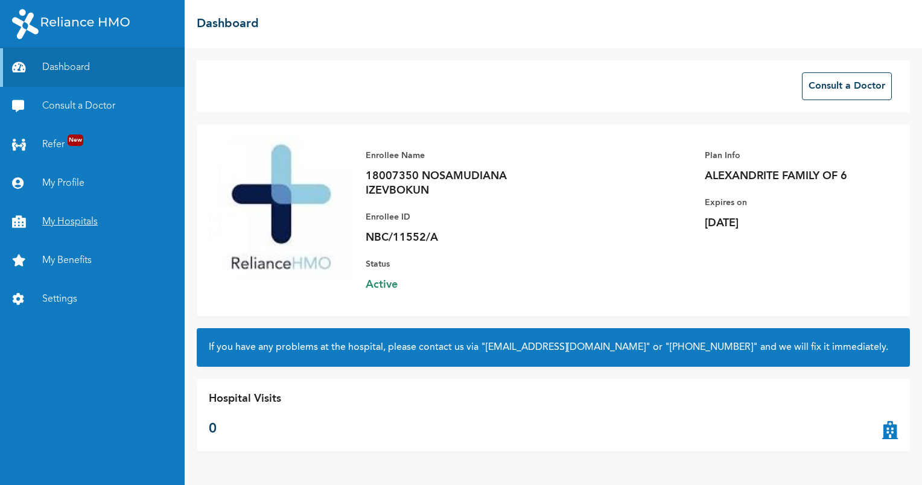
click at [95, 220] on link "My Hospitals" at bounding box center [92, 222] width 185 height 39
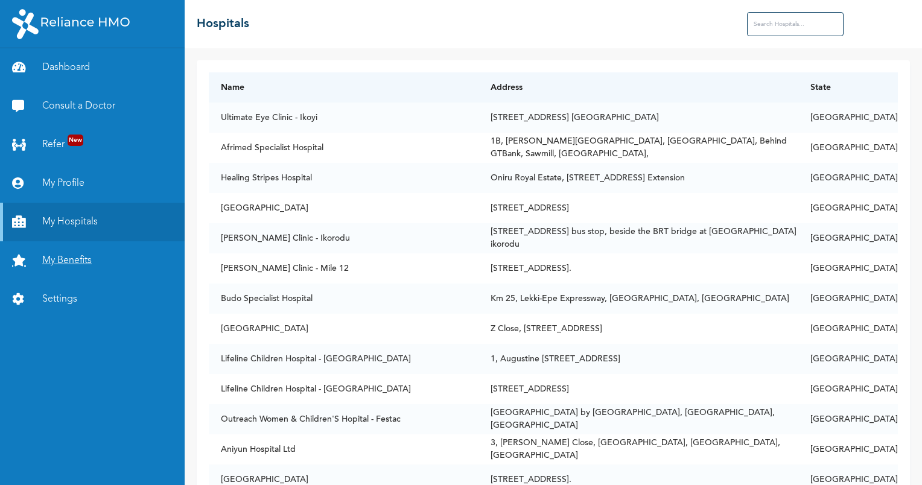
click at [97, 264] on link "My Benefits" at bounding box center [92, 260] width 185 height 39
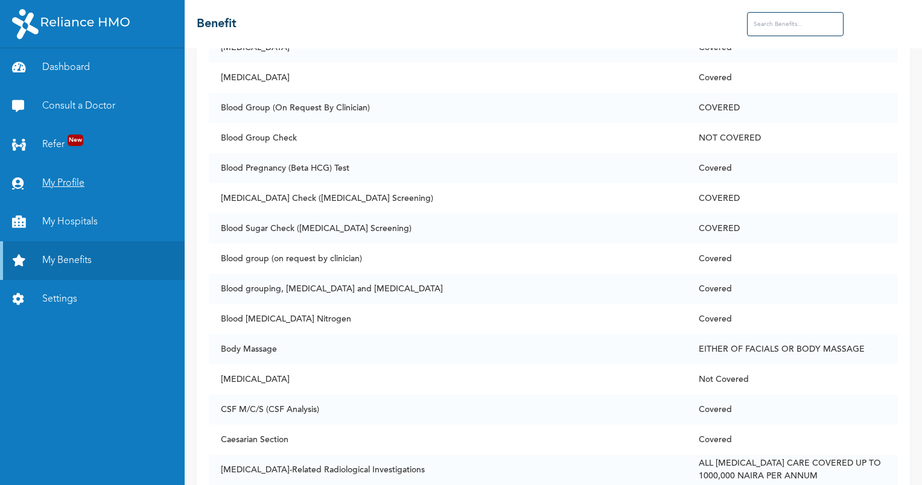
scroll to position [845, 0]
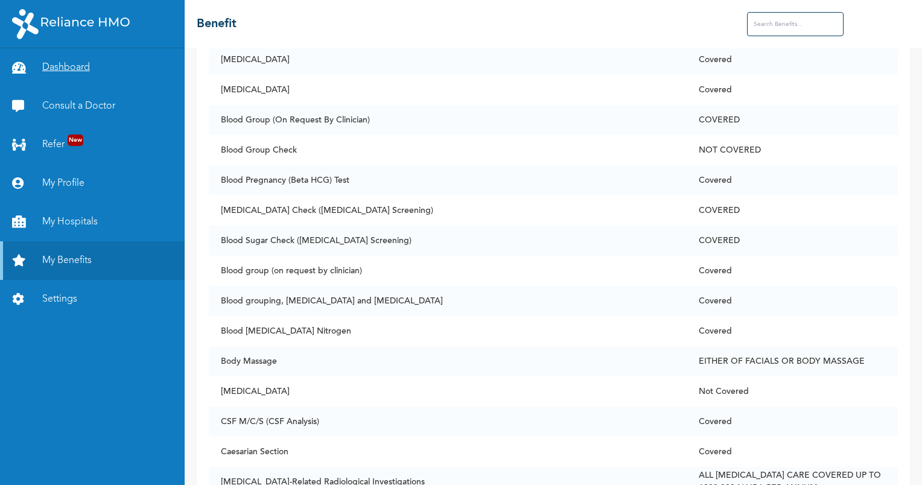
click at [63, 69] on link "Dashboard" at bounding box center [92, 67] width 185 height 39
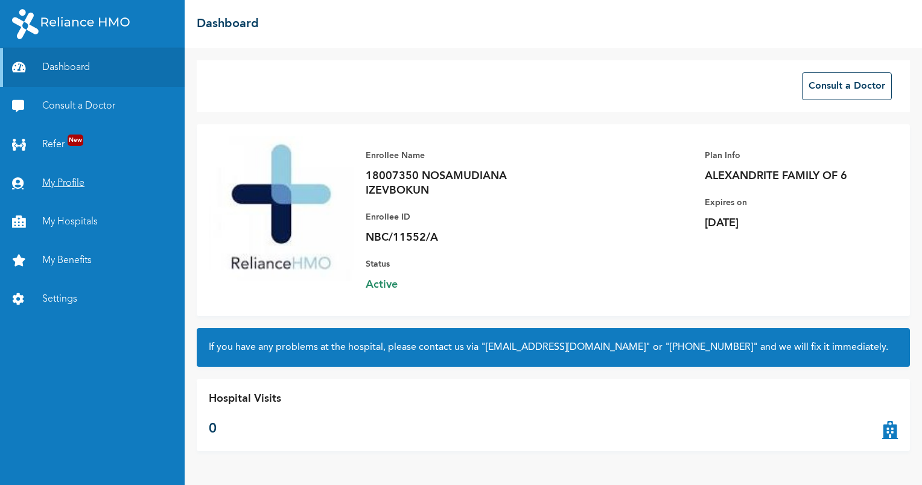
click at [68, 184] on link "My Profile" at bounding box center [92, 183] width 185 height 39
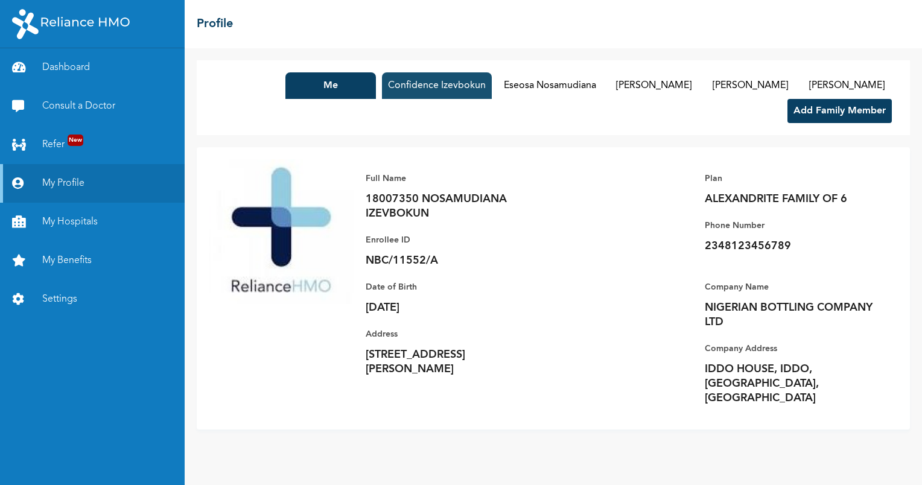
click at [397, 88] on button "Confidence Izevbokun" at bounding box center [437, 85] width 110 height 27
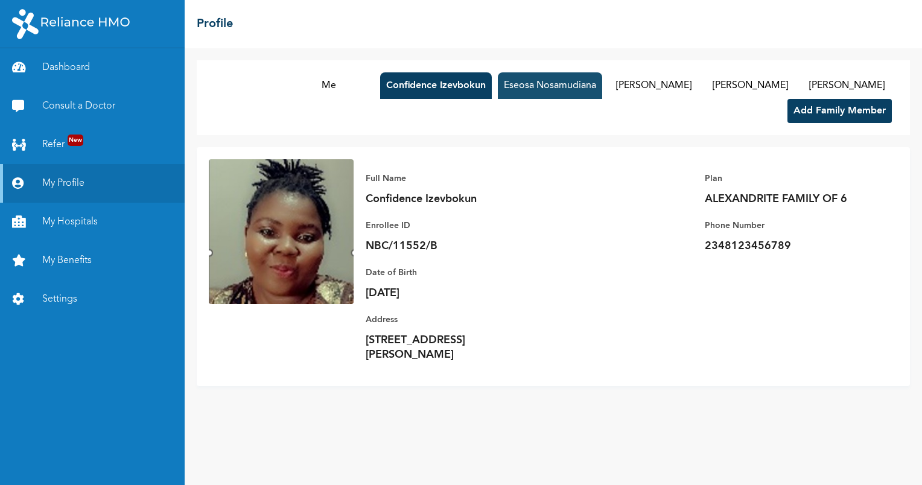
click at [501, 90] on button "Eseosa Nosamudiana" at bounding box center [550, 85] width 104 height 27
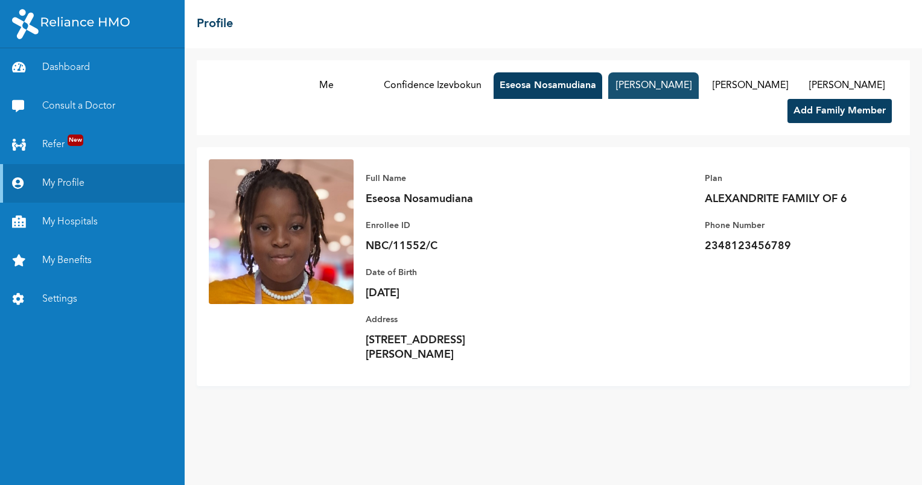
click at [609, 80] on button "[PERSON_NAME]" at bounding box center [654, 85] width 91 height 27
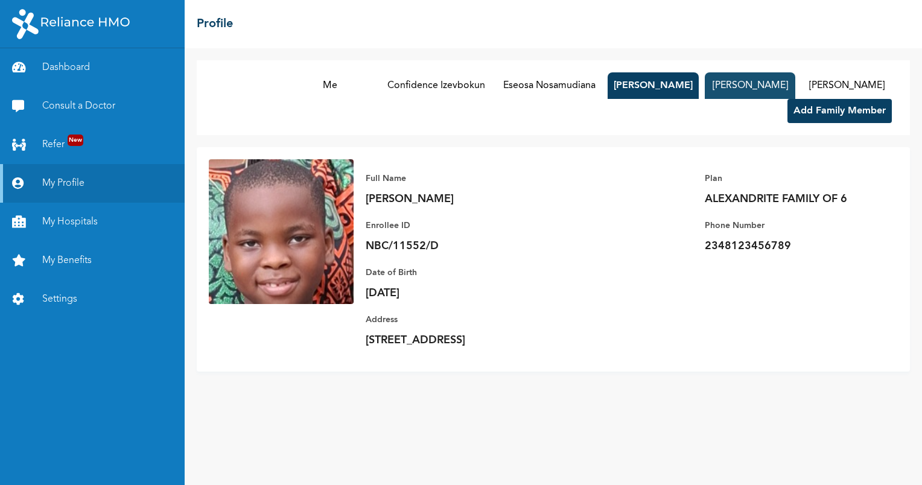
click at [737, 87] on button "[PERSON_NAME]" at bounding box center [750, 85] width 91 height 27
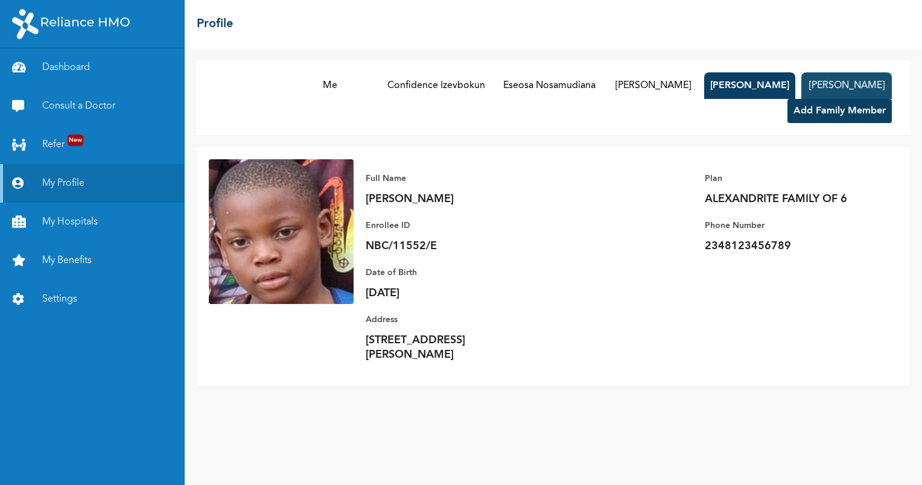
click at [835, 89] on button "[PERSON_NAME]" at bounding box center [847, 85] width 91 height 27
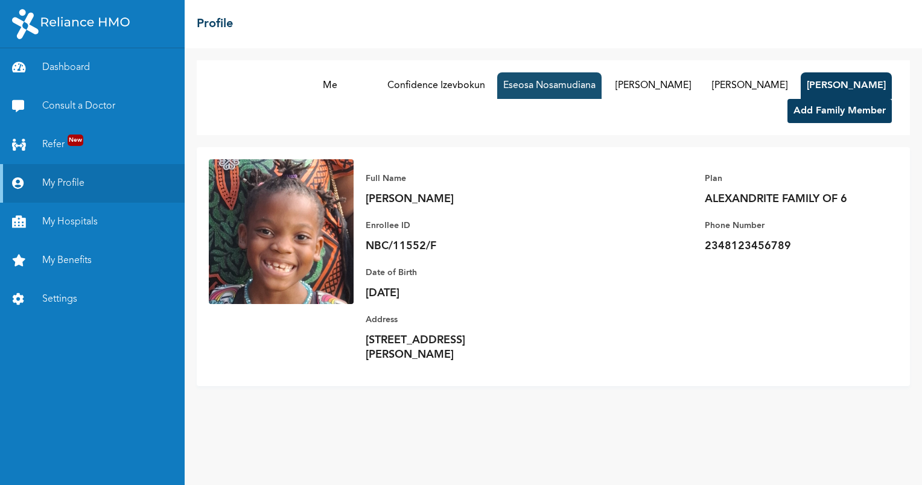
click at [505, 93] on button "Eseosa Nosamudiana" at bounding box center [549, 85] width 104 height 27
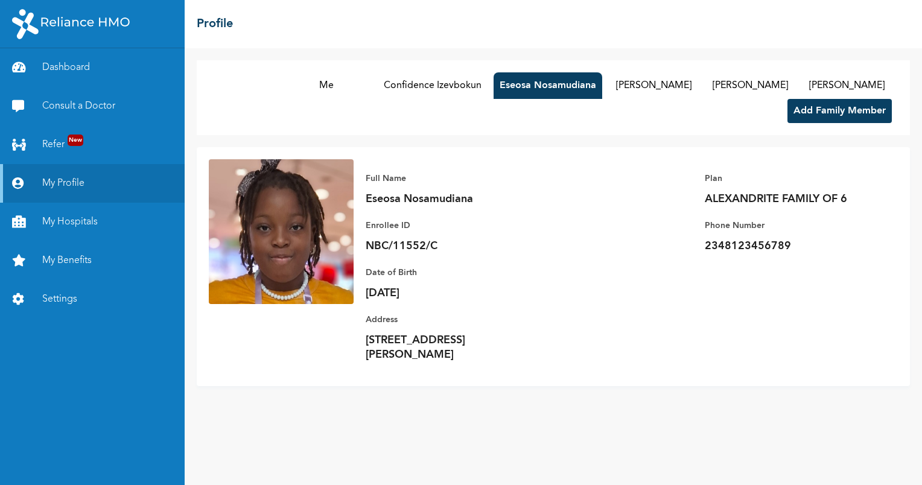
click at [431, 245] on p "NBC/11552/C" at bounding box center [450, 246] width 169 height 14
click at [281, 91] on button "Me" at bounding box center [326, 85] width 91 height 27
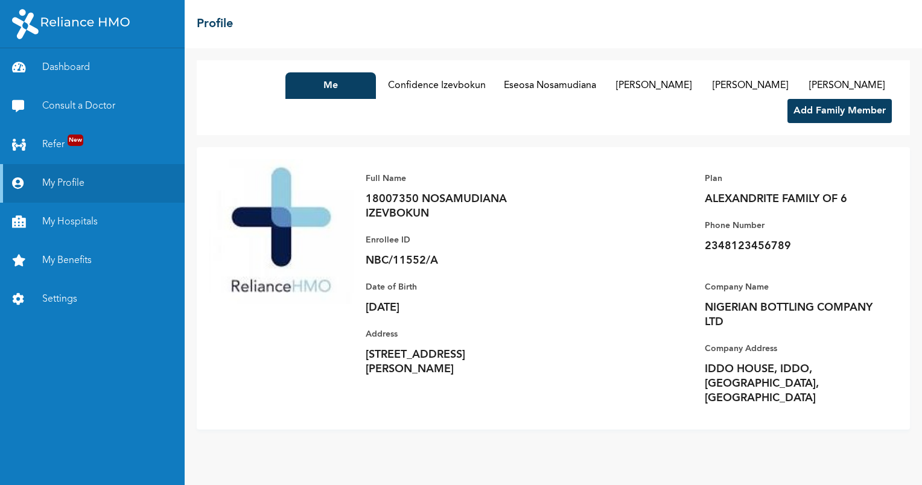
click at [724, 248] on p "2348123456789" at bounding box center [789, 246] width 169 height 14
click at [296, 80] on button "Me" at bounding box center [331, 85] width 91 height 27
click at [288, 85] on button "Me" at bounding box center [331, 85] width 91 height 27
click at [89, 187] on link "My Profile" at bounding box center [92, 183] width 185 height 39
click at [217, 27] on h2 "Profile" at bounding box center [215, 24] width 36 height 18
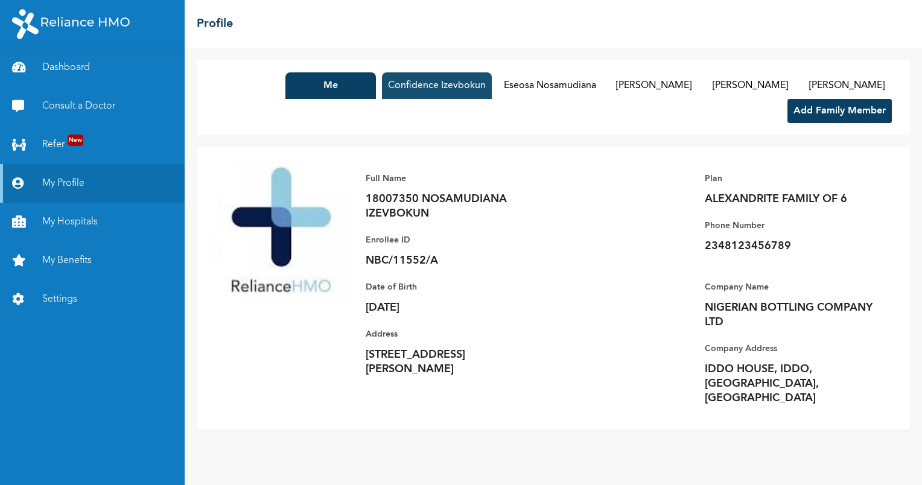
click at [388, 88] on button "Confidence Izevbokun" at bounding box center [437, 85] width 110 height 27
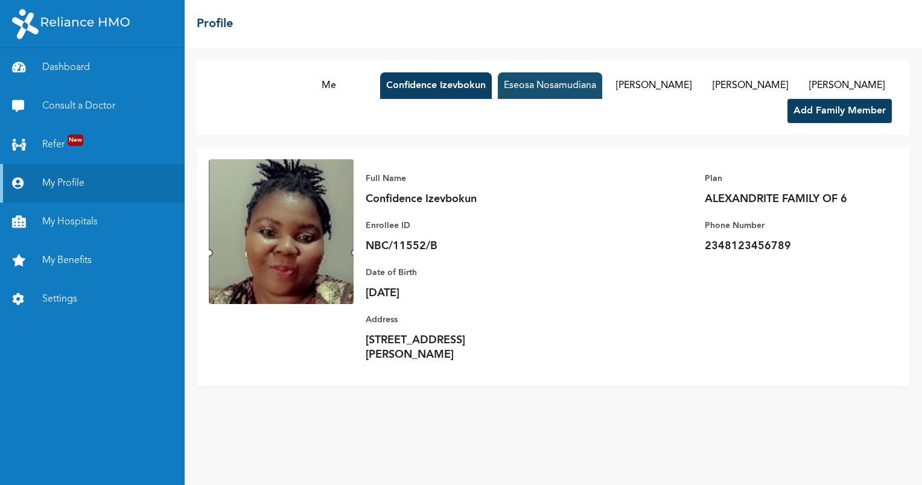
click at [503, 85] on button "Eseosa Nosamudiana" at bounding box center [550, 85] width 104 height 27
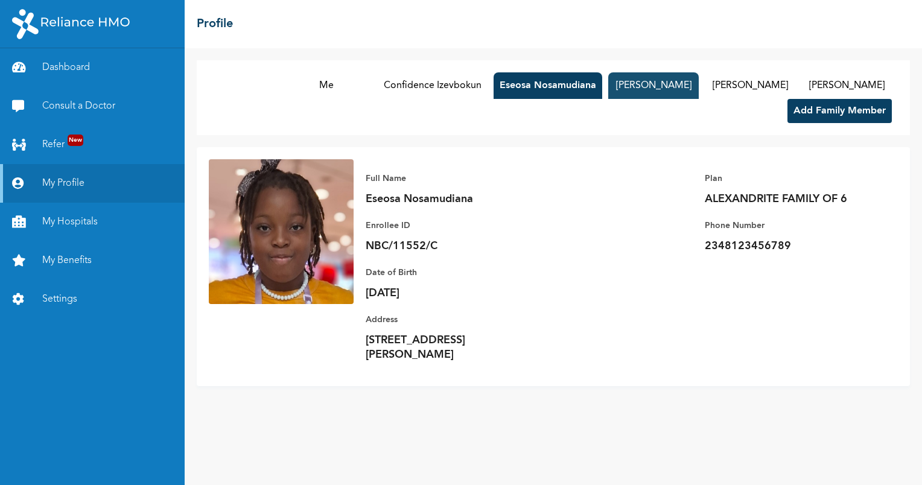
click at [609, 85] on button "[PERSON_NAME]" at bounding box center [654, 85] width 91 height 27
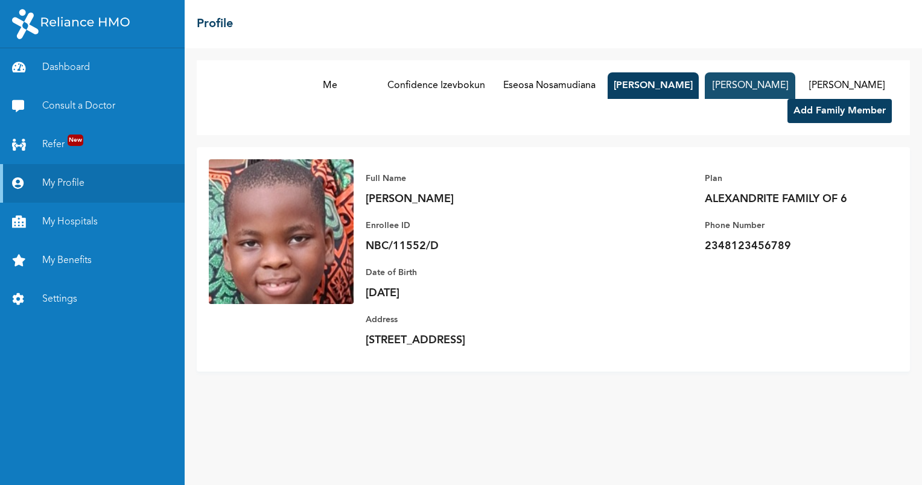
click at [705, 82] on button "[PERSON_NAME]" at bounding box center [750, 85] width 91 height 27
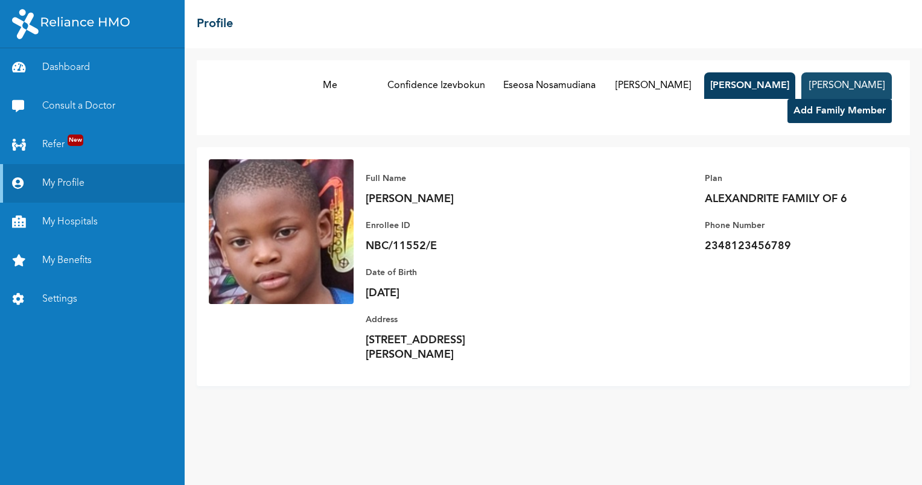
click at [802, 79] on button "[PERSON_NAME]" at bounding box center [847, 85] width 91 height 27
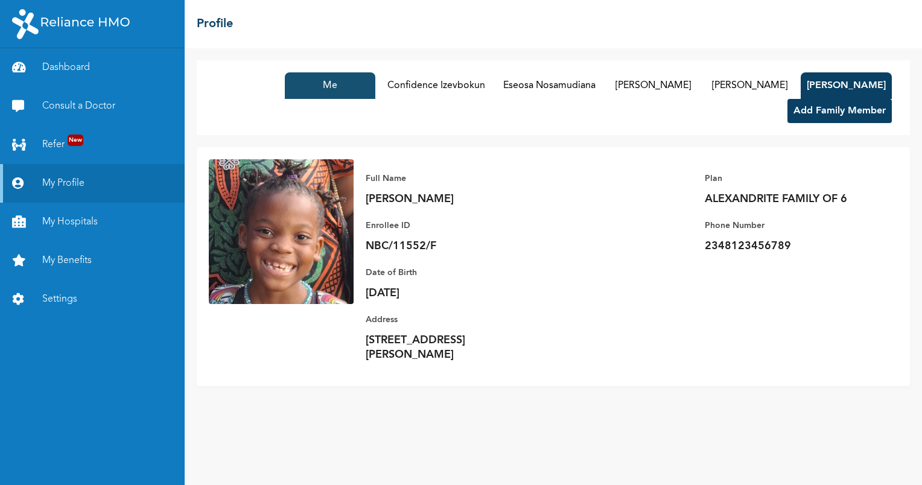
click at [285, 82] on button "Me" at bounding box center [330, 85] width 91 height 27
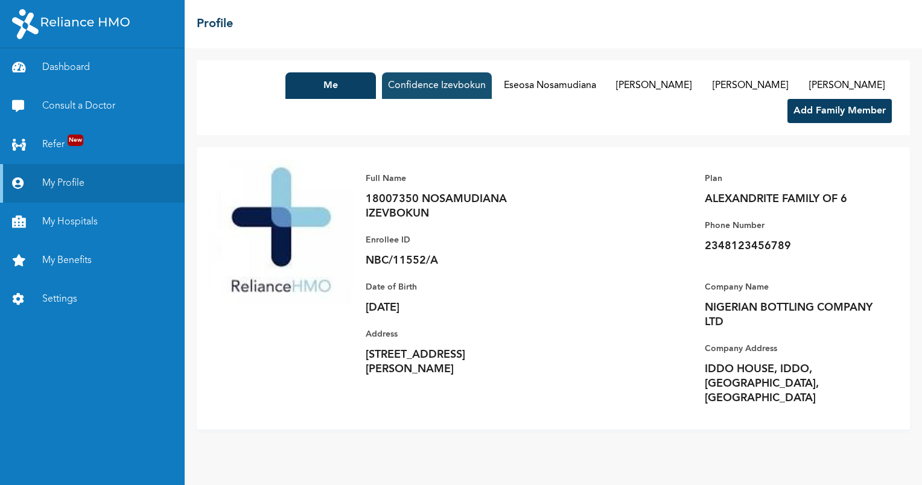
click at [392, 77] on button "Confidence Izevbokun" at bounding box center [437, 85] width 110 height 27
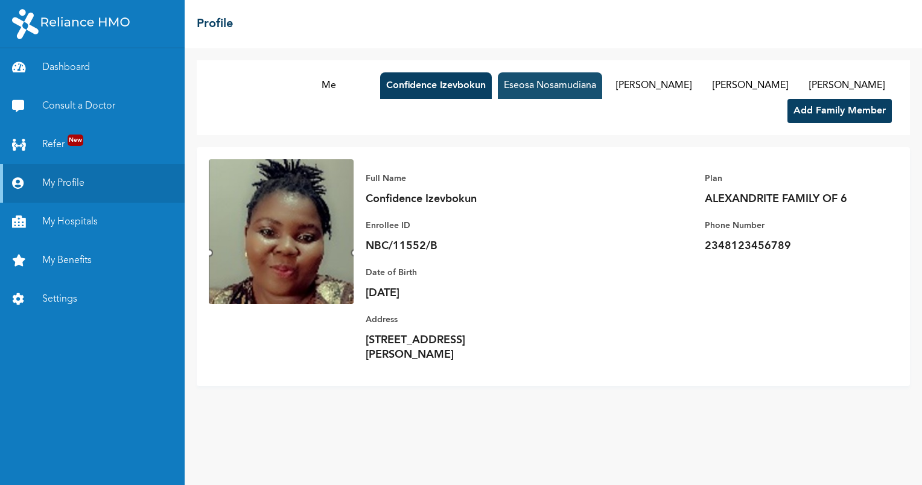
click at [498, 85] on button "Eseosa Nosamudiana" at bounding box center [550, 85] width 104 height 27
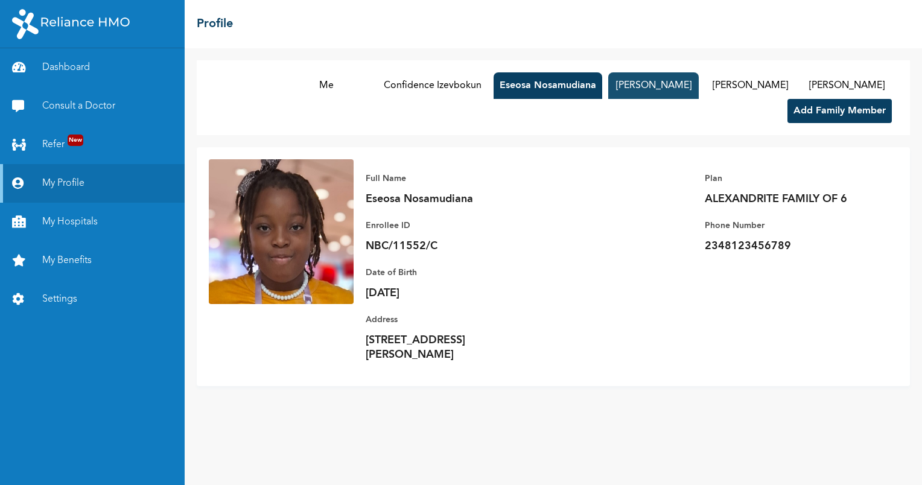
click at [610, 94] on button "[PERSON_NAME]" at bounding box center [654, 85] width 91 height 27
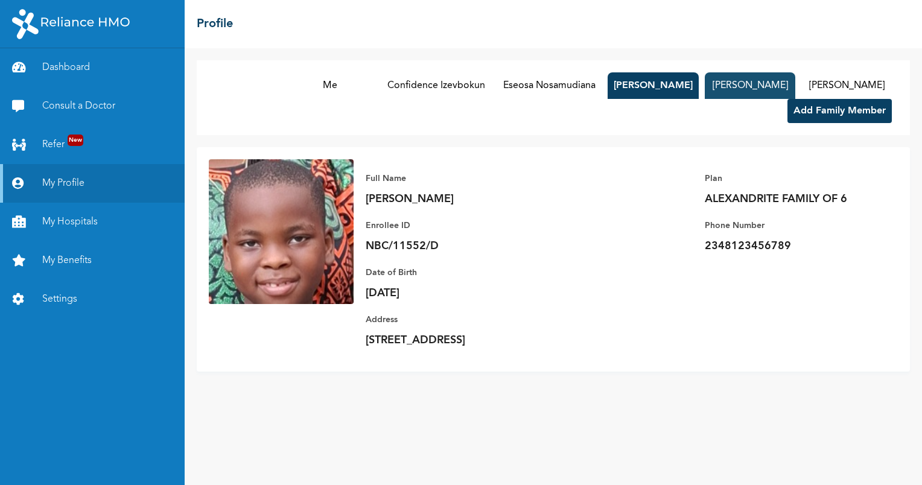
click at [738, 88] on button "[PERSON_NAME]" at bounding box center [750, 85] width 91 height 27
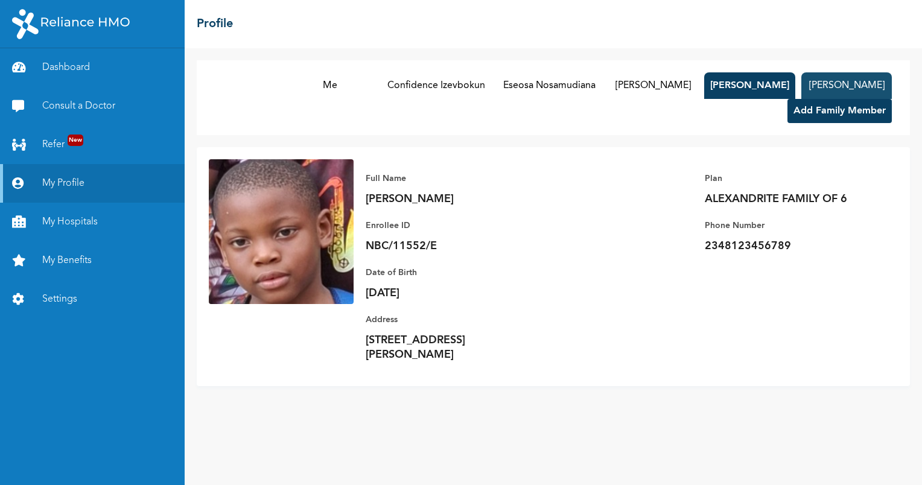
click at [833, 83] on button "[PERSON_NAME]" at bounding box center [847, 85] width 91 height 27
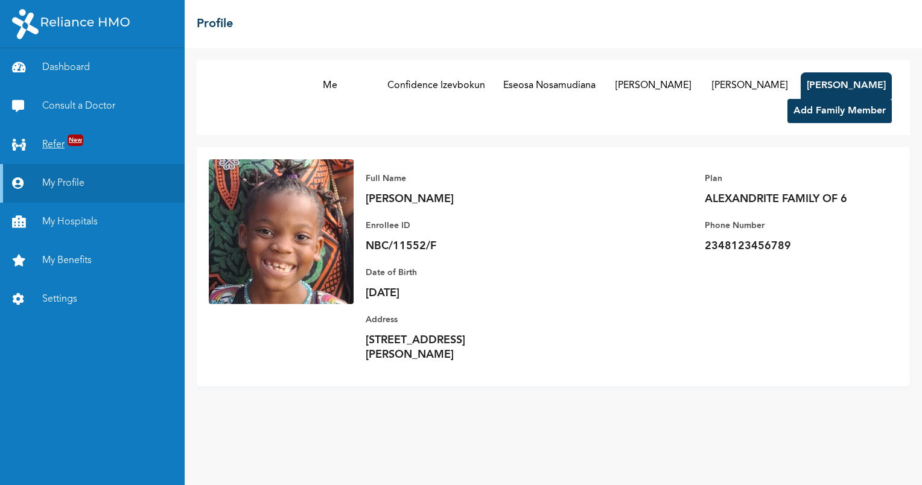
click at [65, 140] on link "Refer New" at bounding box center [92, 145] width 185 height 39
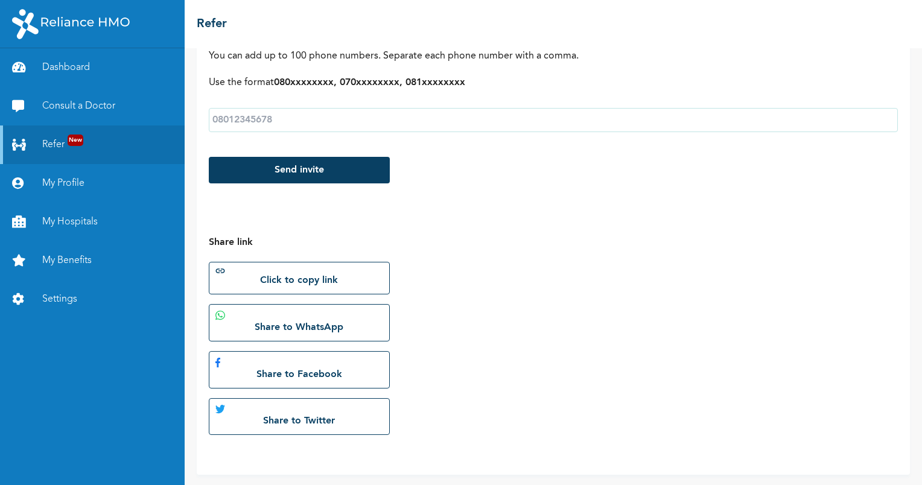
scroll to position [200, 0]
click at [128, 109] on link "Consult a Doctor" at bounding box center [92, 106] width 185 height 39
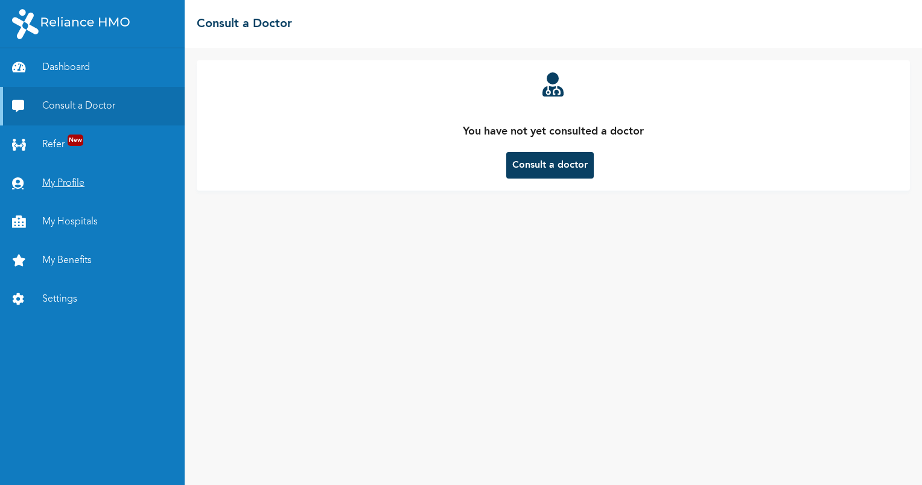
click at [89, 176] on link "My Profile" at bounding box center [92, 183] width 185 height 39
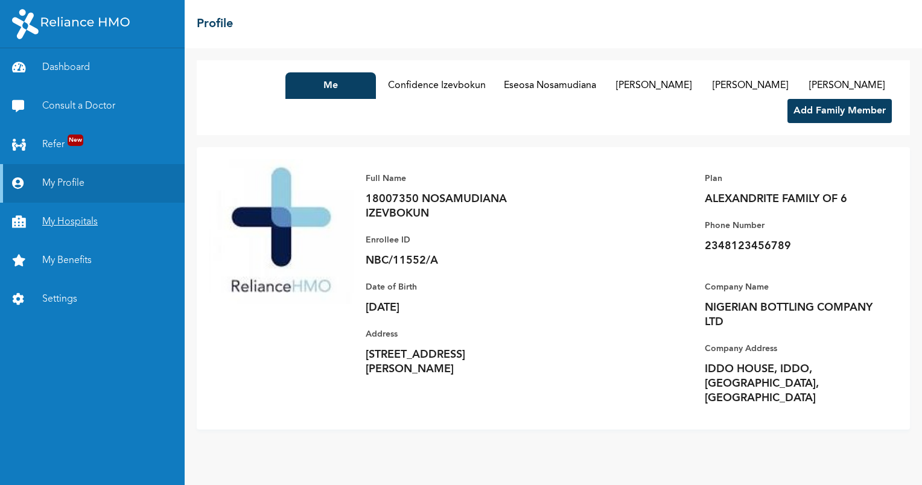
click at [106, 214] on link "My Hospitals" at bounding box center [92, 222] width 185 height 39
